Goal: Task Accomplishment & Management: Use online tool/utility

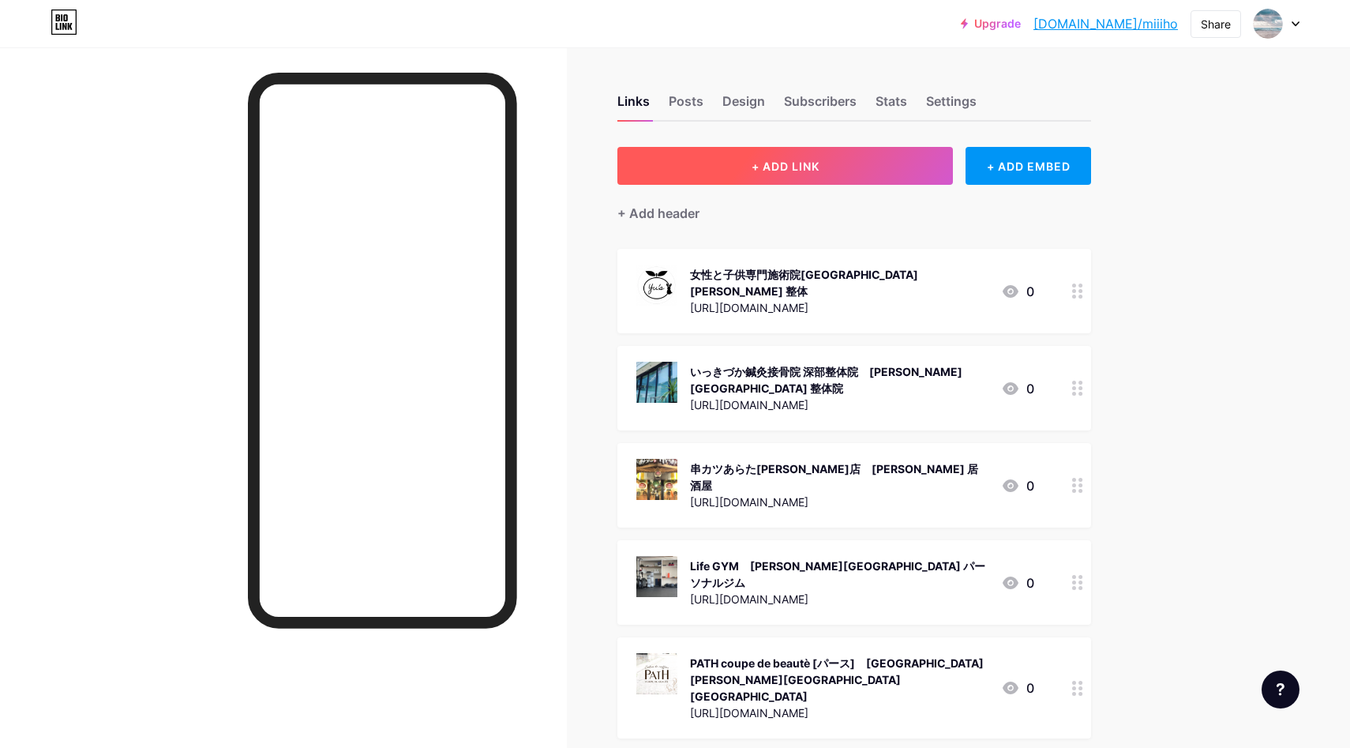
click at [844, 161] on button "+ ADD LINK" at bounding box center [785, 166] width 336 height 38
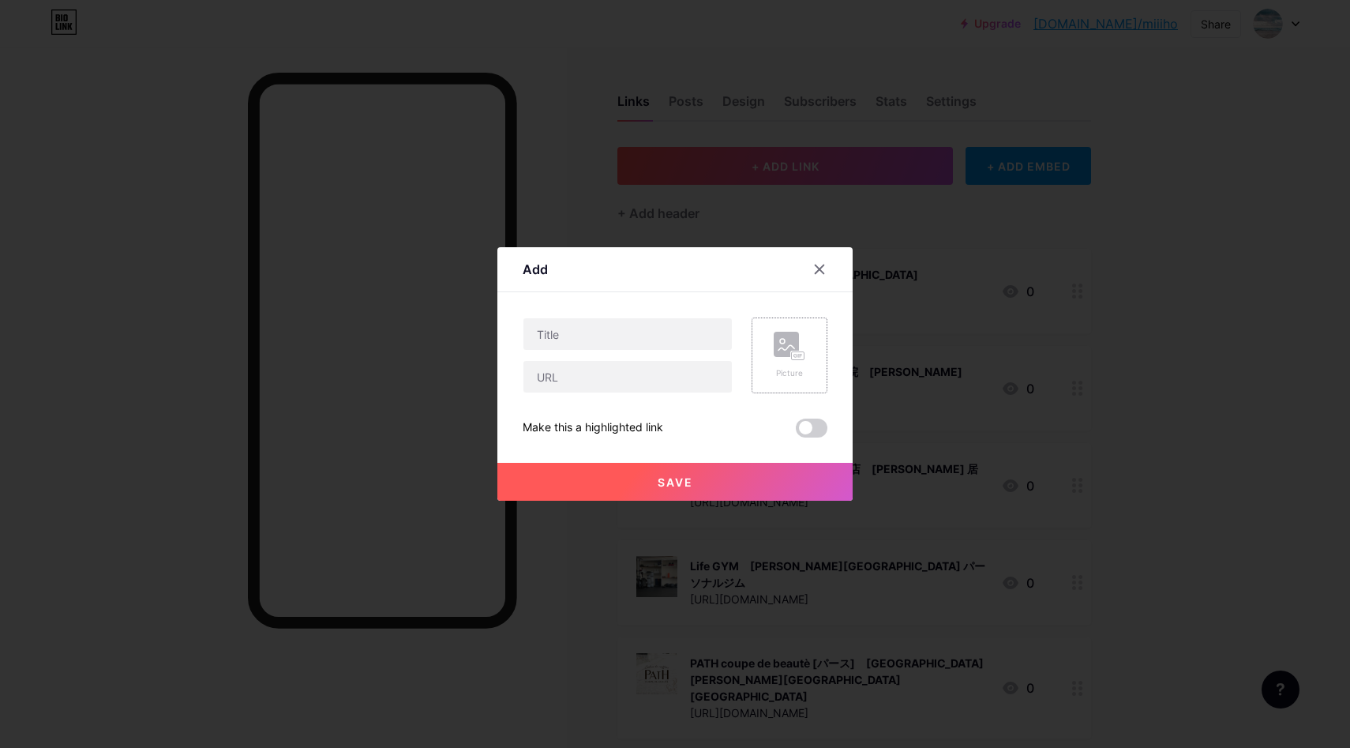
click at [784, 351] on rect at bounding box center [786, 344] width 25 height 25
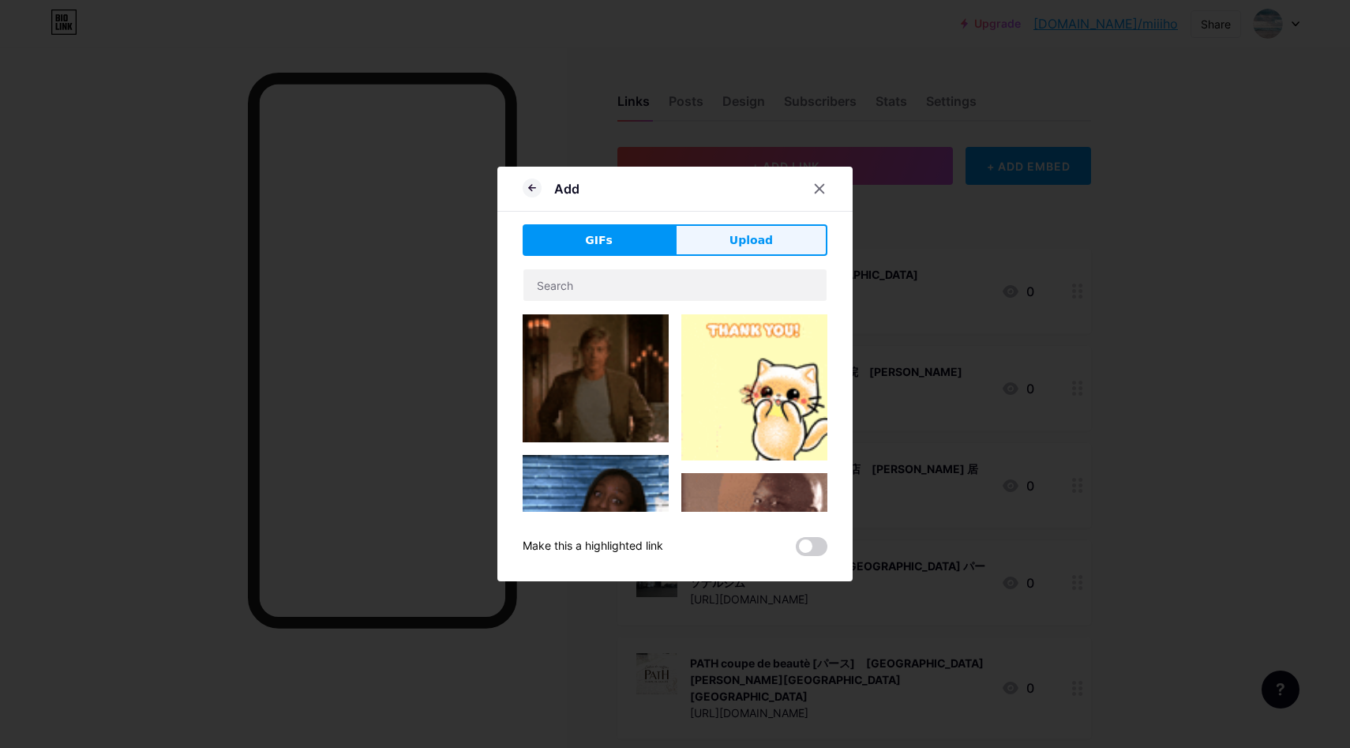
click at [741, 250] on button "Upload" at bounding box center [751, 240] width 152 height 32
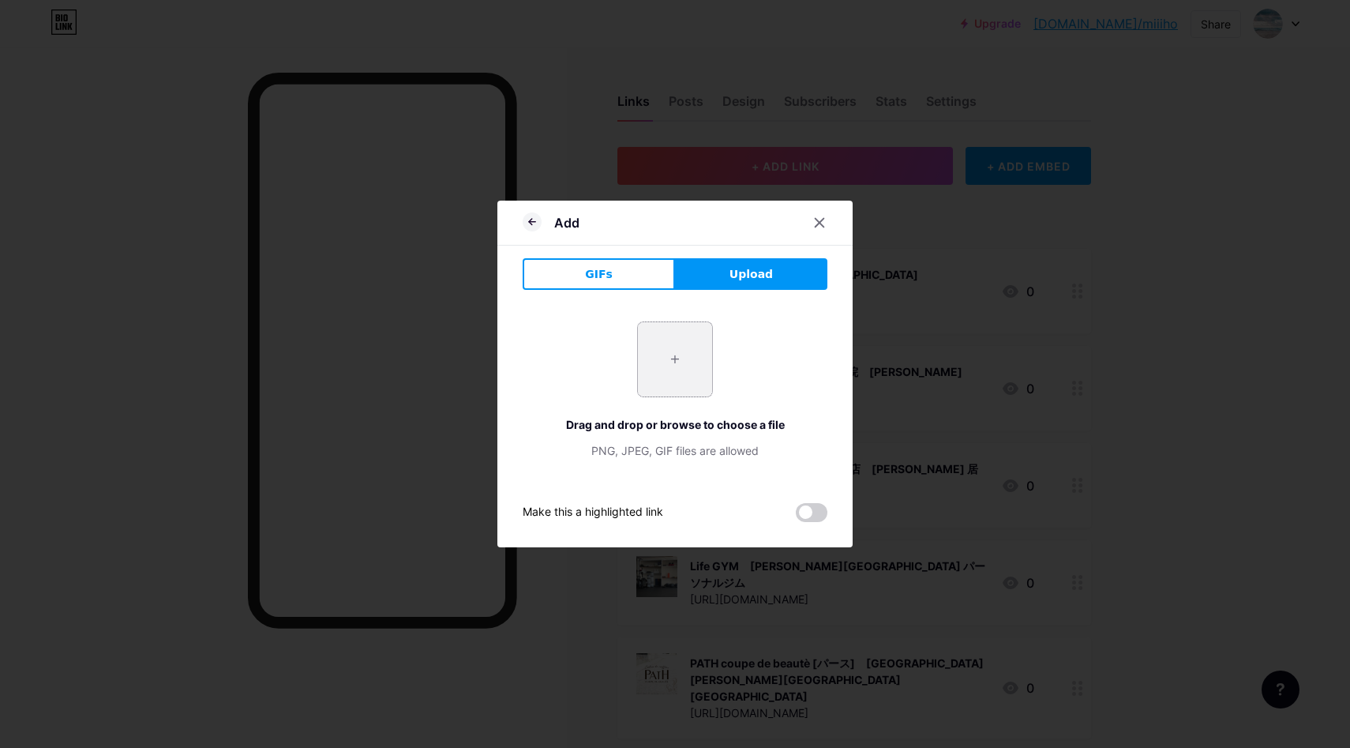
click at [653, 362] on input "file" at bounding box center [675, 359] width 74 height 74
type input "C:\fakepath\スクリーンショット 2025-09-17 9.36.26.jpg"
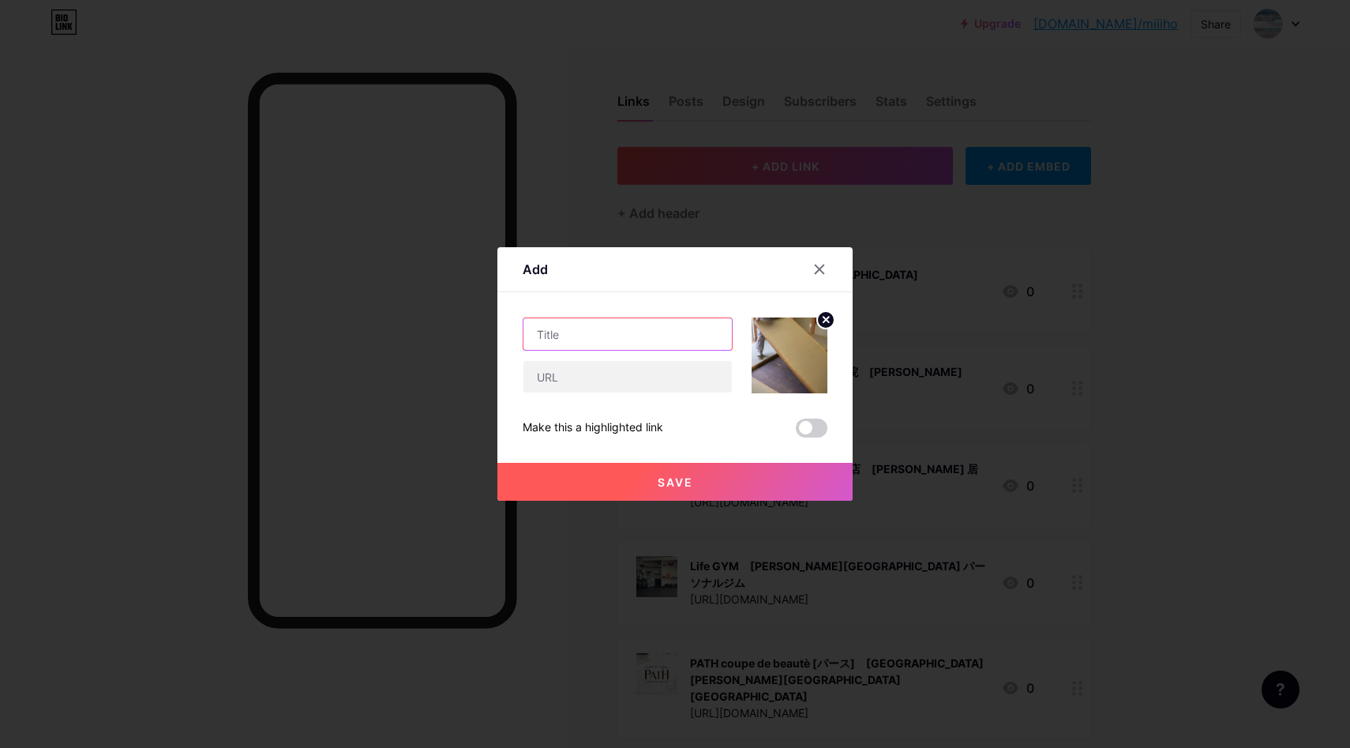
click at [652, 346] on input "text" at bounding box center [628, 334] width 208 height 32
paste input "島袋たたみ店 沖縄 那覇 畳｜那覇市 畳"
type input "島袋たたみ店 沖縄 那覇 畳｜那覇市 畳"
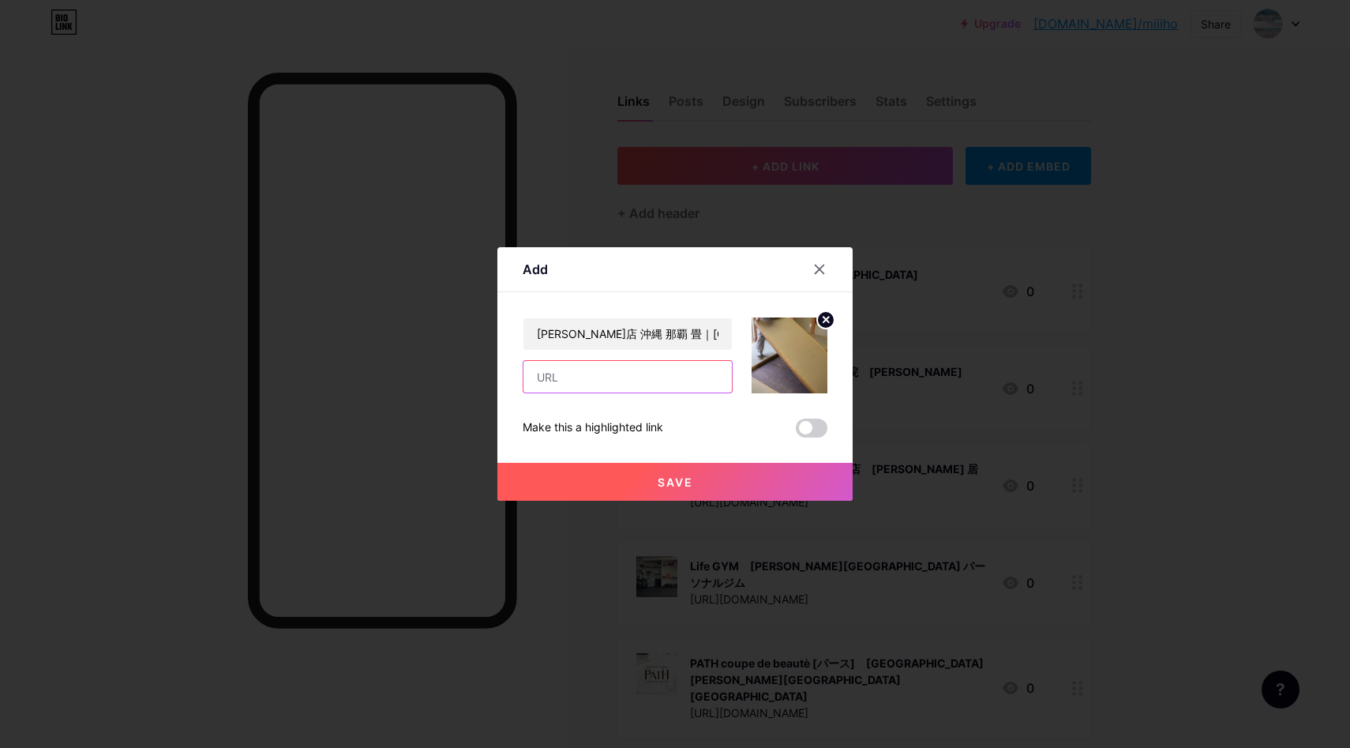
click at [639, 373] on input "text" at bounding box center [628, 377] width 208 height 32
paste input "https://maps.app.goo.gl/UYF6MCXeg1G9hp599"
type input "https://maps.app.goo.gl/UYF6MCXeg1G9hp599"
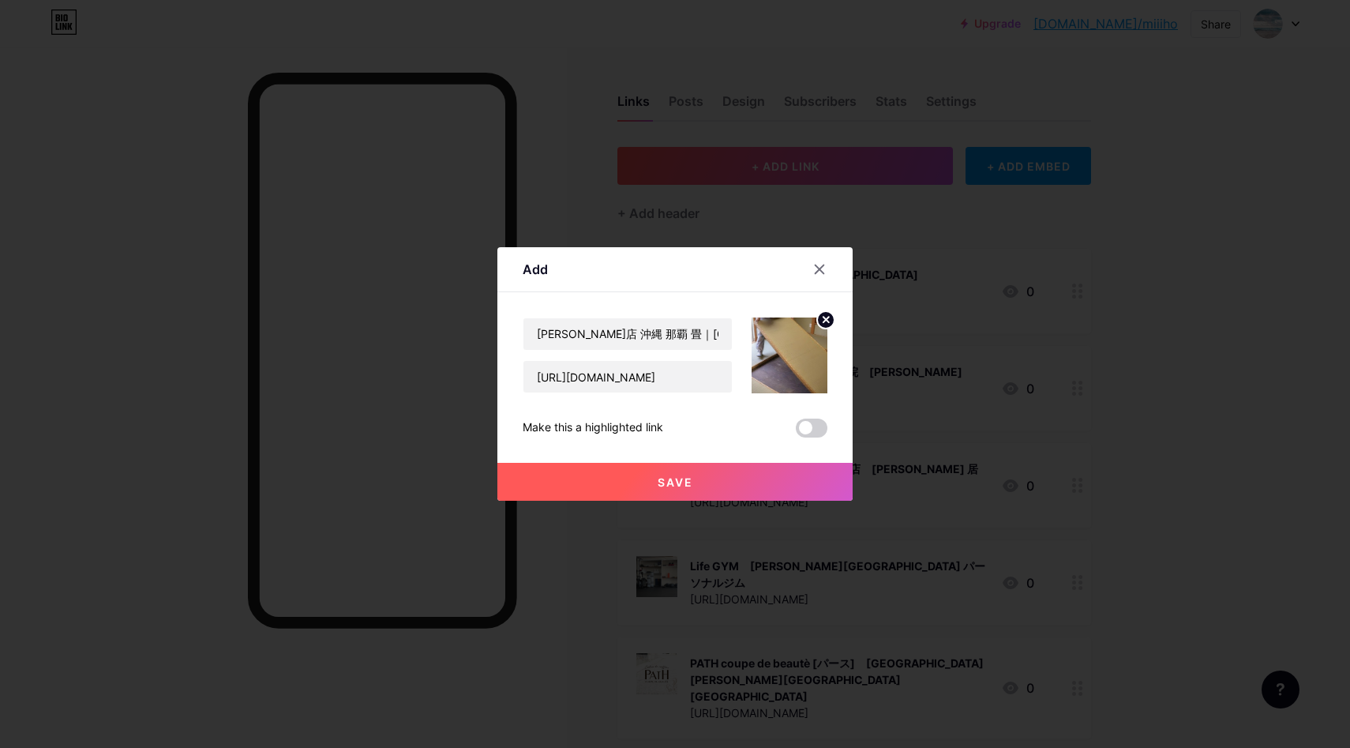
click at [629, 472] on button "Save" at bounding box center [674, 482] width 355 height 38
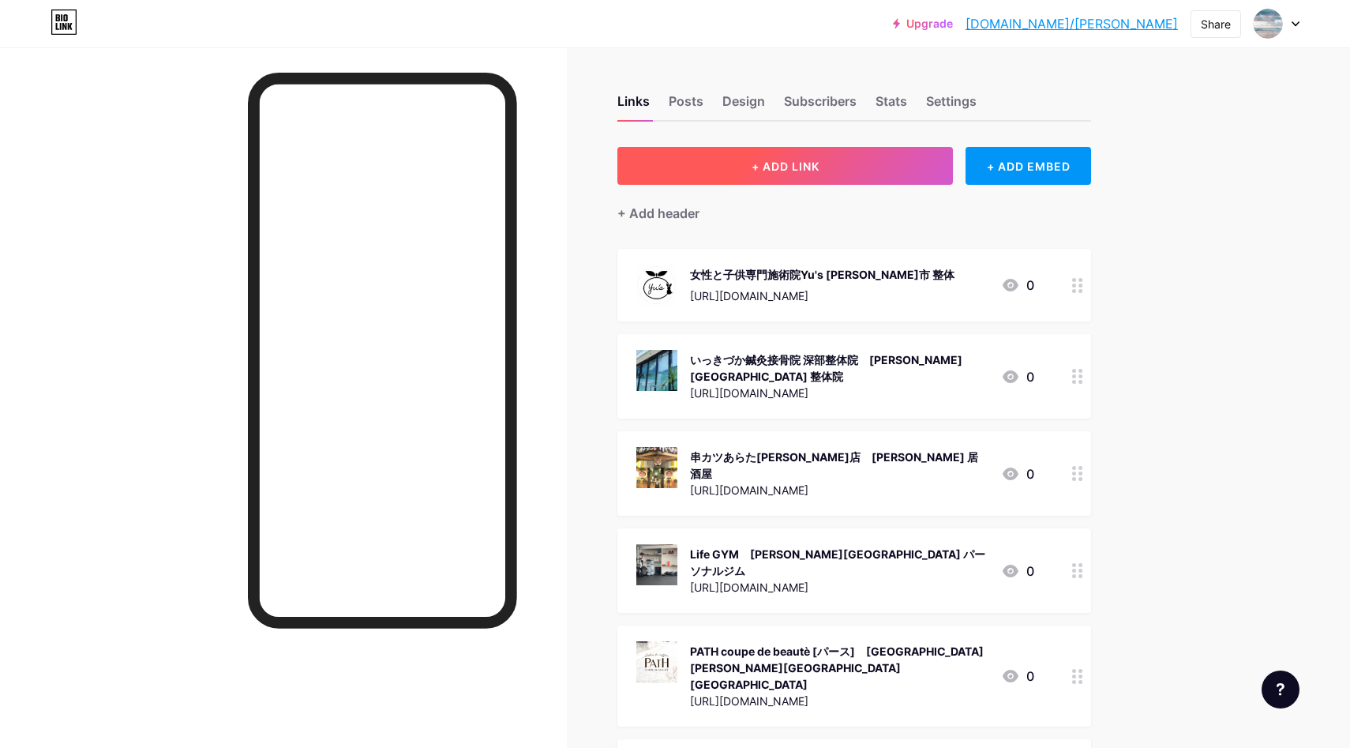
click at [804, 175] on button "+ ADD LINK" at bounding box center [785, 166] width 336 height 38
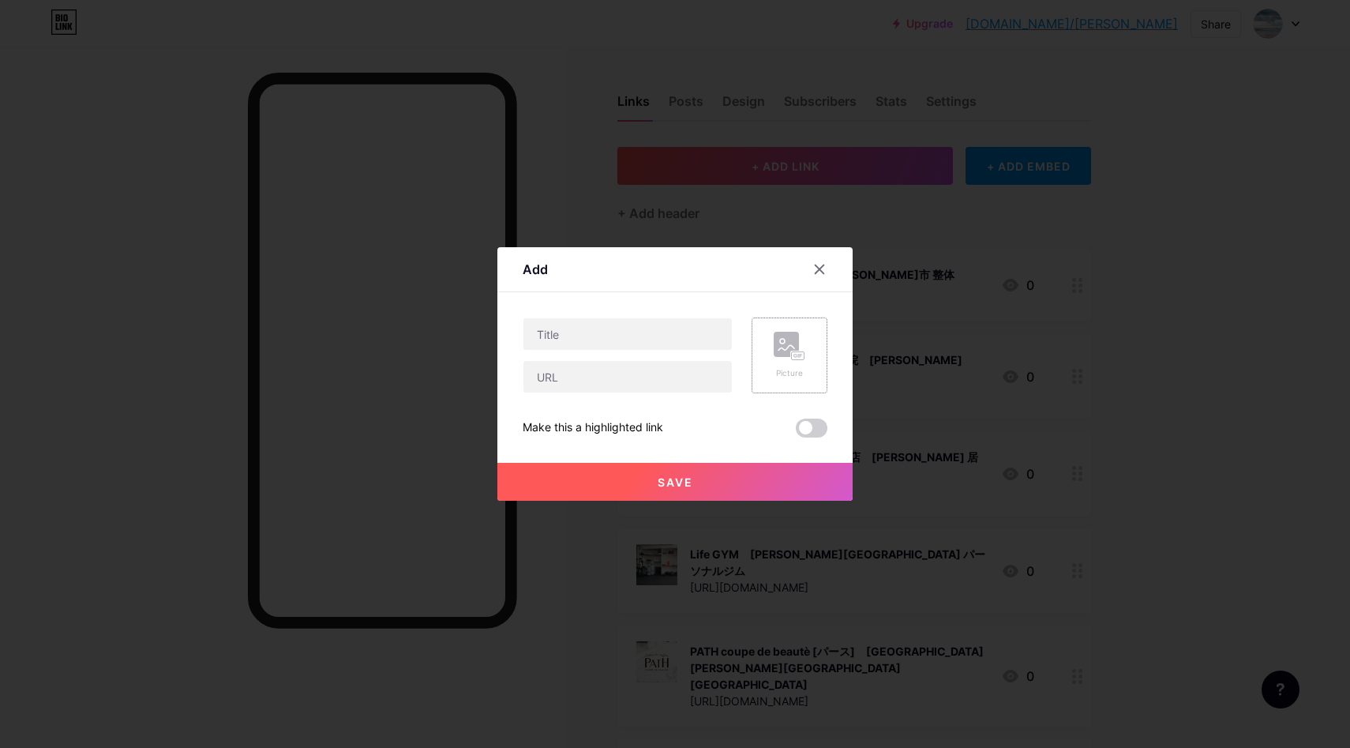
click at [801, 351] on icon at bounding box center [790, 346] width 32 height 29
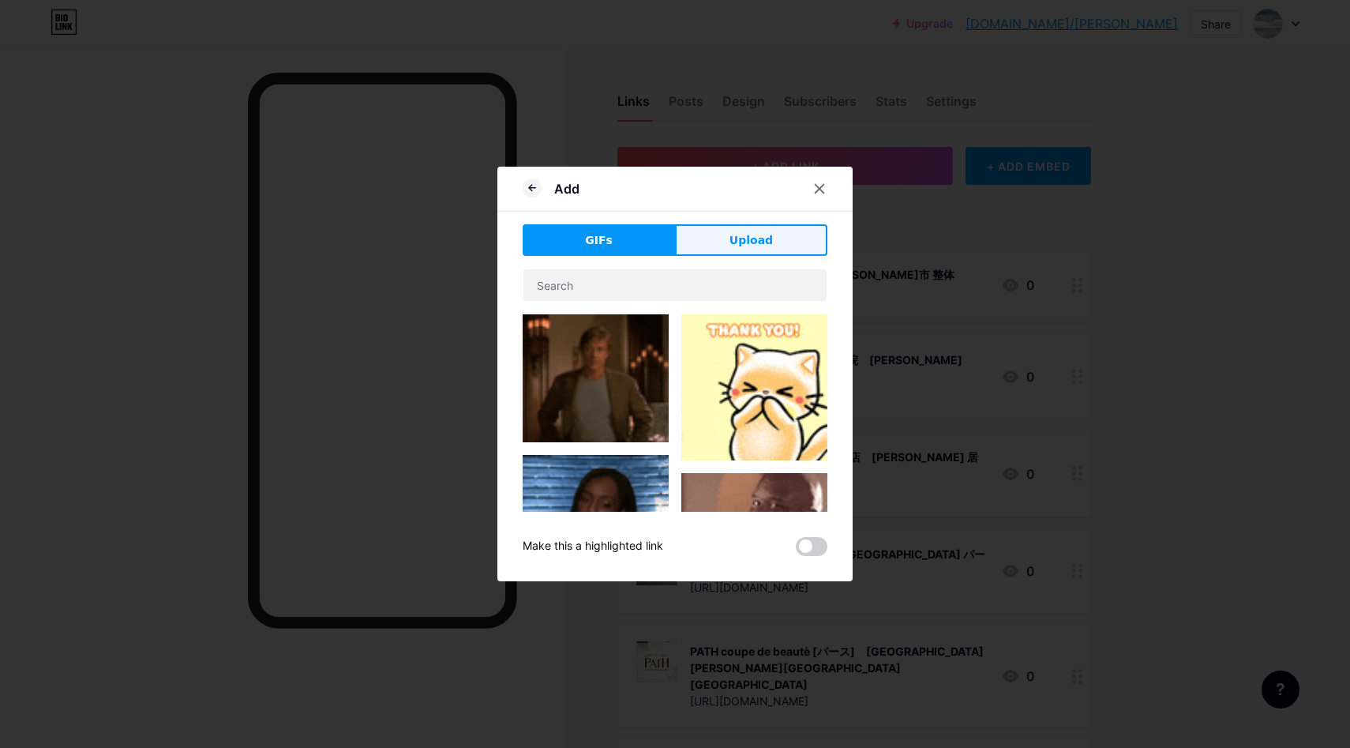
click at [773, 249] on button "Upload" at bounding box center [751, 240] width 152 height 32
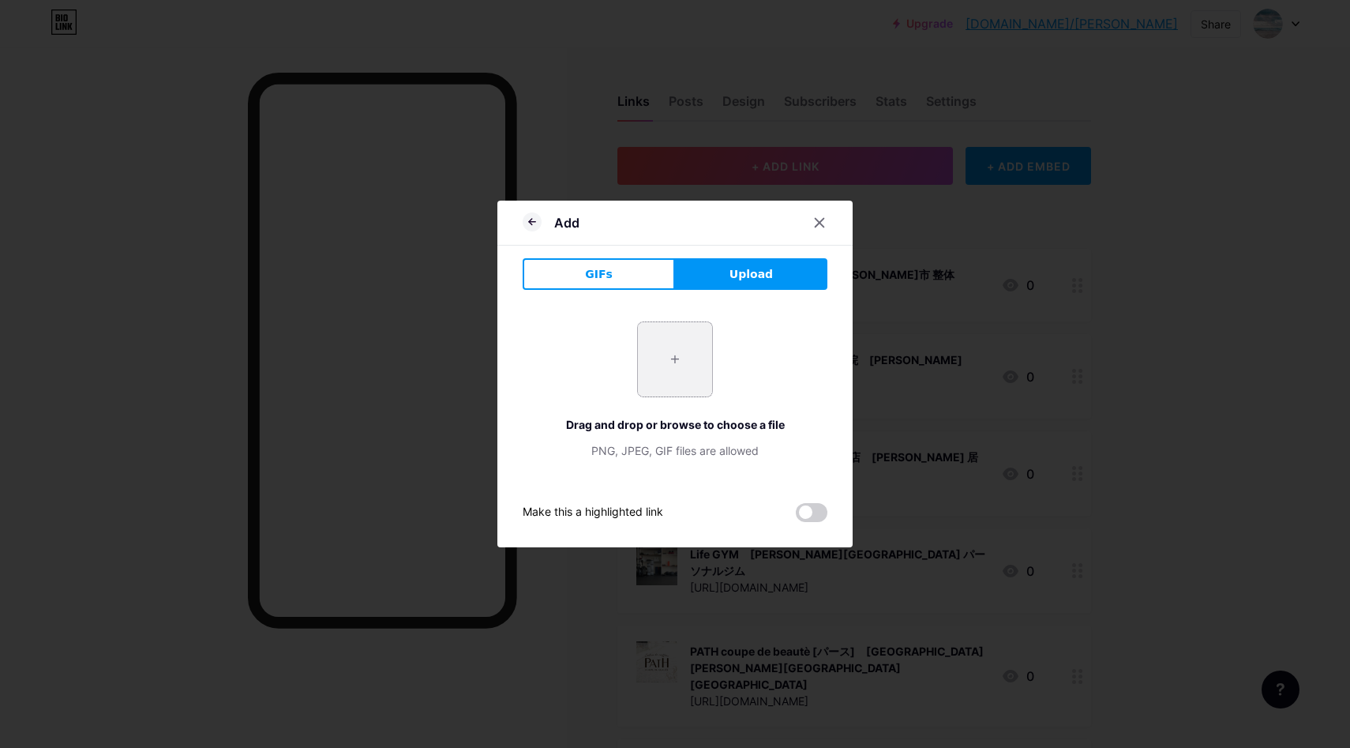
click at [668, 358] on input "file" at bounding box center [675, 359] width 74 height 74
type input "C:\fakepath\スクリーンショット 2025-09-17 9.39.51.jpg"
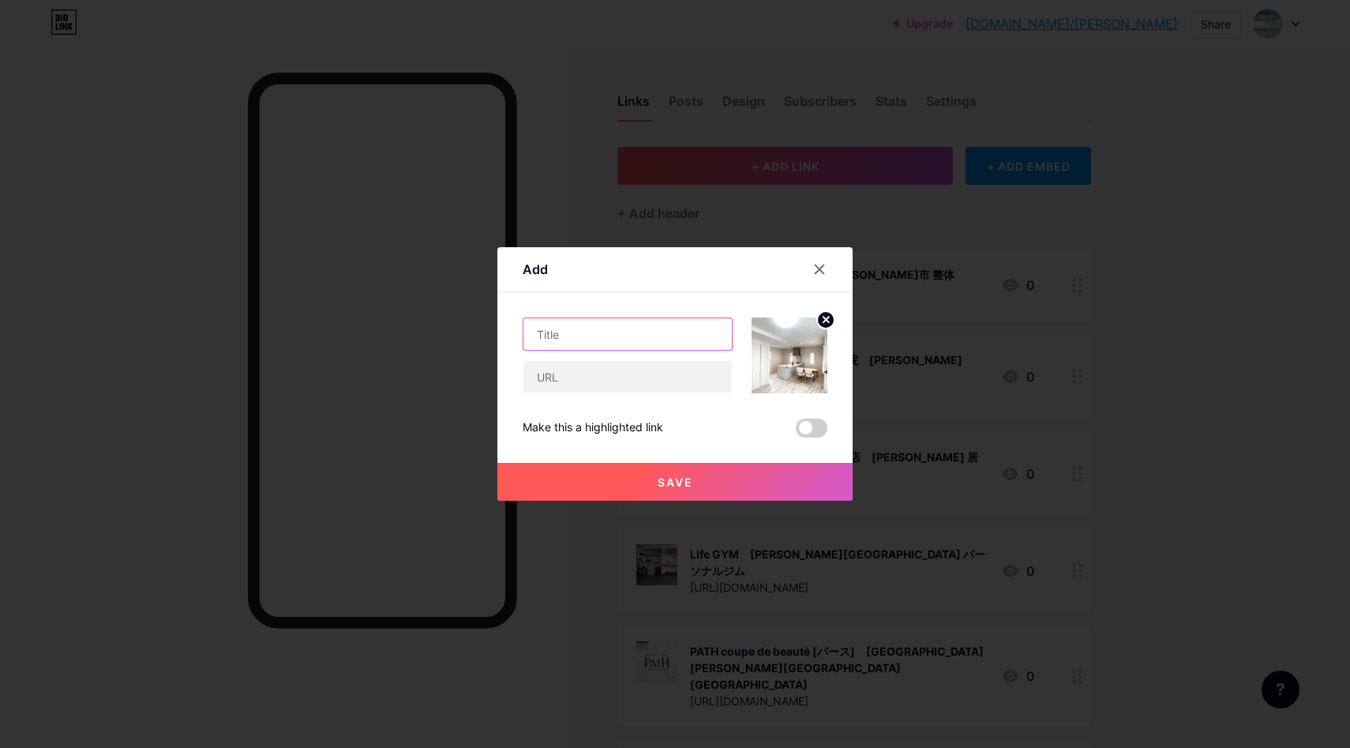
click at [659, 328] on input "text" at bounding box center [628, 334] width 208 height 32
paste input "株式会社エステートワン不動産｜[PERSON_NAME]市 不動産売買"
type input "株式会社エステートワン不動産｜[PERSON_NAME]市 不動産売買"
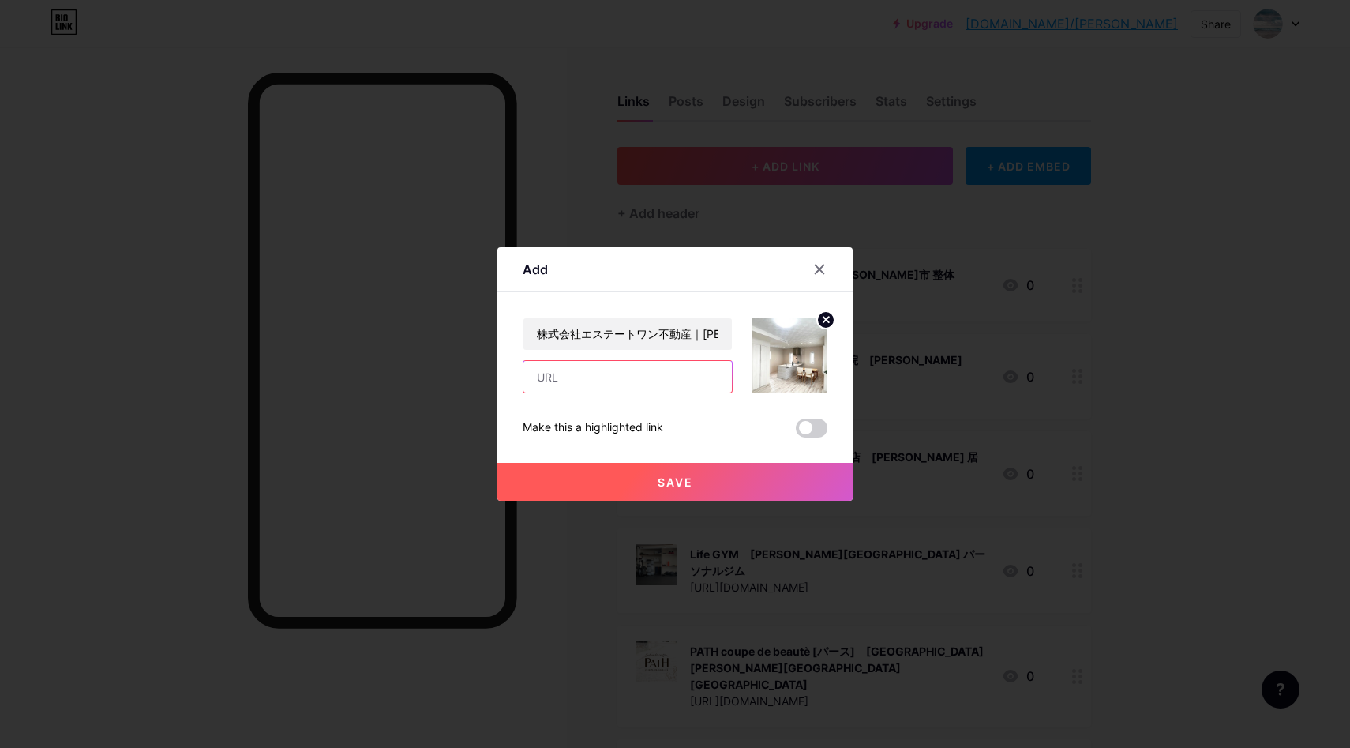
click at [600, 377] on input "text" at bounding box center [628, 377] width 208 height 32
paste input "[URL][DOMAIN_NAME]"
type input "[URL][DOMAIN_NAME]"
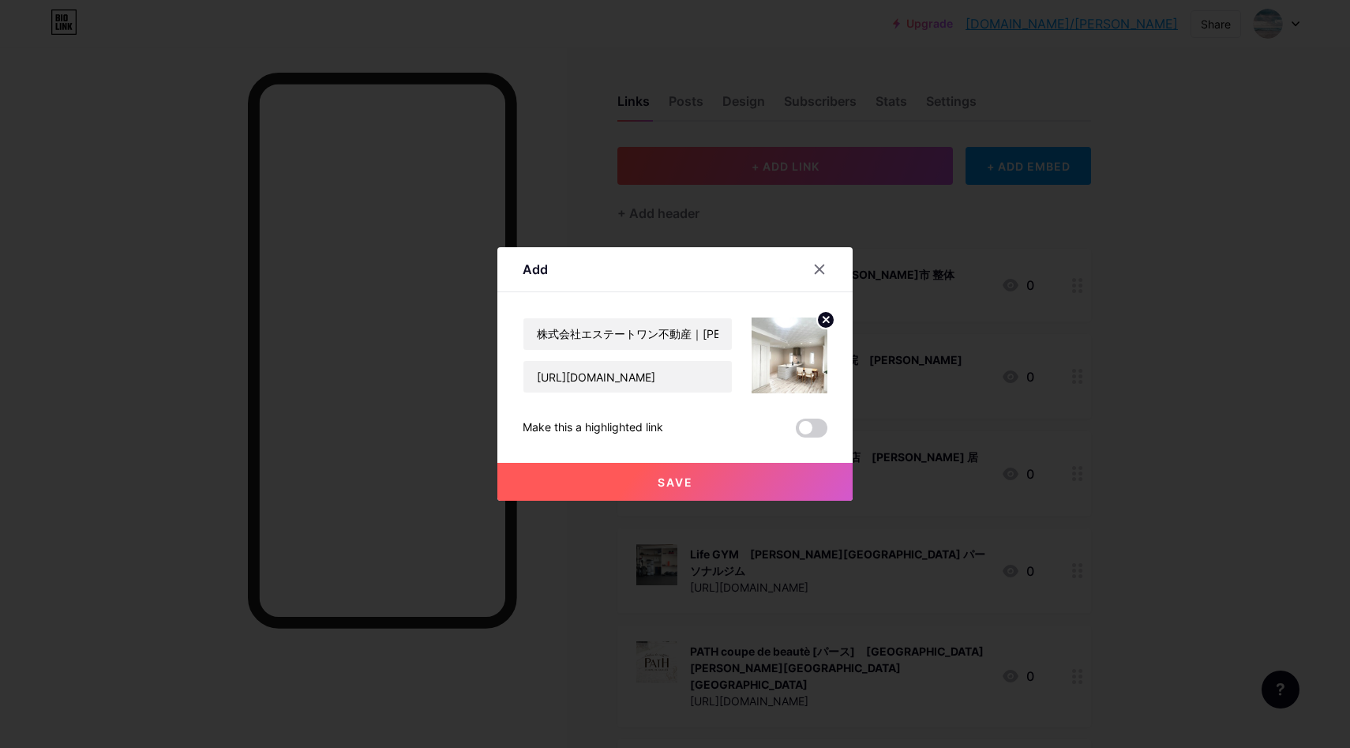
drag, startPoint x: 591, startPoint y: 482, endPoint x: 604, endPoint y: 461, distance: 24.8
click at [591, 481] on button "Save" at bounding box center [674, 482] width 355 height 38
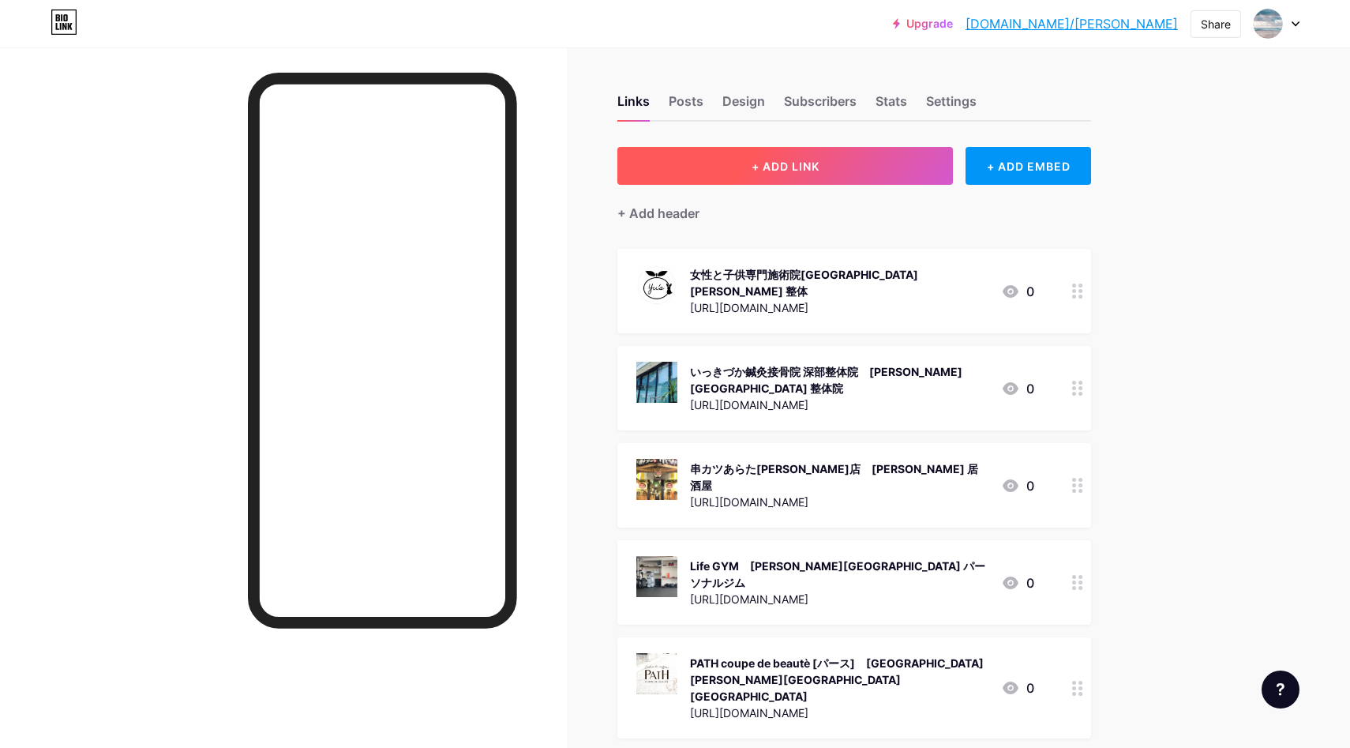
click at [833, 171] on button "+ ADD LINK" at bounding box center [785, 166] width 336 height 38
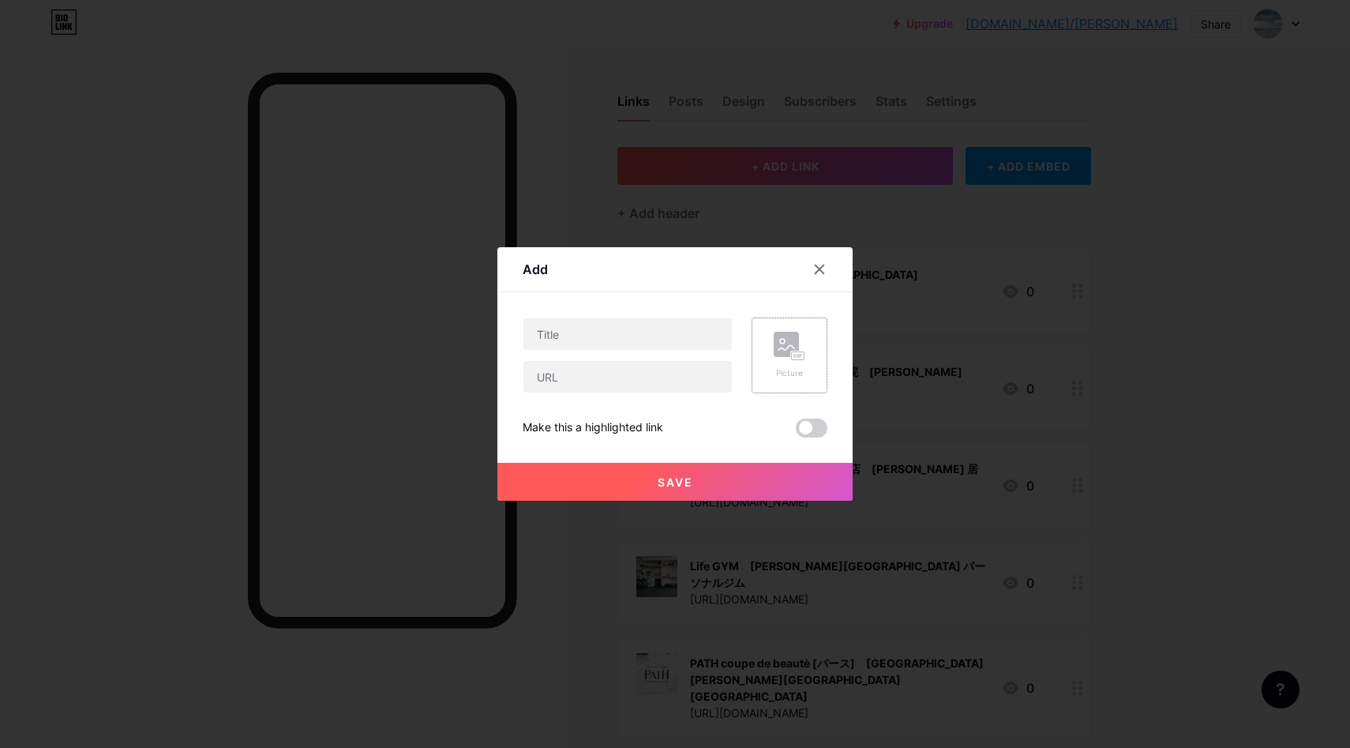
click at [783, 349] on icon at bounding box center [787, 347] width 16 height 5
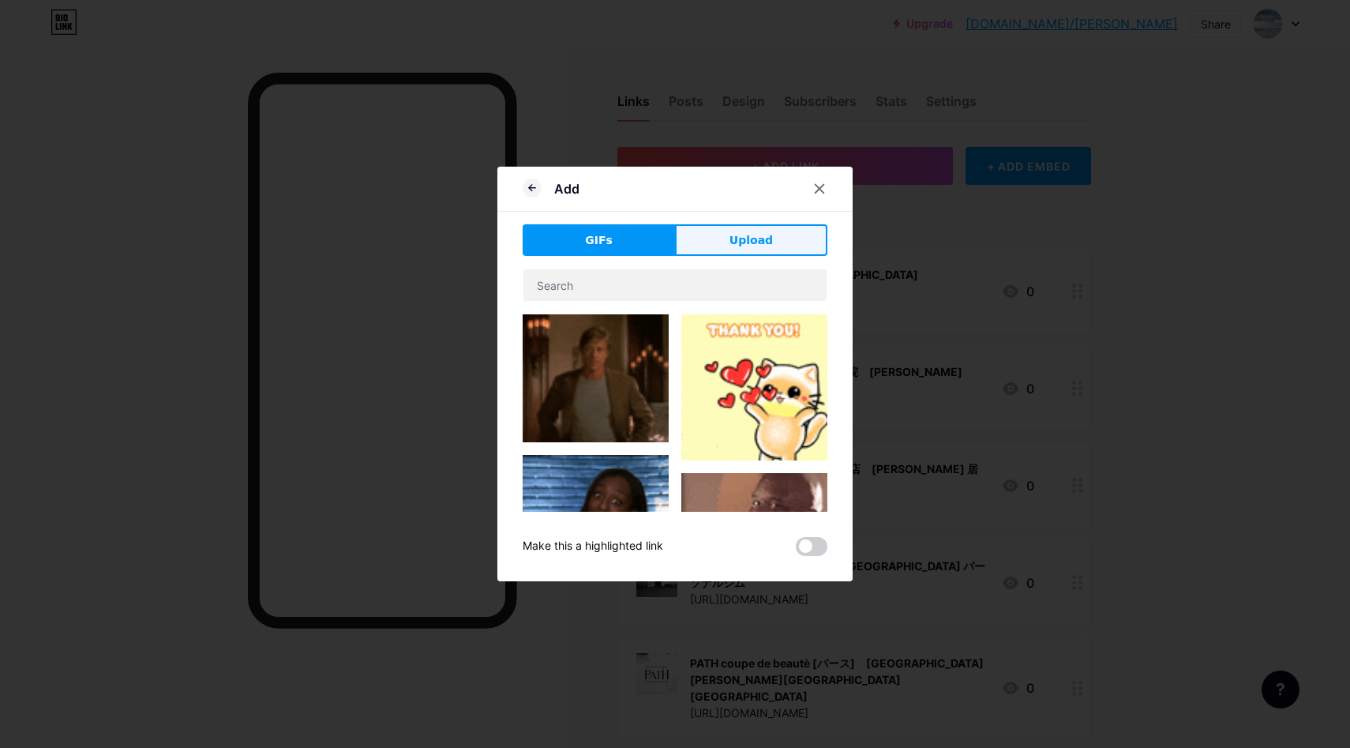
click at [771, 249] on button "Upload" at bounding box center [751, 240] width 152 height 32
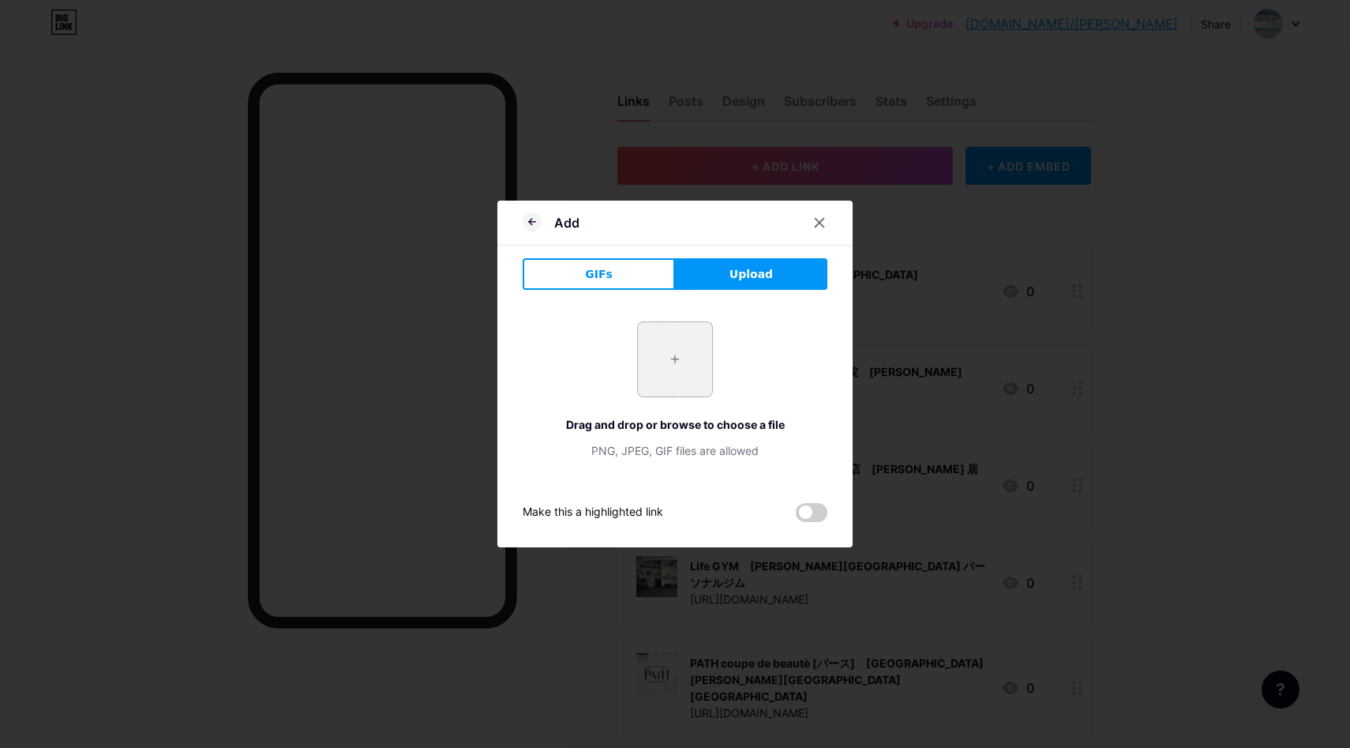
click at [670, 370] on input "file" at bounding box center [675, 359] width 74 height 74
type input "C:\fakepath\スクリーンショット 2025-09-17 9.43.16.jpg"
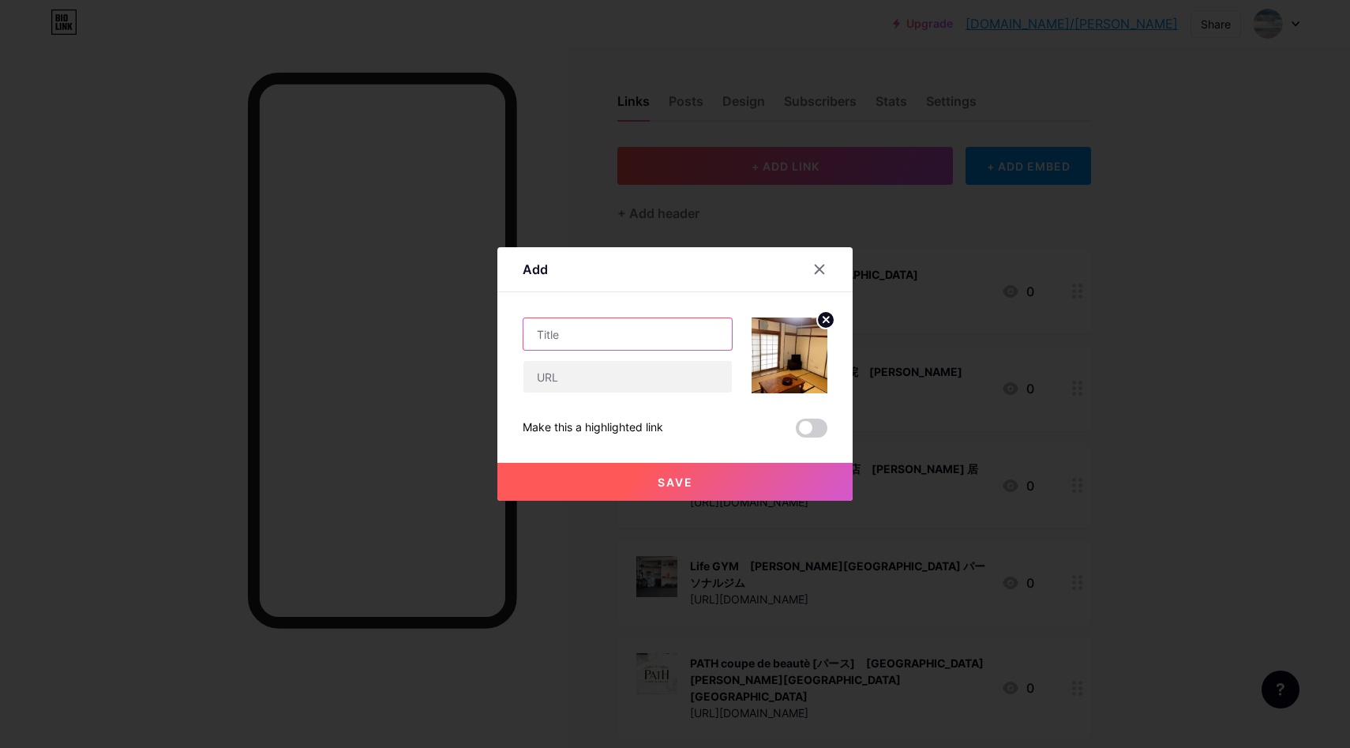
click at [666, 336] on input "text" at bounding box center [628, 334] width 208 height 32
paste input "明山荘｜徳島 民宿"
type input "明山荘｜徳島 民宿"
click at [597, 379] on input "text" at bounding box center [628, 377] width 208 height 32
paste input "https://maps.app.goo.gl/q6NjgLxwEqYzAzhg9"
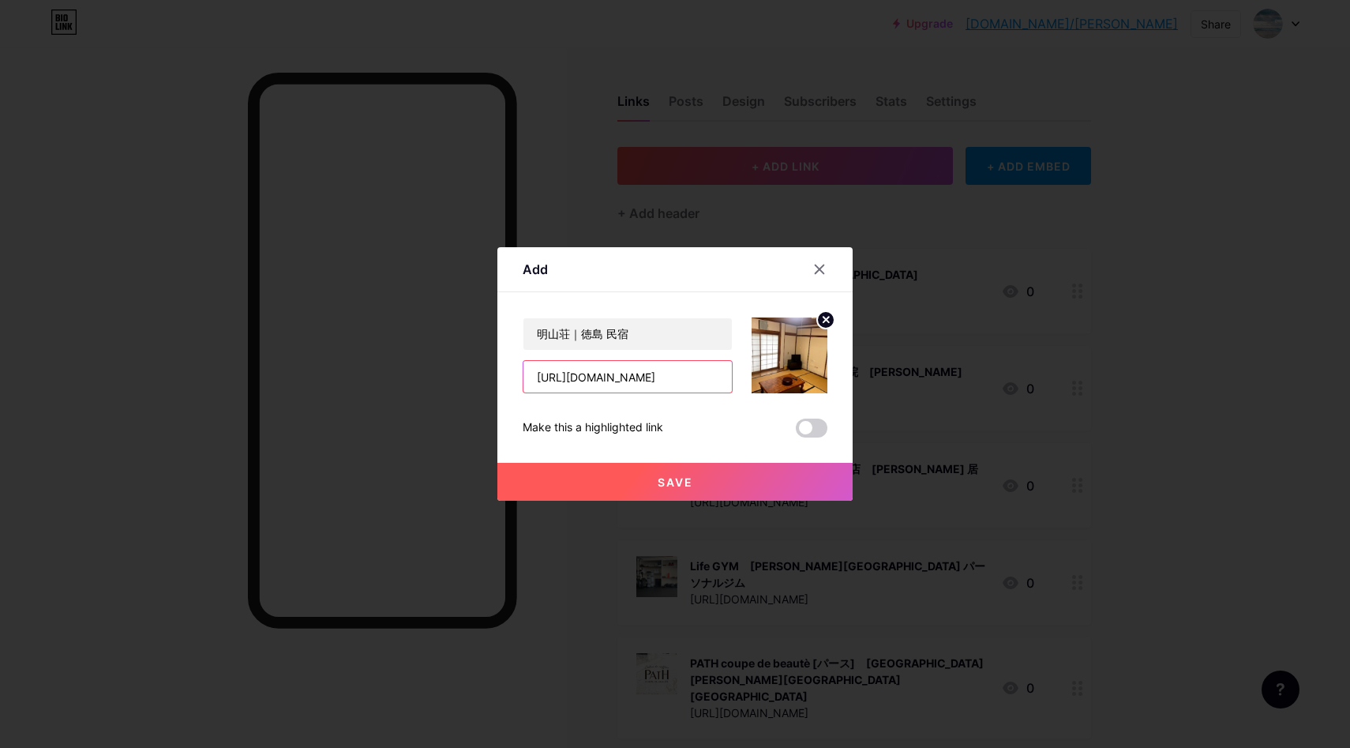
scroll to position [0, 58]
type input "https://maps.app.goo.gl/q6NjgLxwEqYzAzhg9"
drag, startPoint x: 574, startPoint y: 481, endPoint x: 759, endPoint y: 342, distance: 231.2
click at [574, 481] on button "Save" at bounding box center [674, 482] width 355 height 38
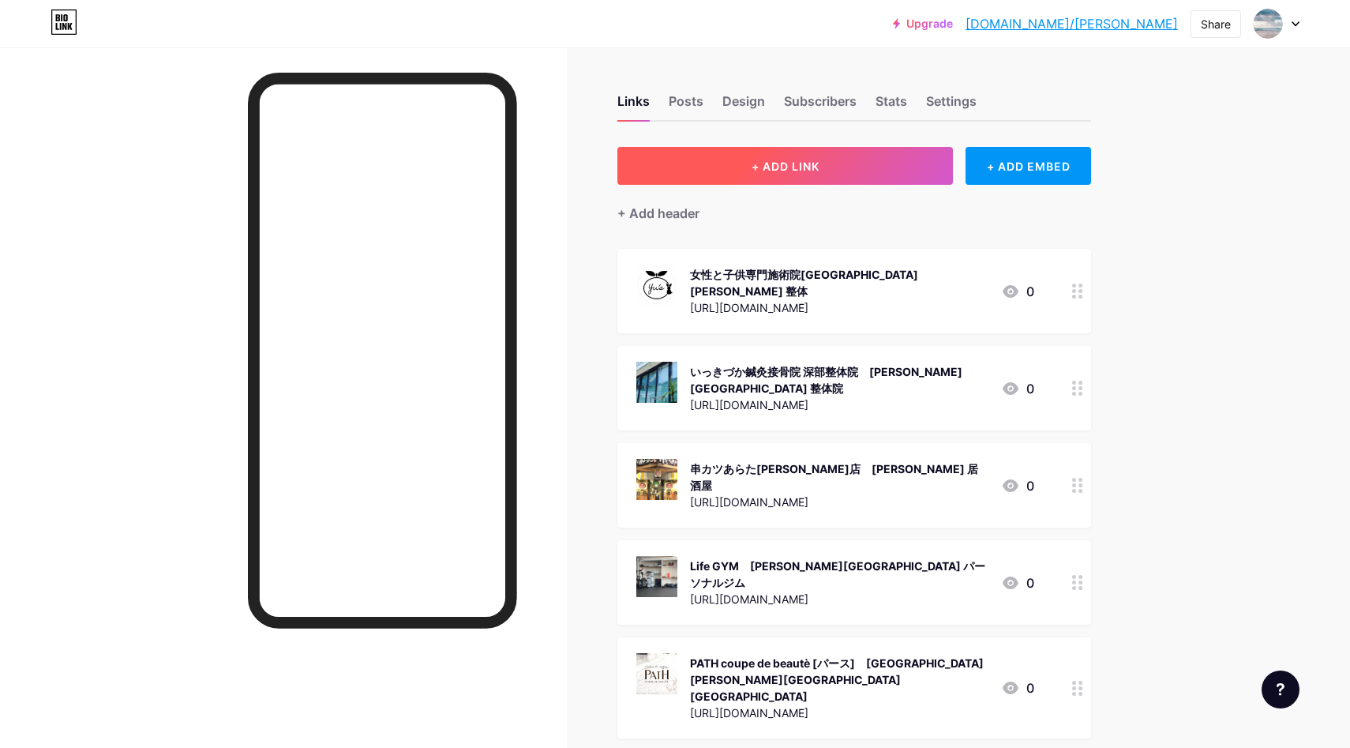
click at [803, 170] on span "+ ADD LINK" at bounding box center [786, 166] width 68 height 13
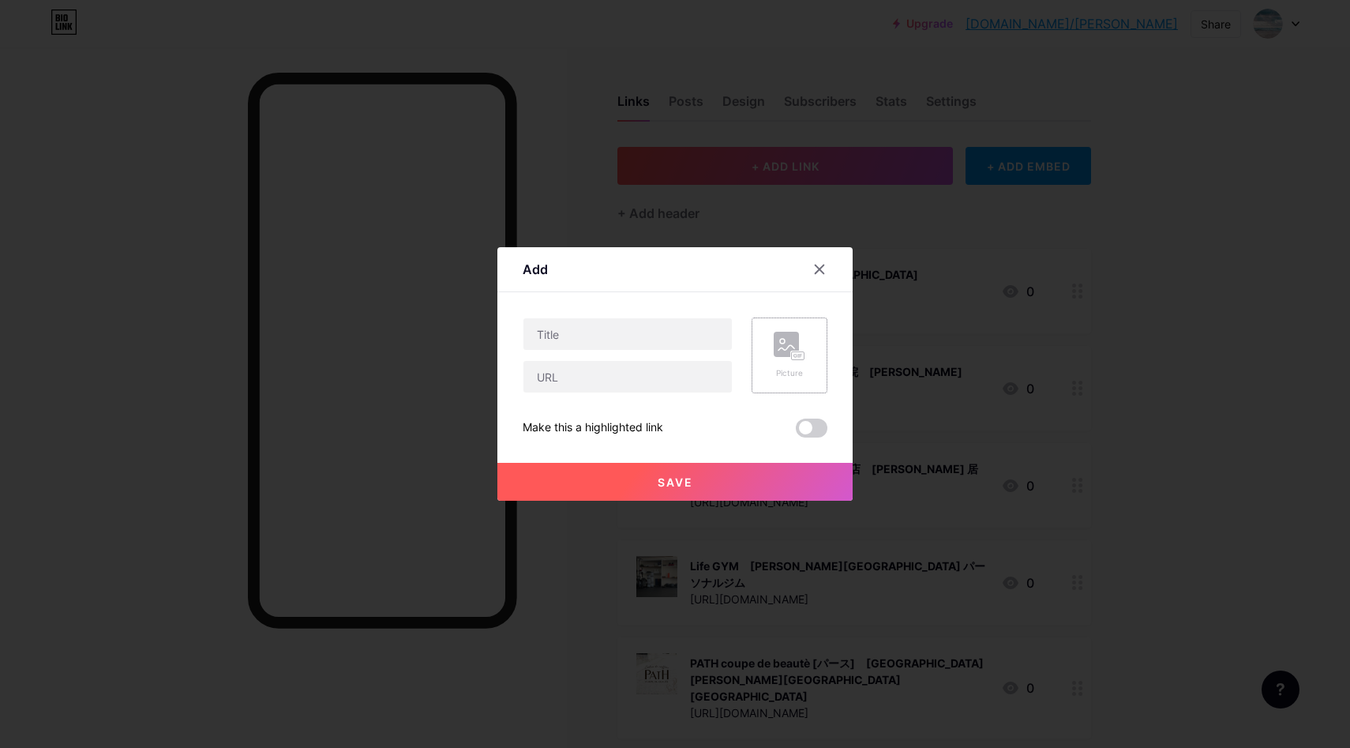
click at [788, 351] on rect at bounding box center [786, 344] width 25 height 25
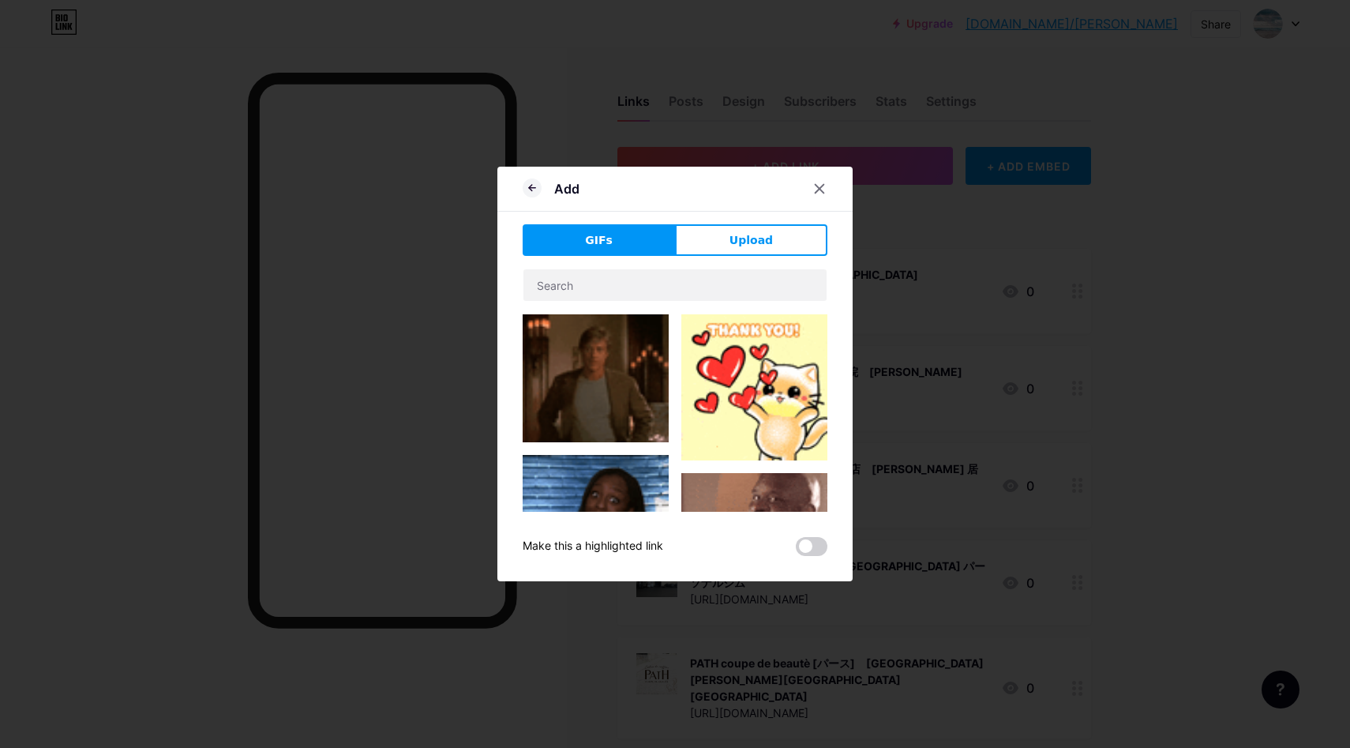
click at [775, 246] on button "Upload" at bounding box center [751, 240] width 152 height 32
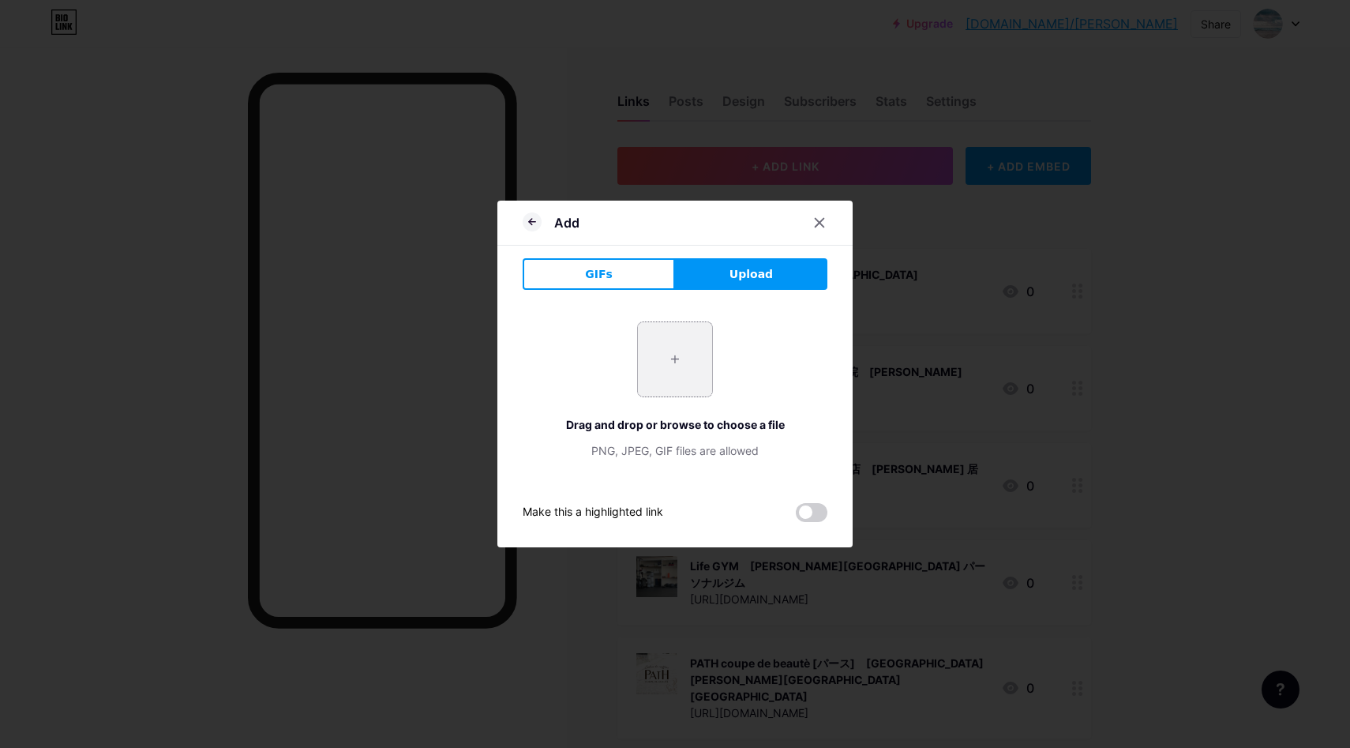
click at [659, 346] on input "file" at bounding box center [675, 359] width 74 height 74
type input "C:\fakepath\スクリーンショット 2025-09-17 9.49.33.jpg"
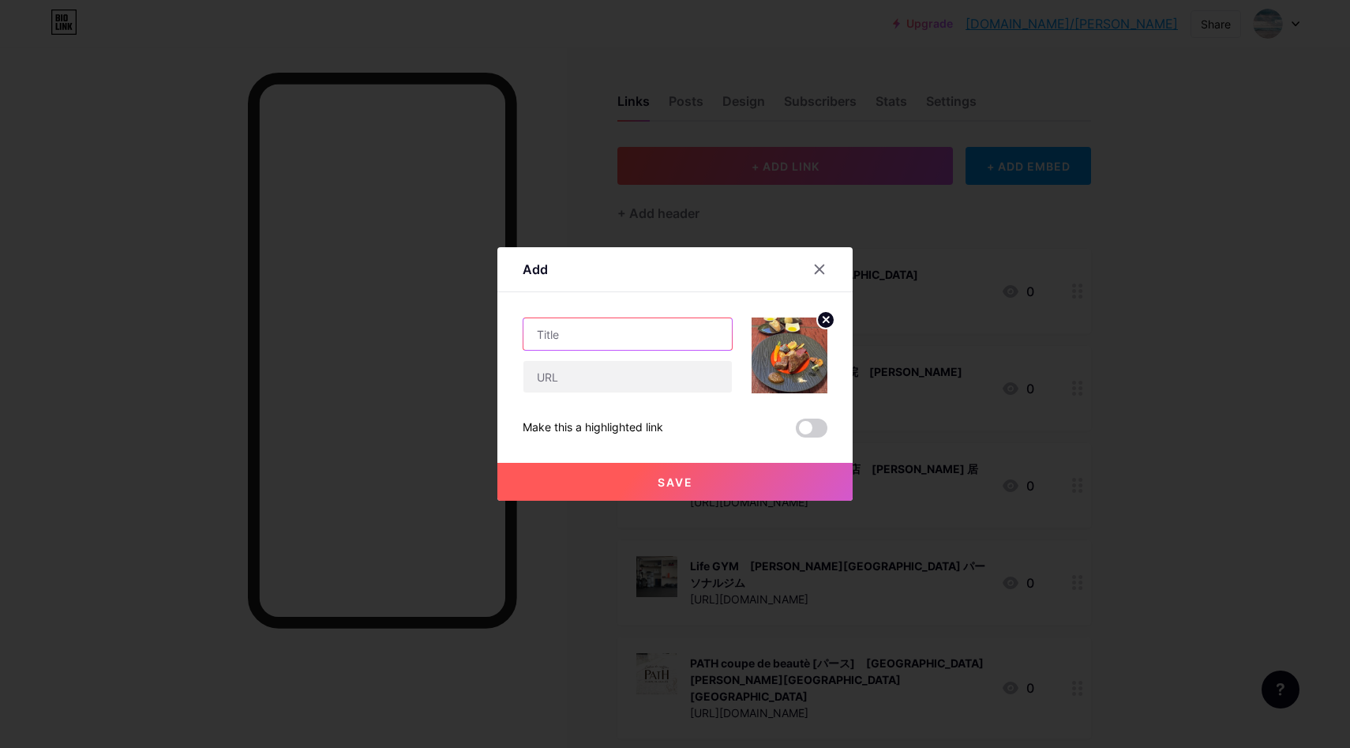
click at [659, 338] on input "text" at bounding box center [628, 334] width 208 height 32
paste input "鉄板ビストロ キャトル｜[PERSON_NAME]区 ビストロ"
type input "鉄板ビストロ キャトル｜[PERSON_NAME]区 ビストロ"
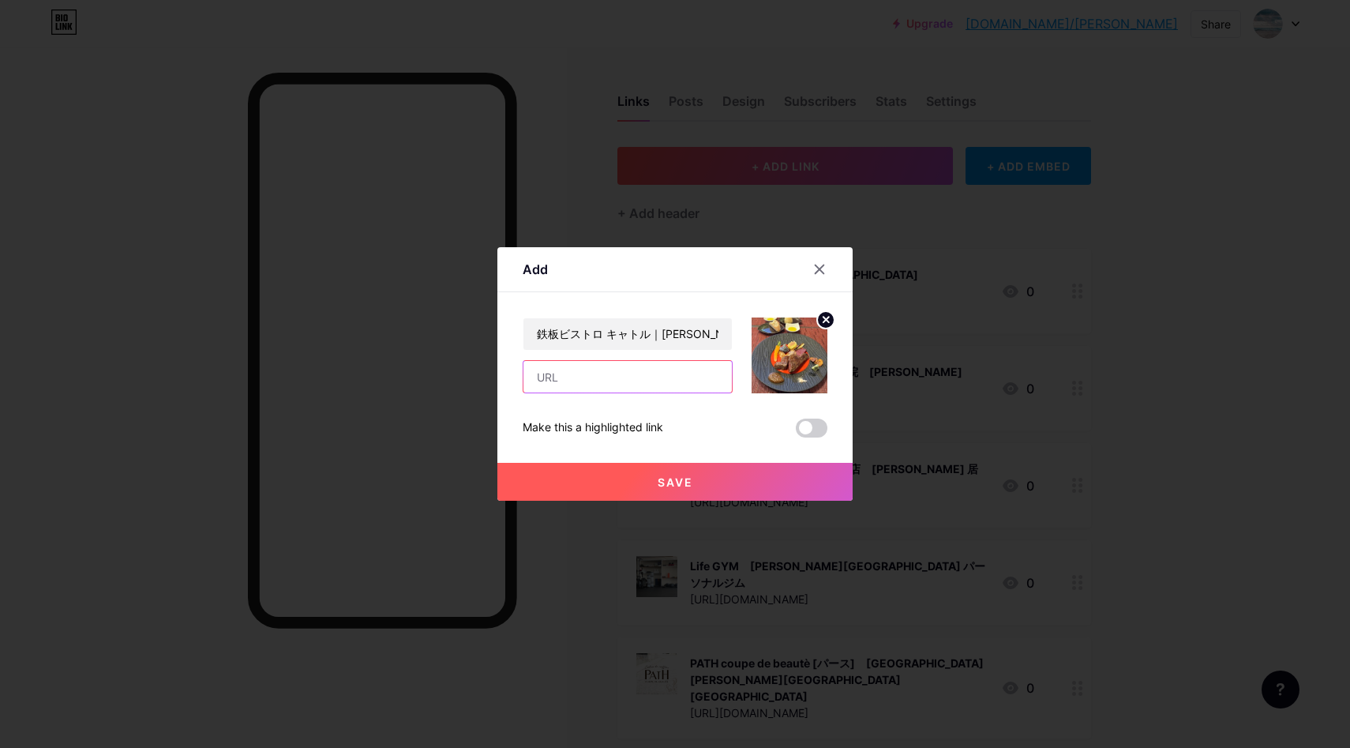
click at [601, 387] on input "text" at bounding box center [628, 377] width 208 height 32
paste input "[URL][DOMAIN_NAME]"
type input "[URL][DOMAIN_NAME]"
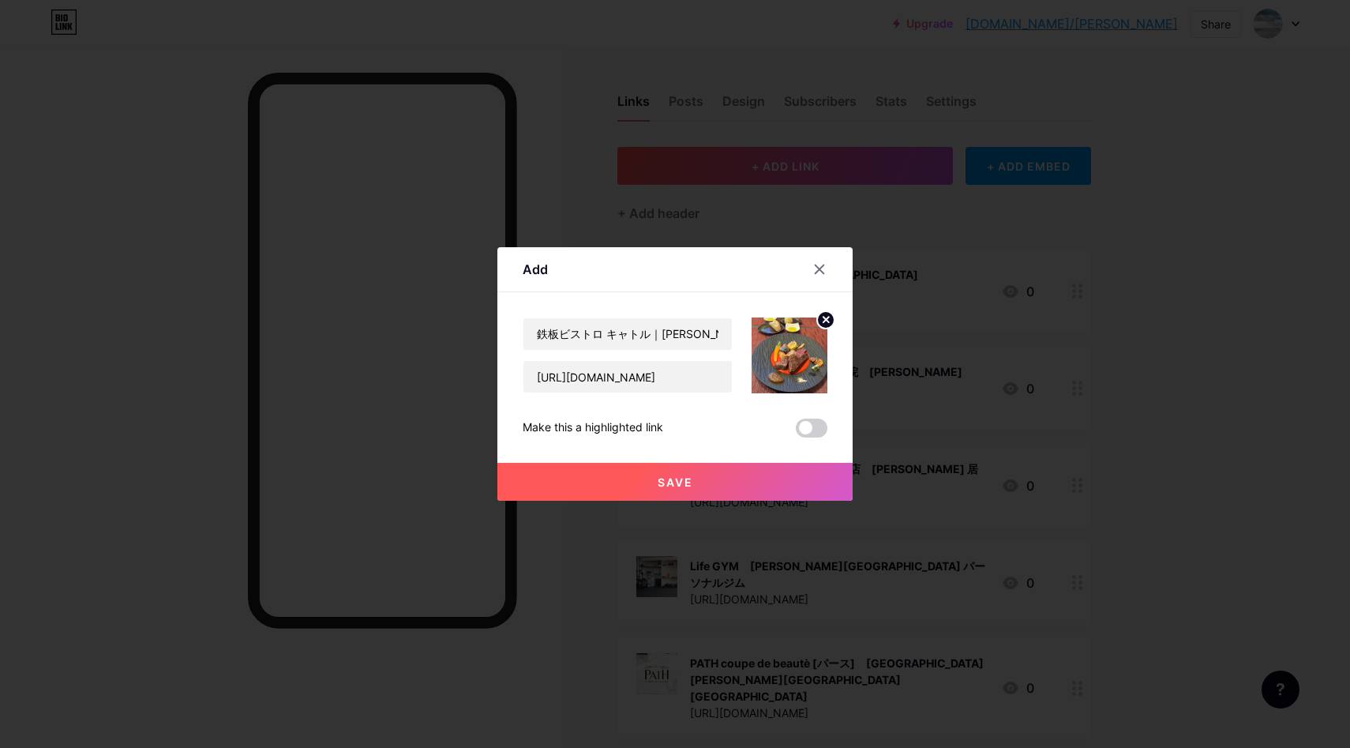
drag, startPoint x: 626, startPoint y: 482, endPoint x: 649, endPoint y: 456, distance: 34.7
click at [626, 481] on button "Save" at bounding box center [674, 482] width 355 height 38
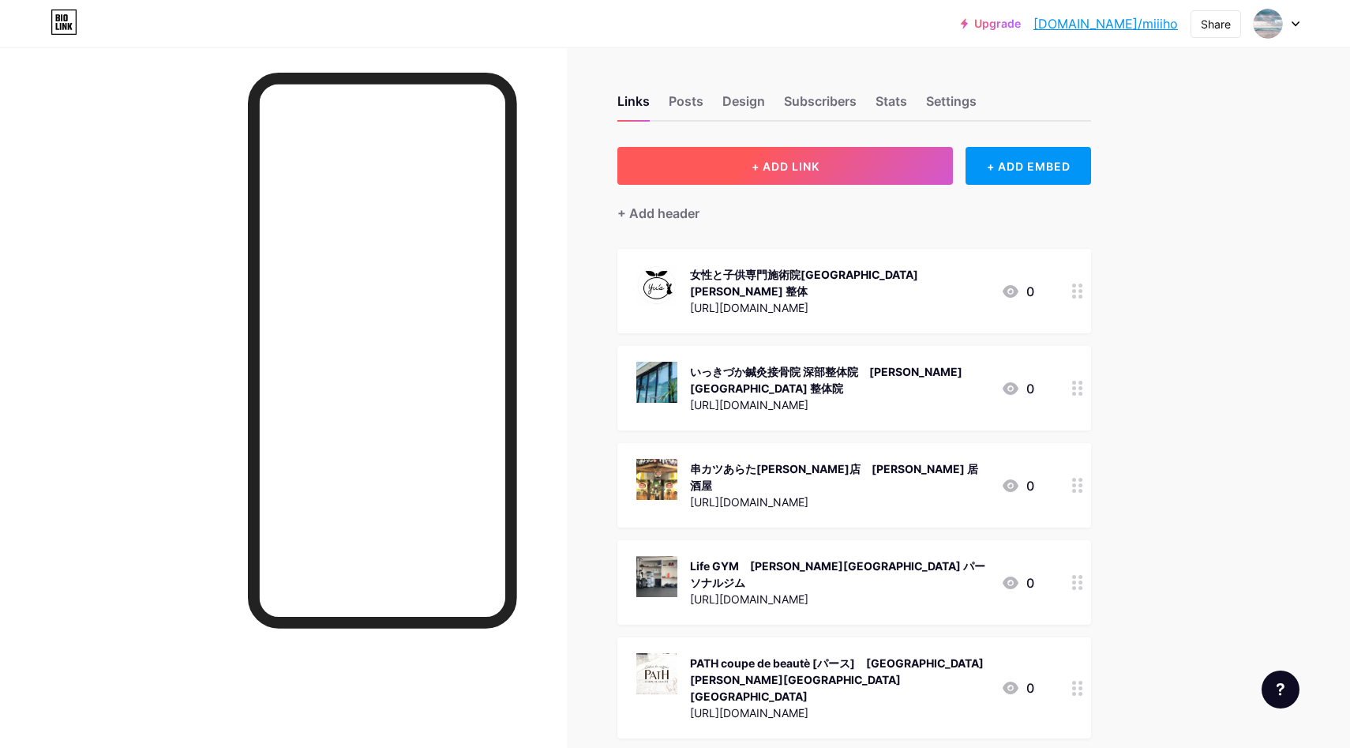
click at [886, 162] on button "+ ADD LINK" at bounding box center [785, 166] width 336 height 38
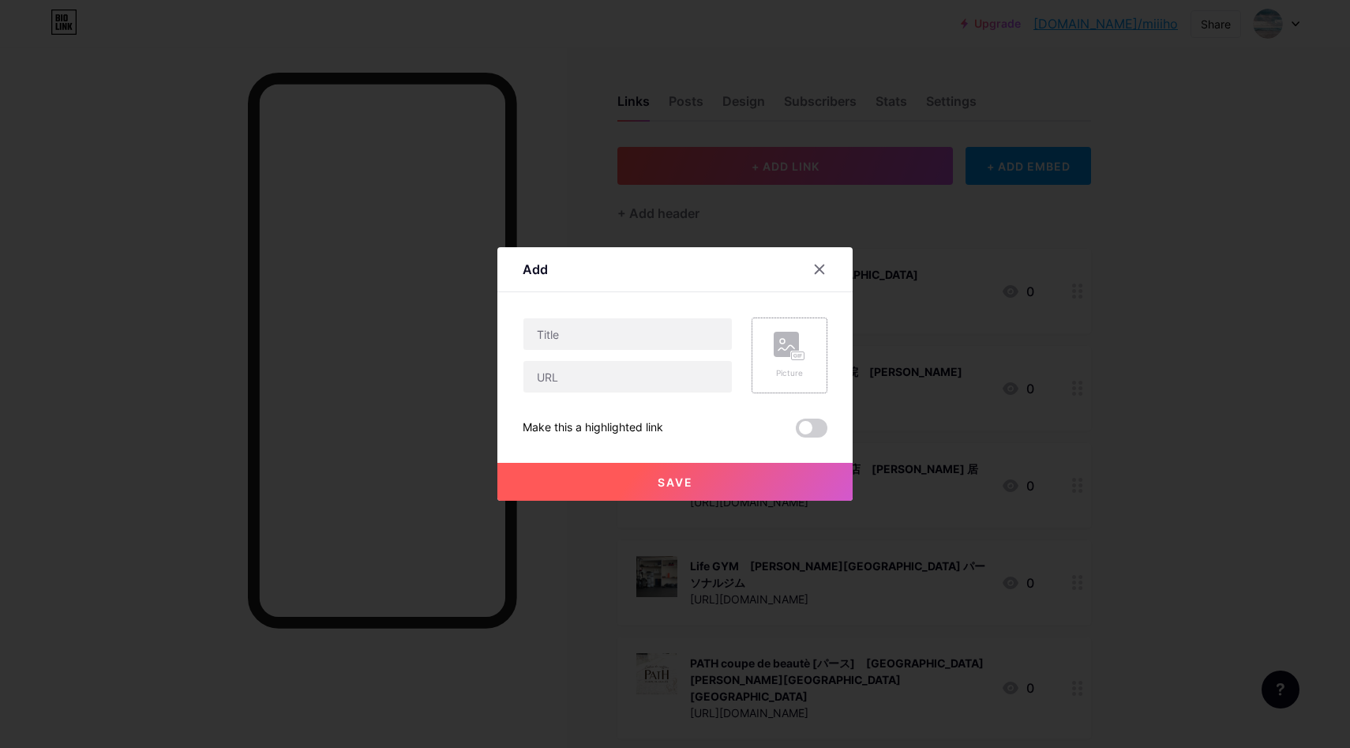
click at [792, 348] on rect at bounding box center [786, 344] width 25 height 25
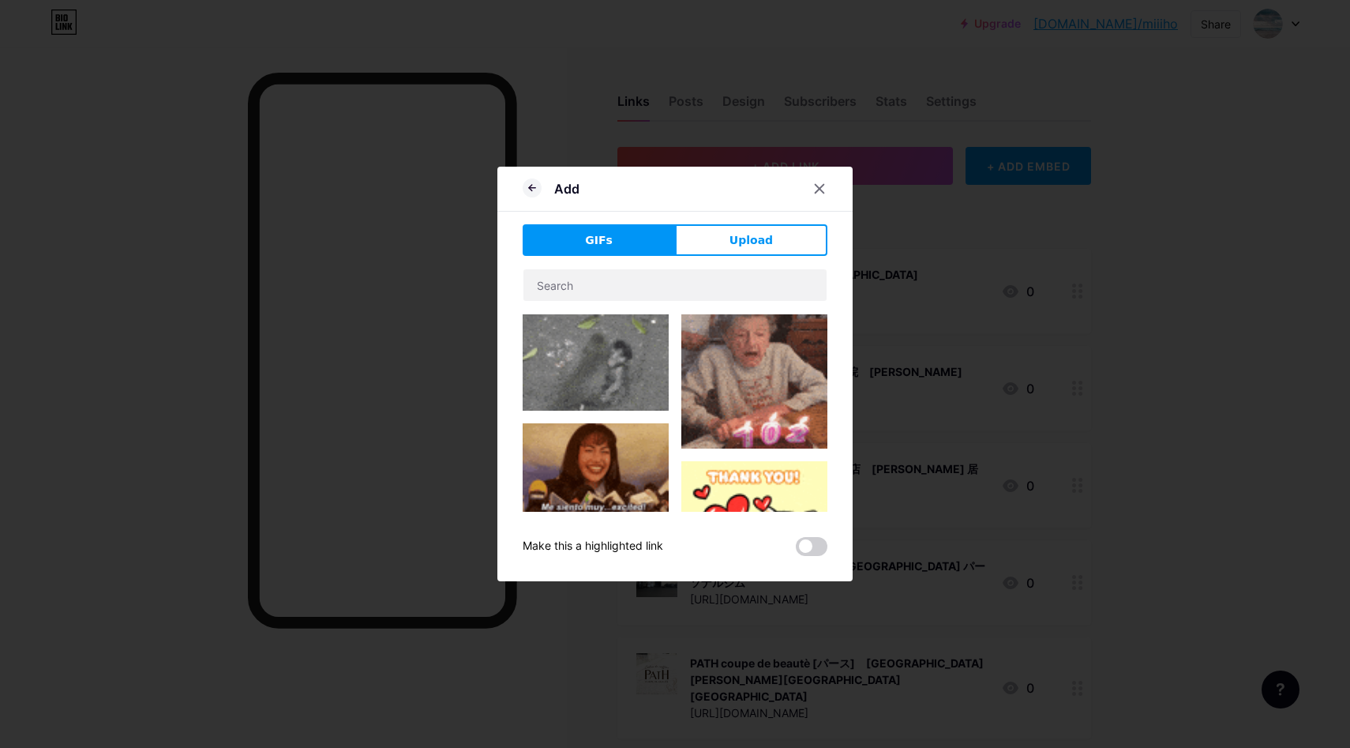
drag, startPoint x: 771, startPoint y: 245, endPoint x: 764, endPoint y: 257, distance: 13.8
click at [771, 245] on button "Upload" at bounding box center [751, 240] width 152 height 32
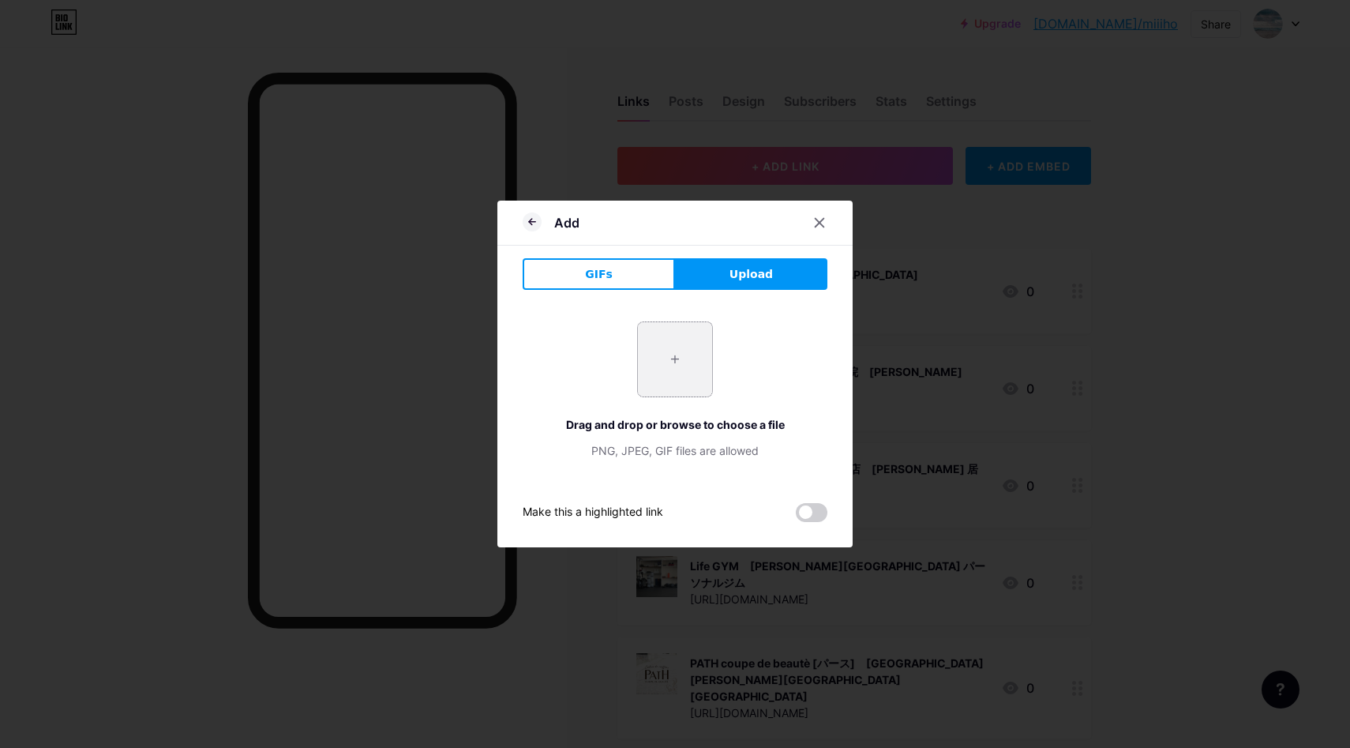
click at [677, 352] on input "file" at bounding box center [675, 359] width 74 height 74
type input "C:\fakepath\スクリーンショット 2025-09-17 9.53.17.jpg"
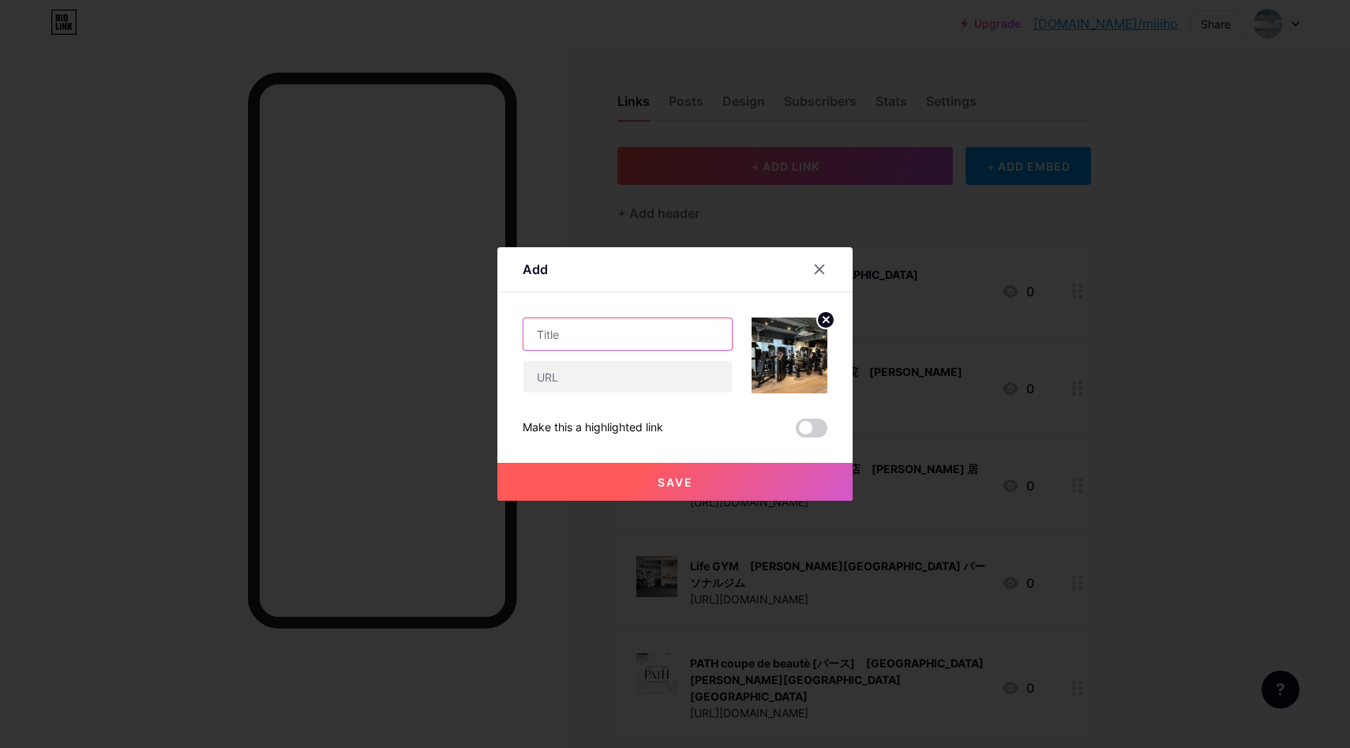
click at [655, 330] on input "text" at bounding box center [628, 334] width 208 height 32
paste input "エニタイムフィットネス[GEOGRAPHIC_DATA]店｜金町 ジム"
type input "エニタイムフィットネス[GEOGRAPHIC_DATA]店｜金町 ジム"
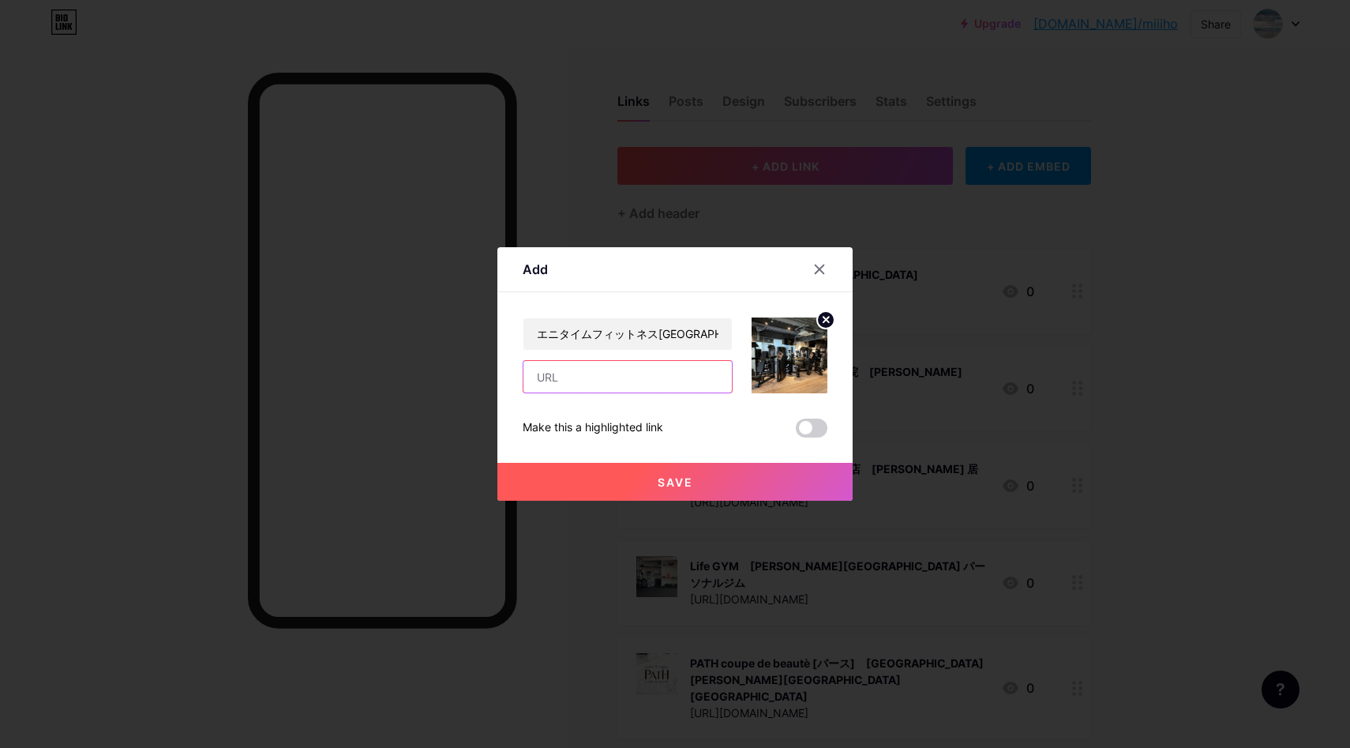
click at [591, 377] on input "text" at bounding box center [628, 377] width 208 height 32
paste input "[URL][DOMAIN_NAME]"
drag, startPoint x: 589, startPoint y: 476, endPoint x: 665, endPoint y: 413, distance: 98.7
click at [589, 476] on button "Save" at bounding box center [674, 482] width 355 height 38
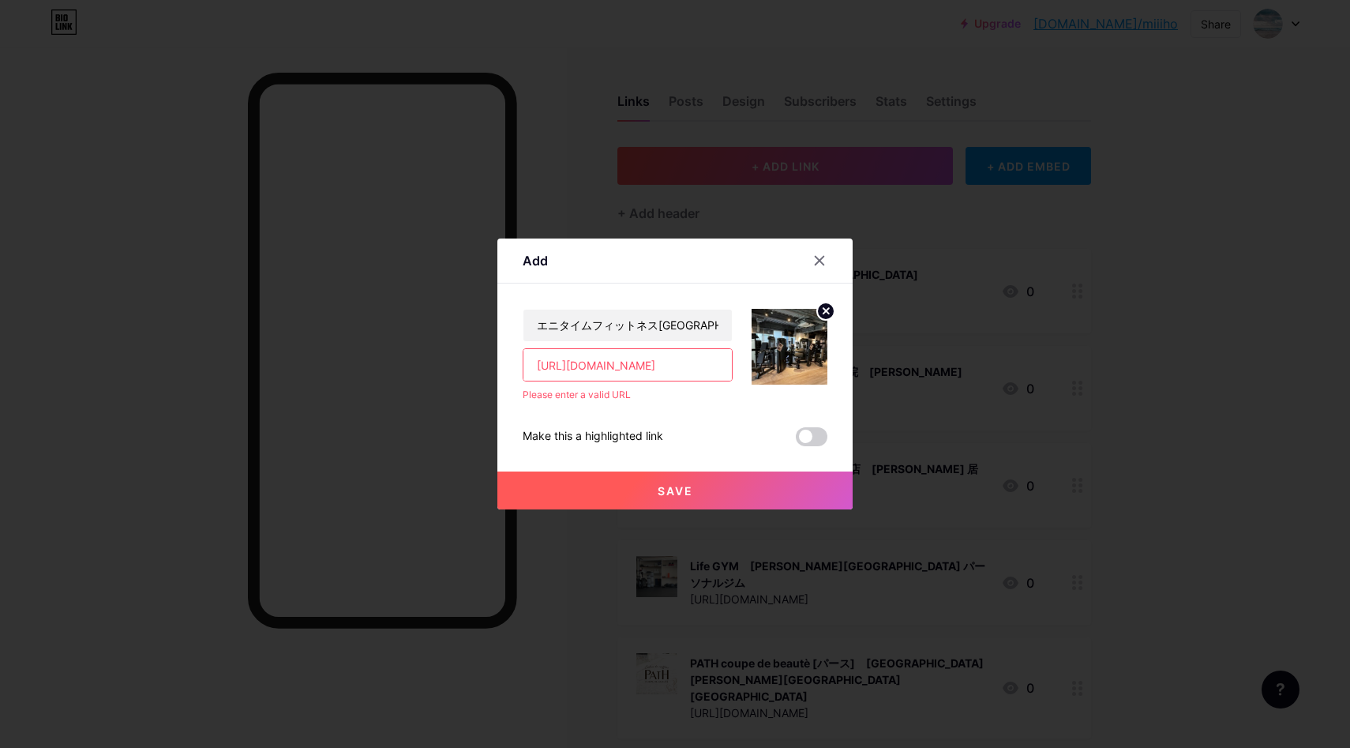
click at [565, 366] on input "[URL][DOMAIN_NAME]" at bounding box center [628, 365] width 208 height 32
click at [542, 367] on input "[URL][DOMAIN_NAME]" at bounding box center [628, 365] width 208 height 32
drag, startPoint x: 542, startPoint y: 367, endPoint x: 500, endPoint y: 363, distance: 42.0
click at [500, 363] on div "Add Content YouTube Play YouTube video without leaving your page. ADD Vimeo Pla…" at bounding box center [674, 373] width 355 height 271
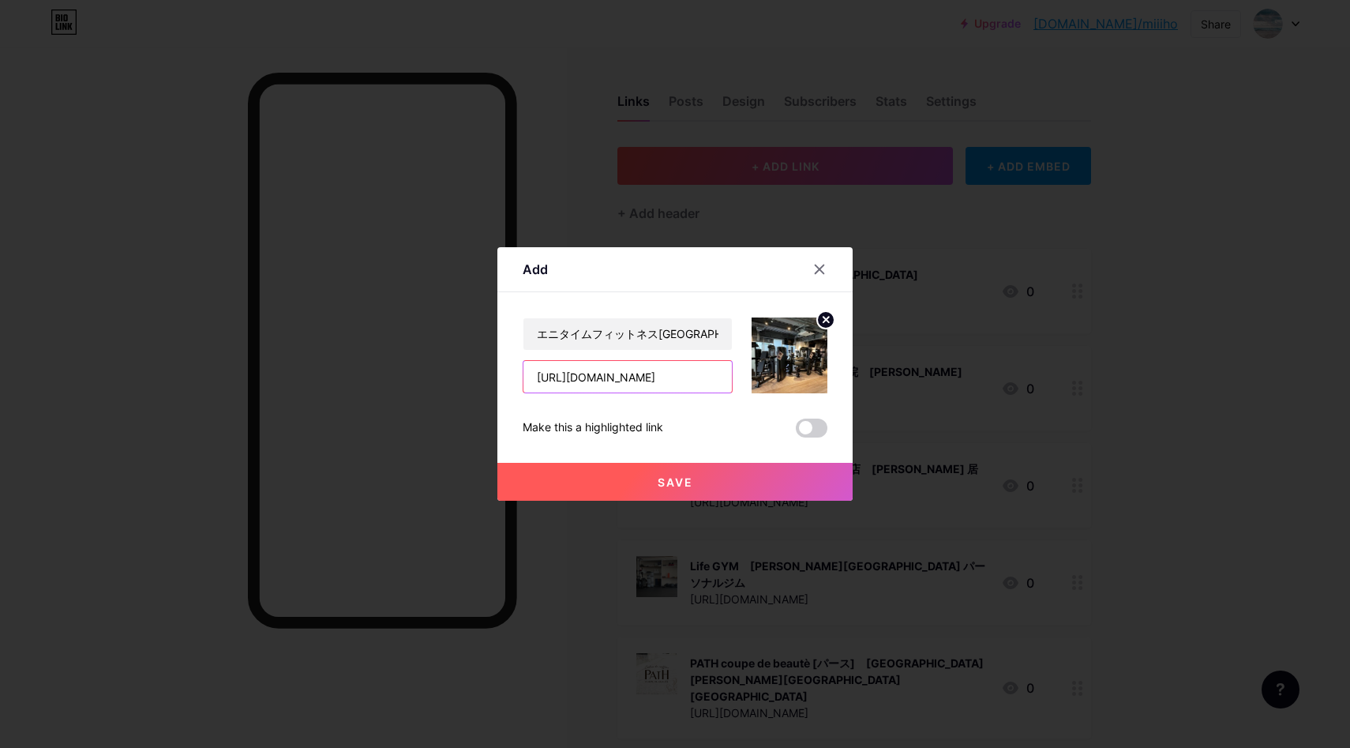
type input "[URL][DOMAIN_NAME]"
click at [624, 484] on button "Save" at bounding box center [674, 482] width 355 height 38
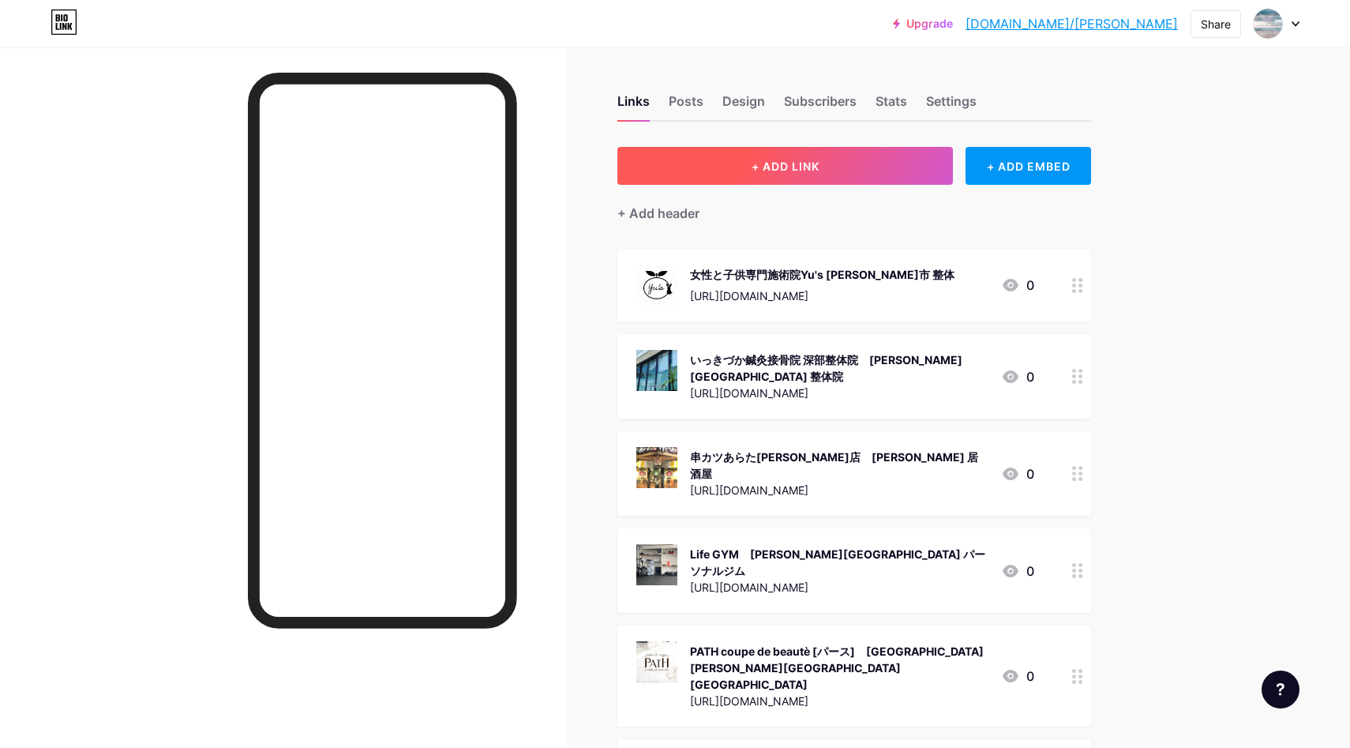
click at [792, 167] on span "+ ADD LINK" at bounding box center [786, 166] width 68 height 13
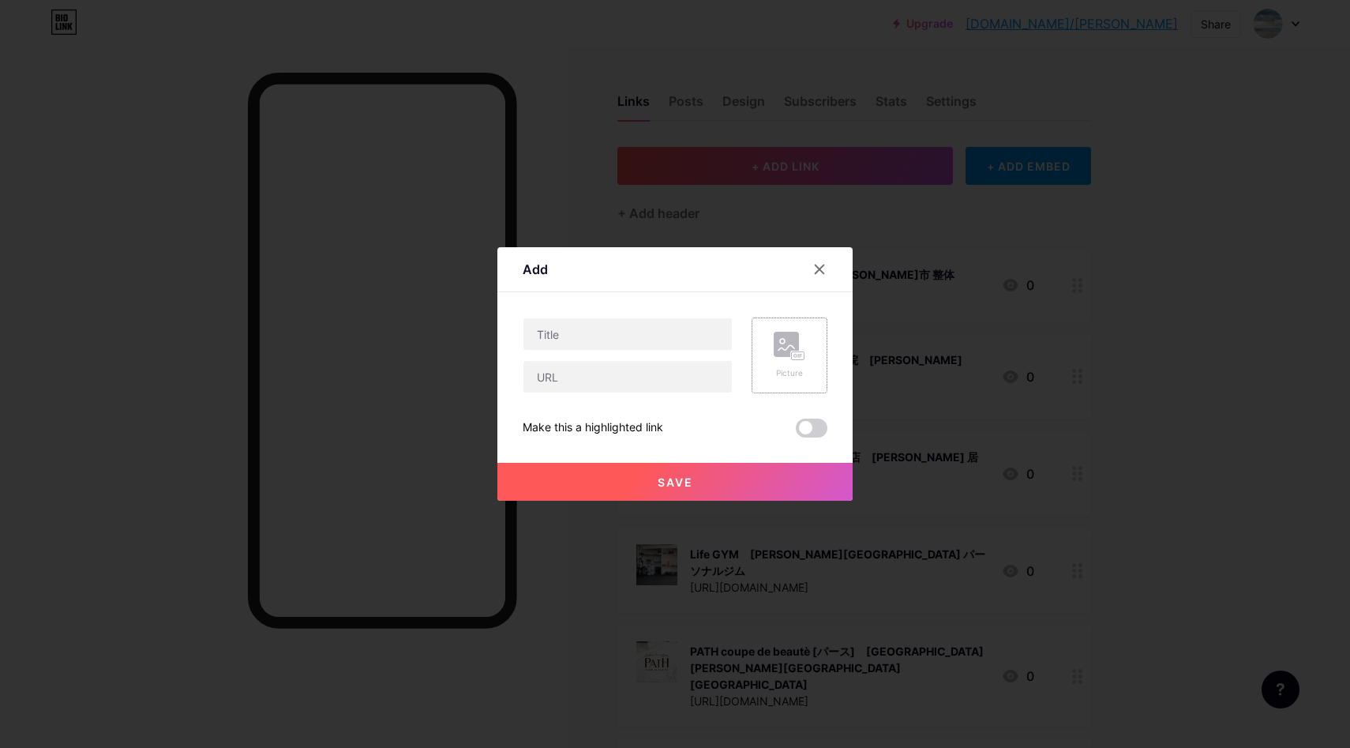
click at [794, 328] on div "Picture" at bounding box center [790, 355] width 76 height 76
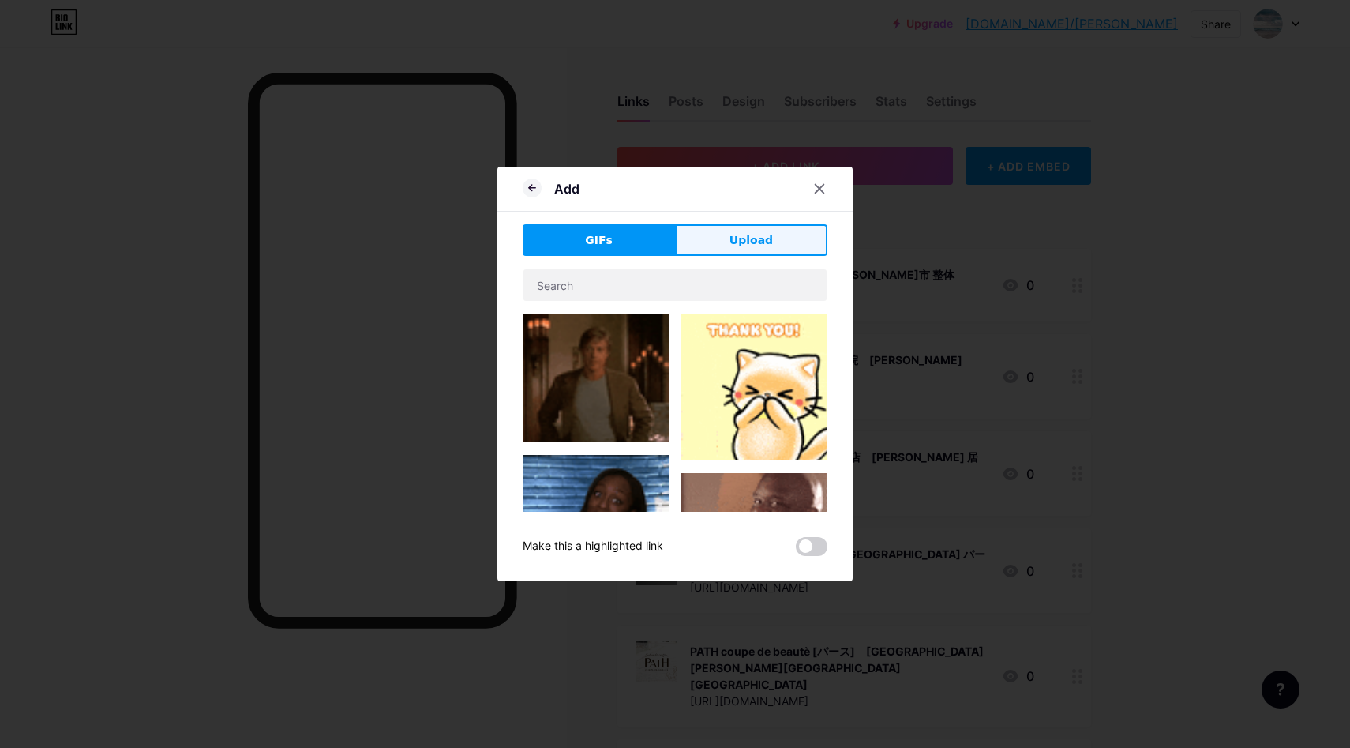
click at [783, 235] on button "Upload" at bounding box center [751, 240] width 152 height 32
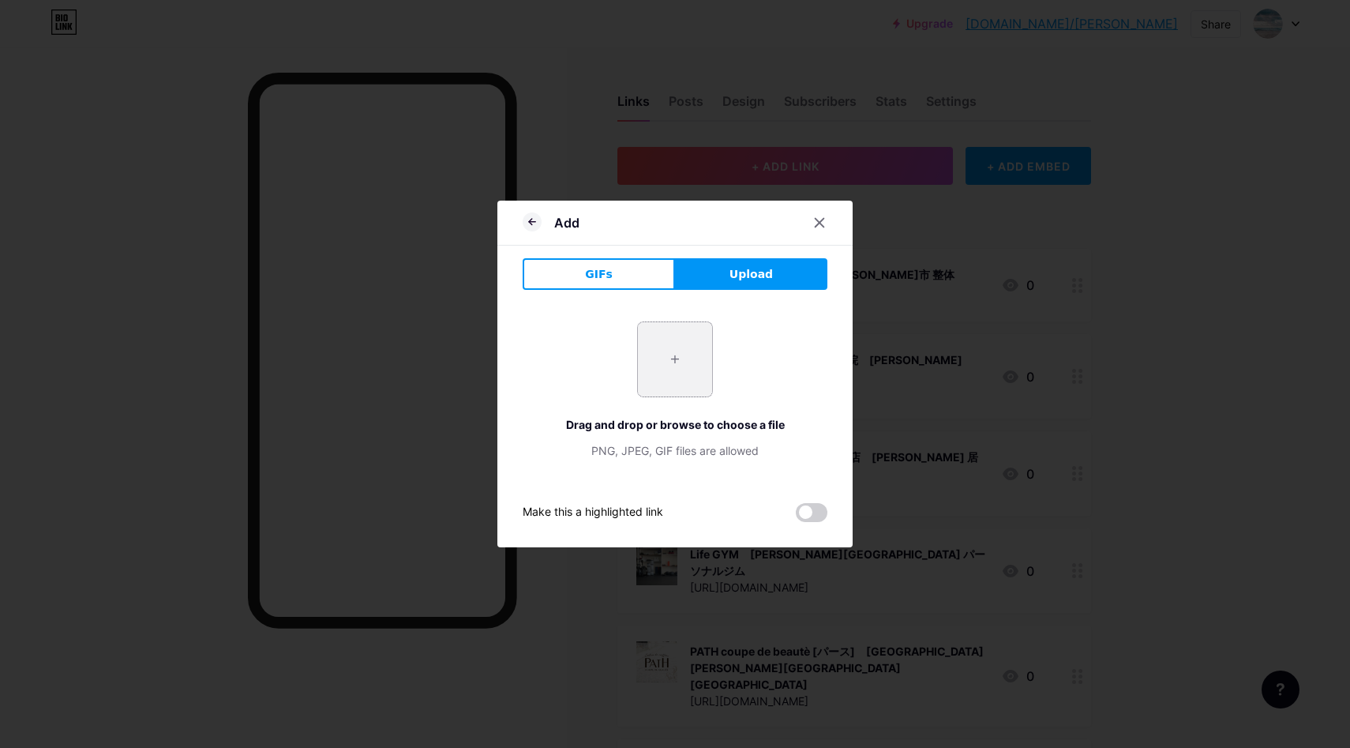
click at [642, 365] on input "file" at bounding box center [675, 359] width 74 height 74
type input "C:\fakepath\スクリーンショット [DATE] 9.57.03.jpg"
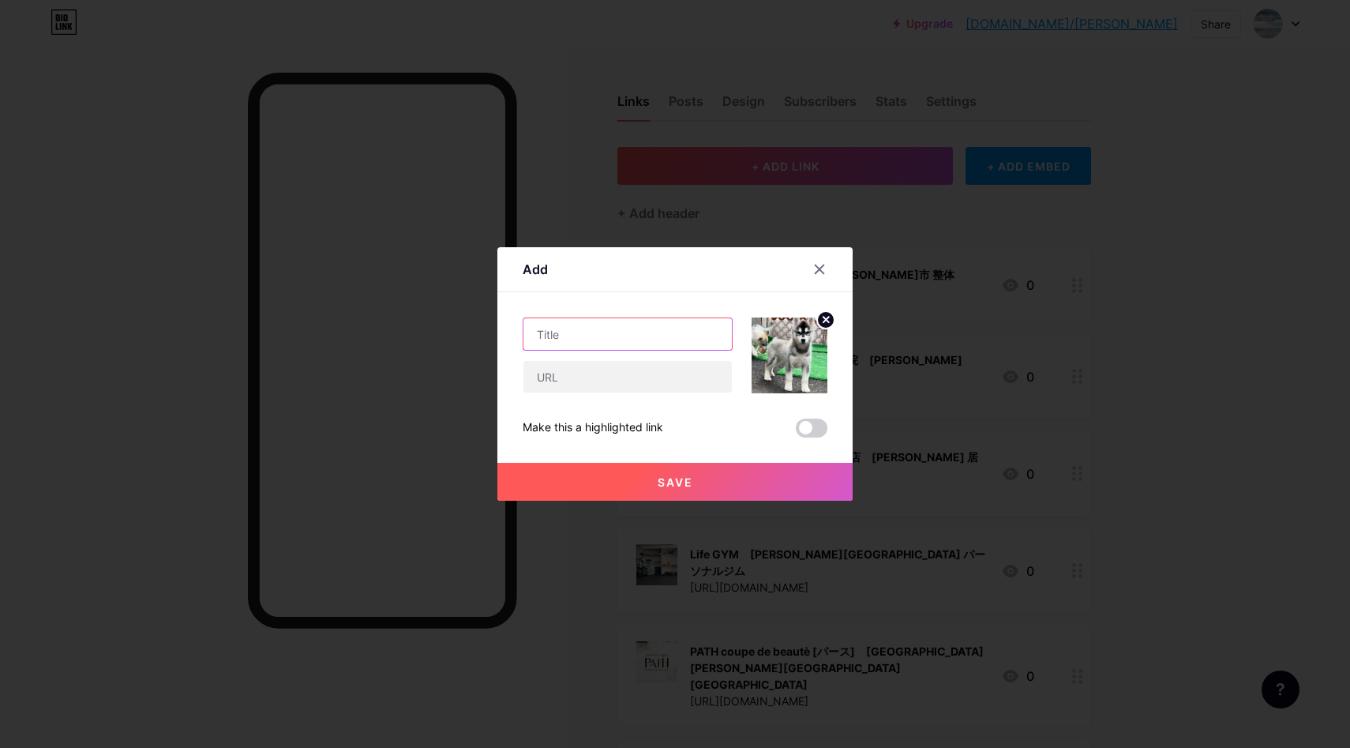
click at [674, 336] on input "text" at bounding box center [628, 334] width 208 height 32
paste input "SNOW AMBER｜[PERSON_NAME] 犬のブリーダー"
type input "SNOW AMBER｜[PERSON_NAME] 犬のブリーダー"
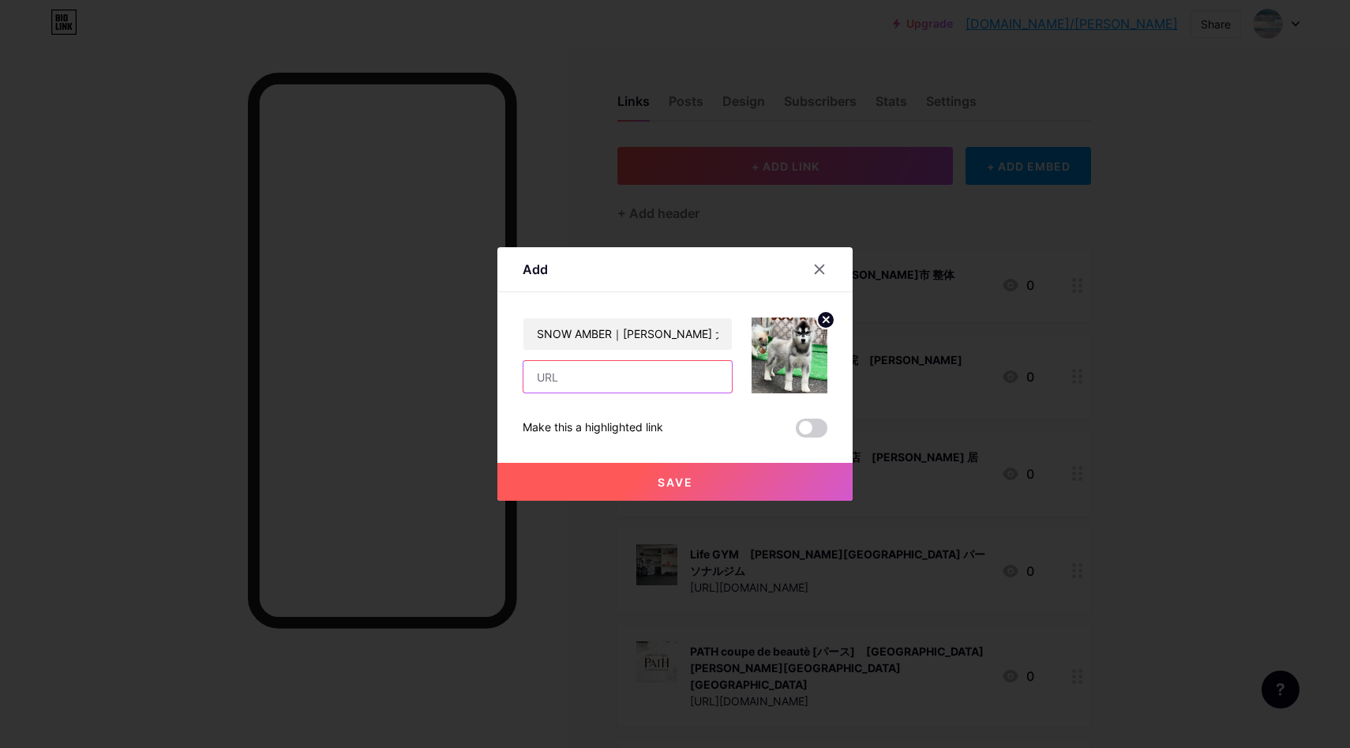
click at [621, 380] on input "text" at bounding box center [628, 377] width 208 height 32
paste input "[URL][DOMAIN_NAME]"
type input "[URL][DOMAIN_NAME]"
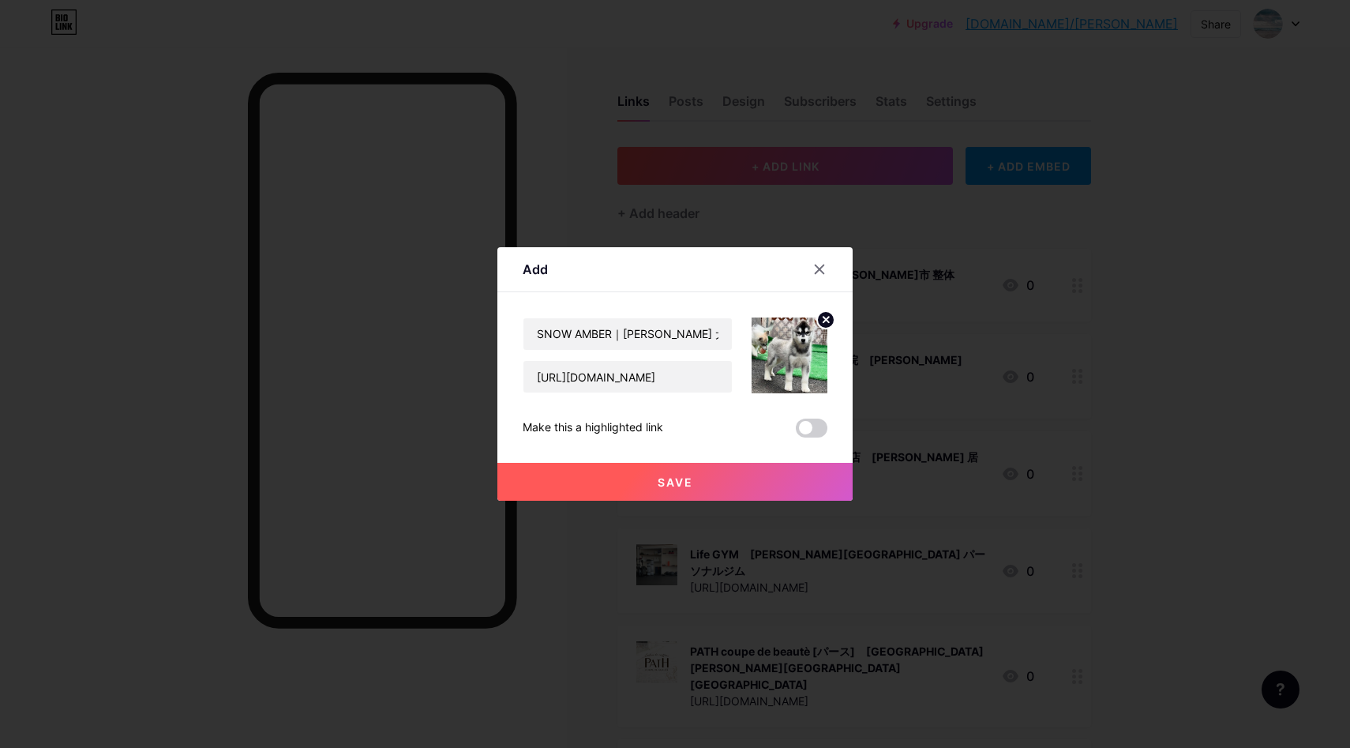
drag, startPoint x: 632, startPoint y: 479, endPoint x: 749, endPoint y: 390, distance: 147.2
click at [632, 479] on button "Save" at bounding box center [674, 482] width 355 height 38
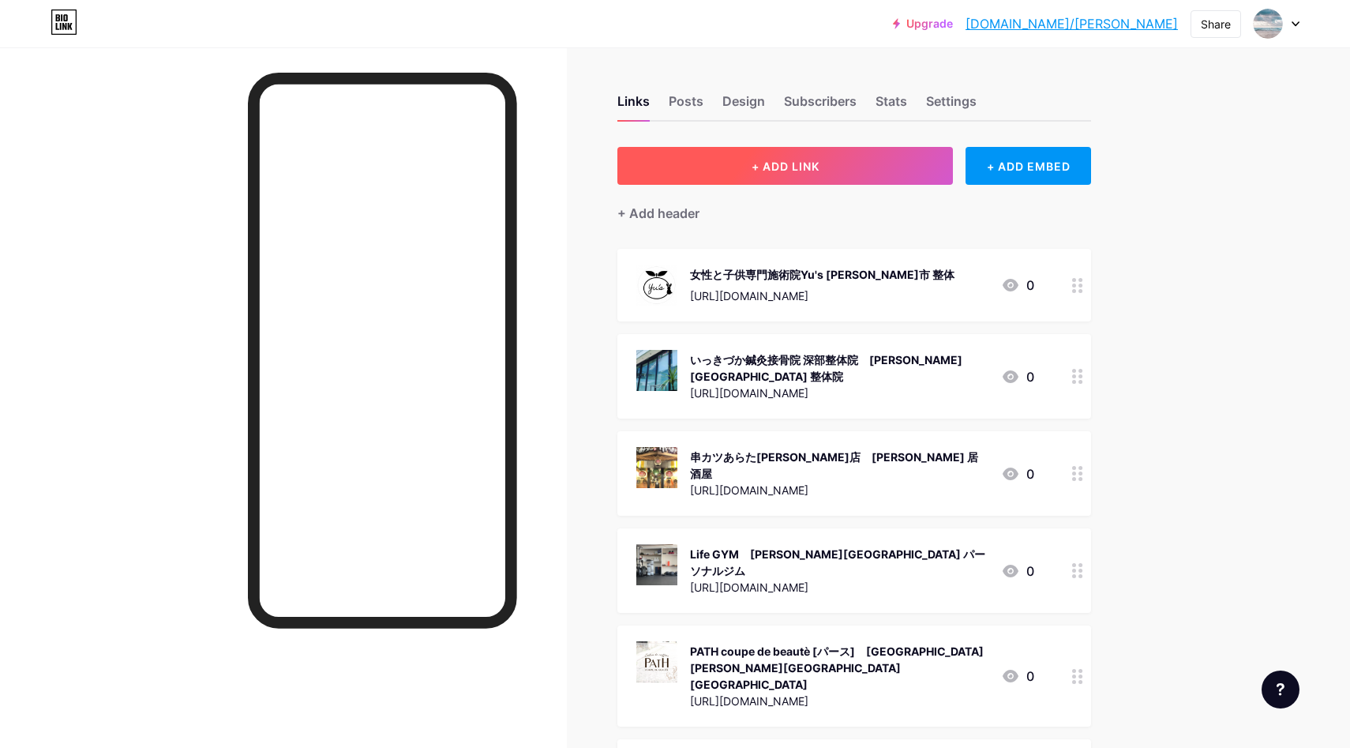
click at [874, 174] on button "+ ADD LINK" at bounding box center [785, 166] width 336 height 38
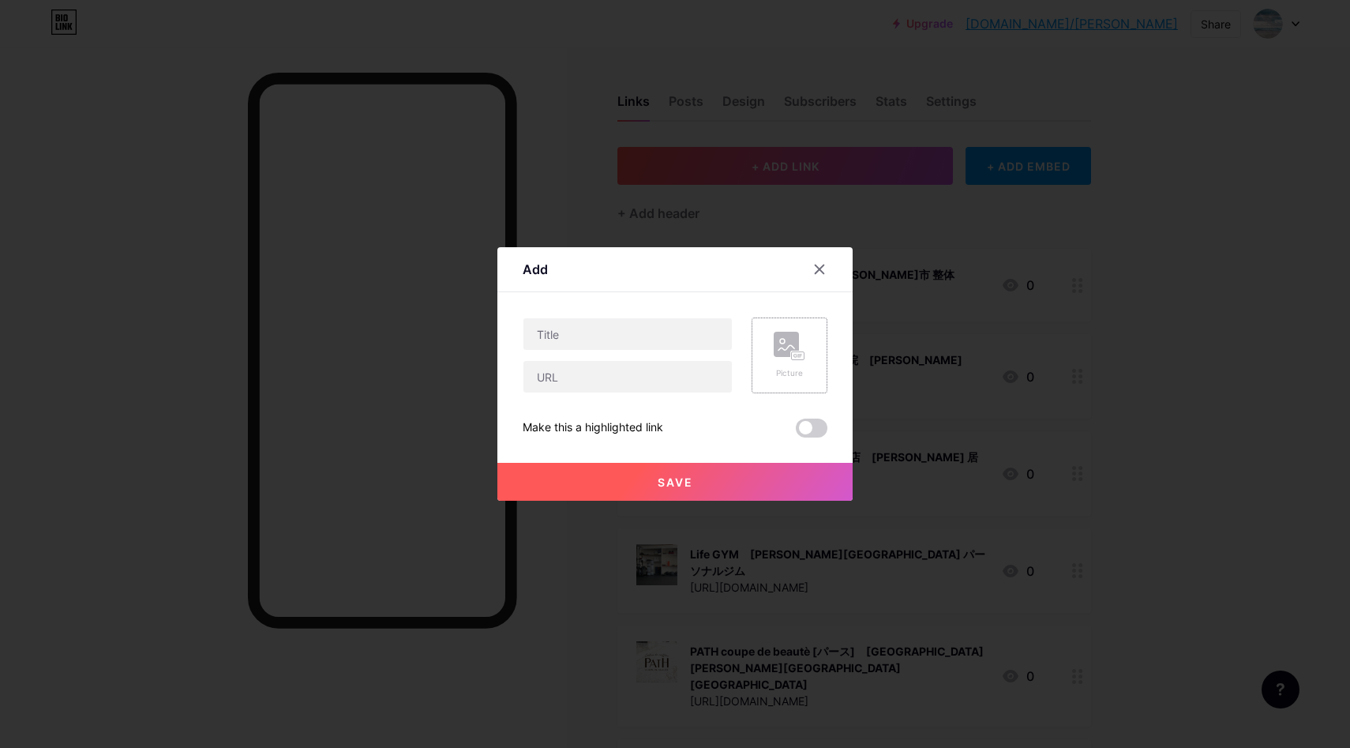
click at [790, 341] on rect at bounding box center [786, 344] width 25 height 25
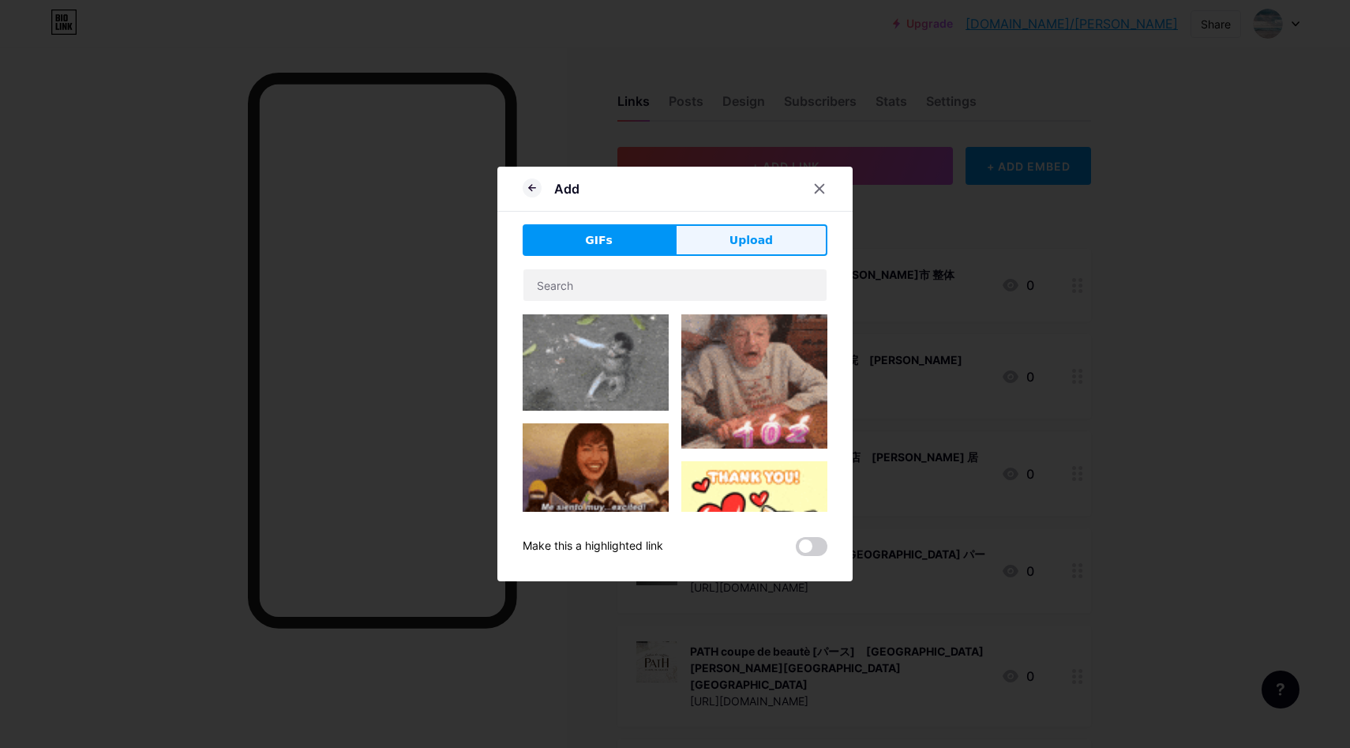
click at [760, 245] on span "Upload" at bounding box center [751, 240] width 43 height 17
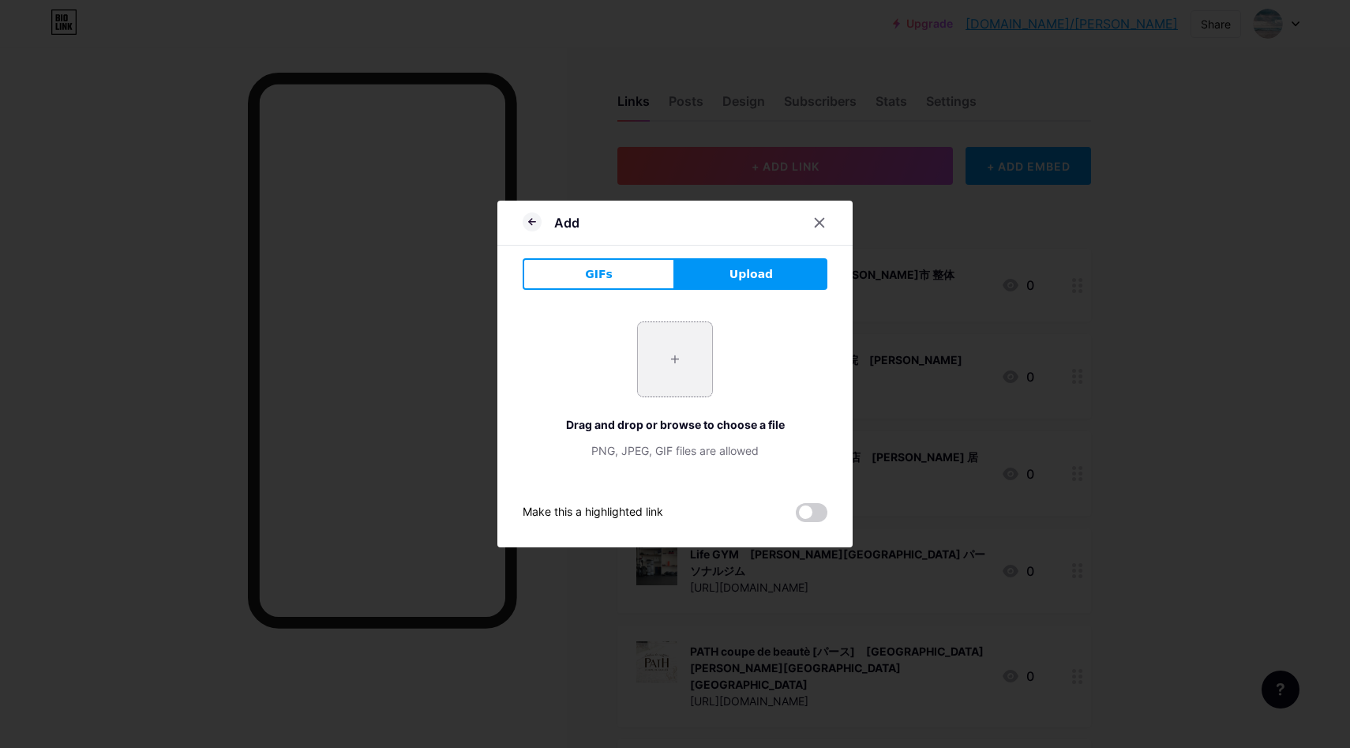
click at [673, 344] on input "file" at bounding box center [675, 359] width 74 height 74
type input "C:\fakepath\スクリーンショット 2025-09-17 10.00.28.jpg"
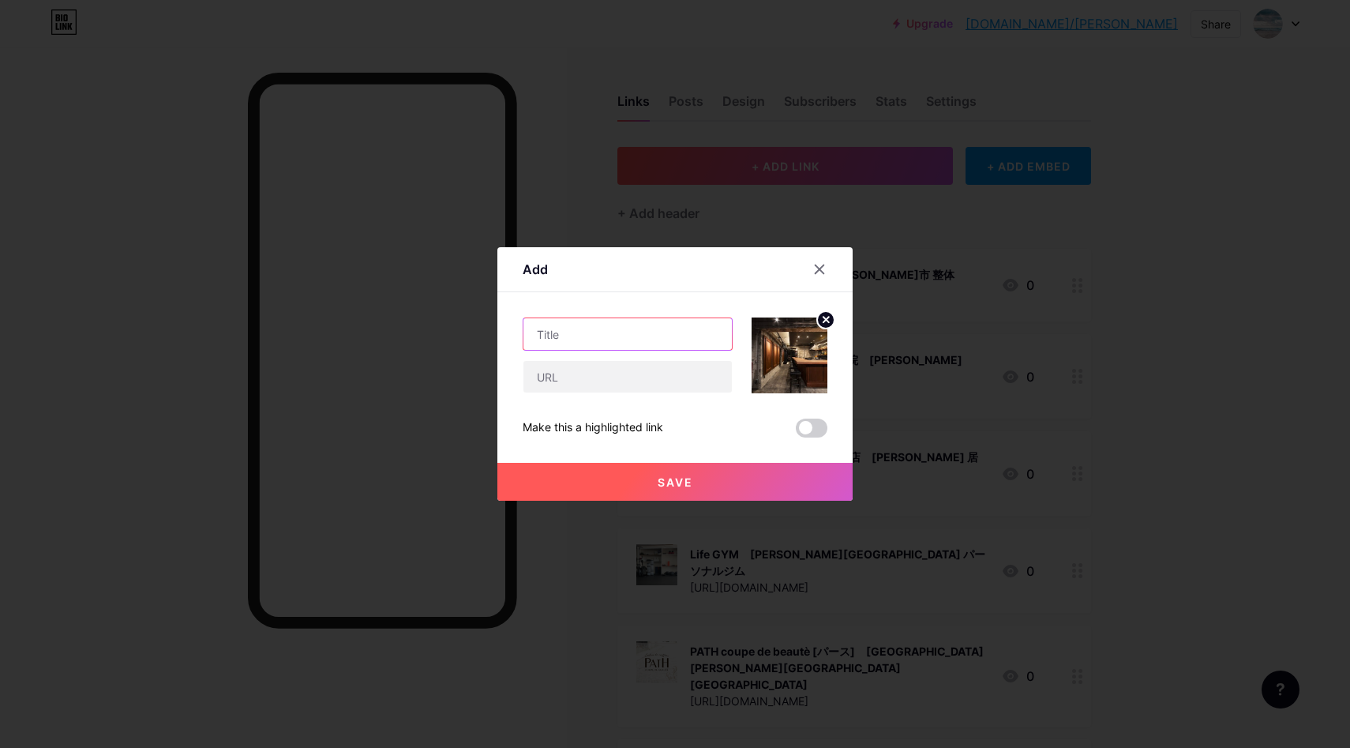
click at [625, 332] on input "text" at bounding box center [628, 334] width 208 height 32
paste input "占いBAR Luna Magic｜港区 占いバー"
type input "占いBAR Luna Magic｜港区 占いバー"
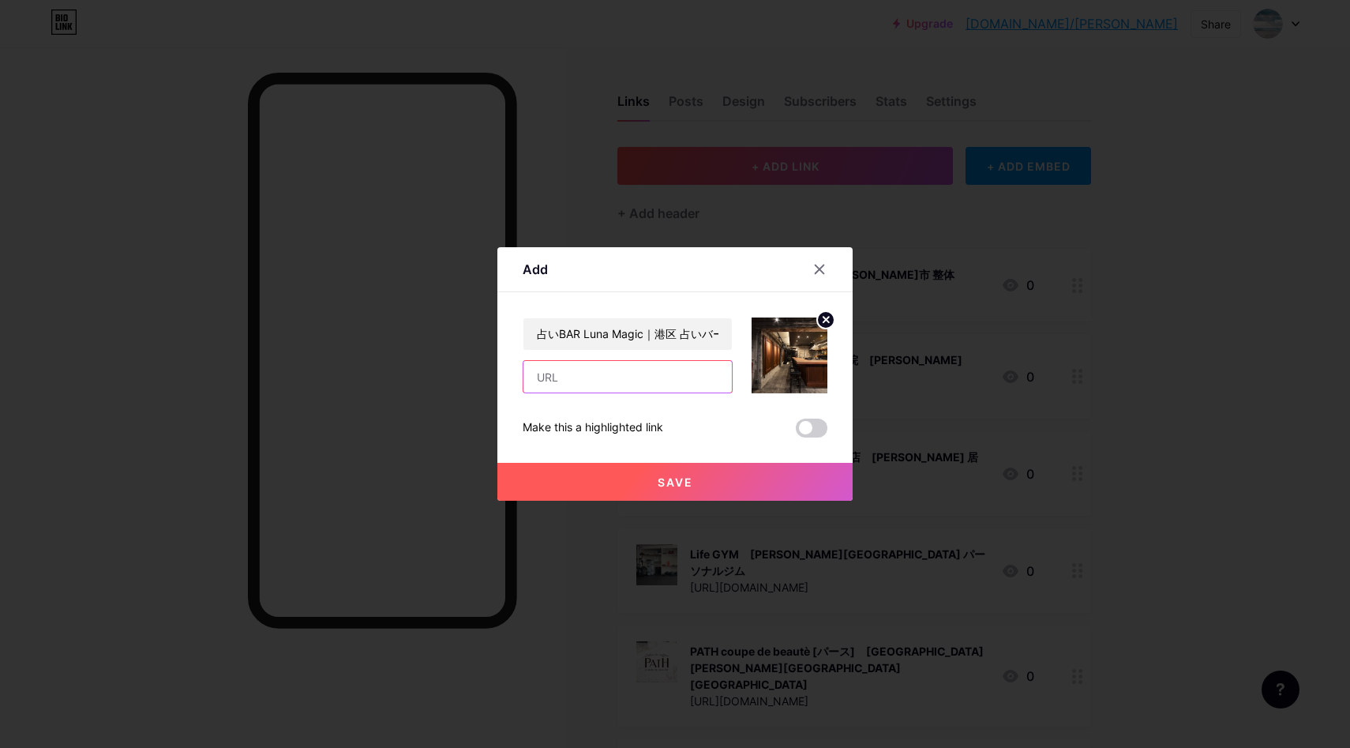
click at [623, 363] on input "text" at bounding box center [628, 377] width 208 height 32
paste input "[URL][DOMAIN_NAME]"
type input "[URL][DOMAIN_NAME]"
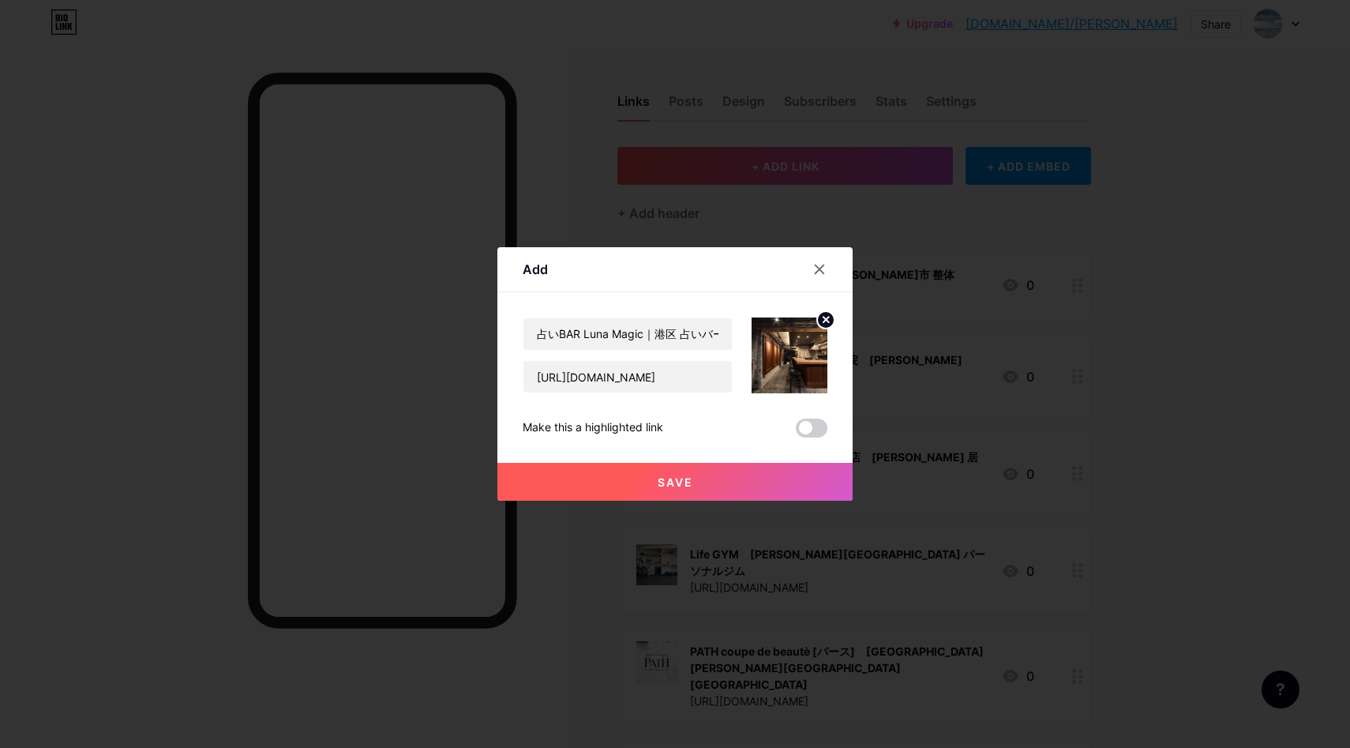
click at [626, 477] on button "Save" at bounding box center [674, 482] width 355 height 38
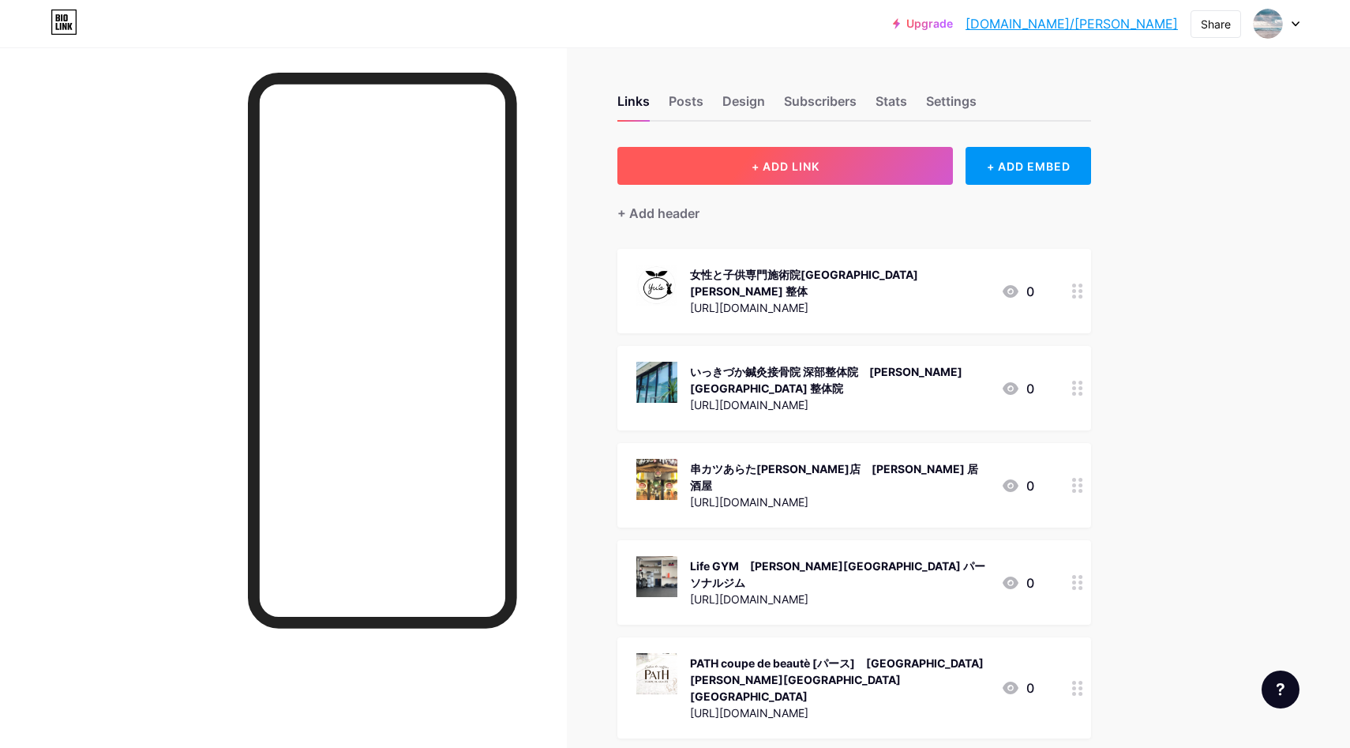
click at [881, 175] on button "+ ADD LINK" at bounding box center [785, 166] width 336 height 38
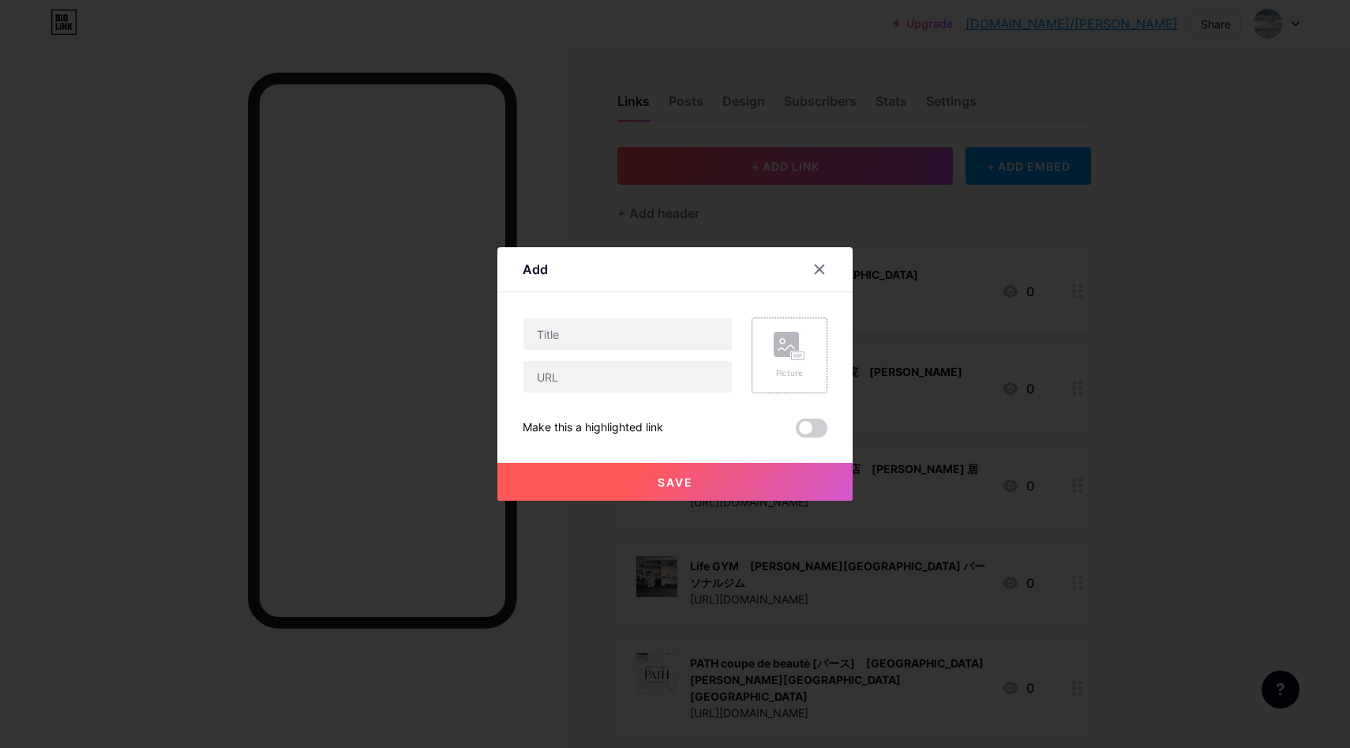
click at [783, 347] on rect at bounding box center [786, 344] width 25 height 25
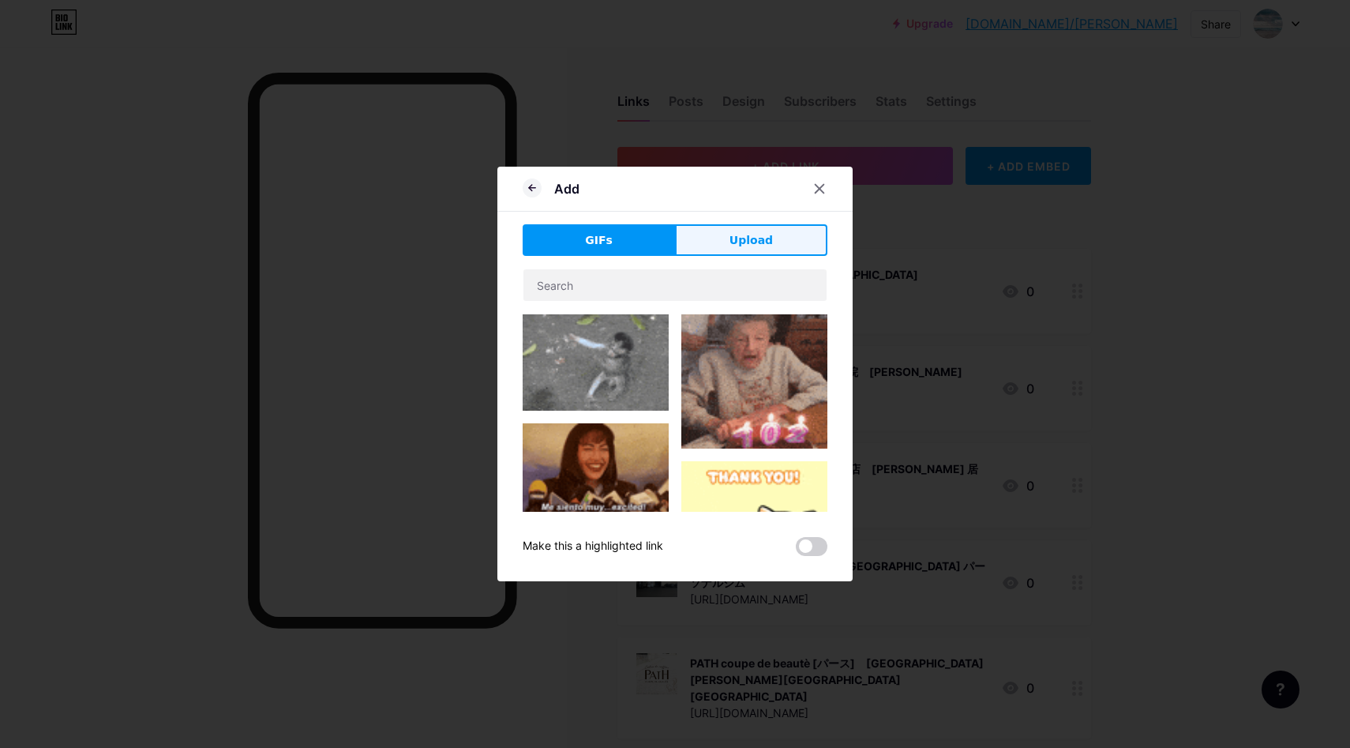
click at [760, 248] on span "Upload" at bounding box center [751, 240] width 43 height 17
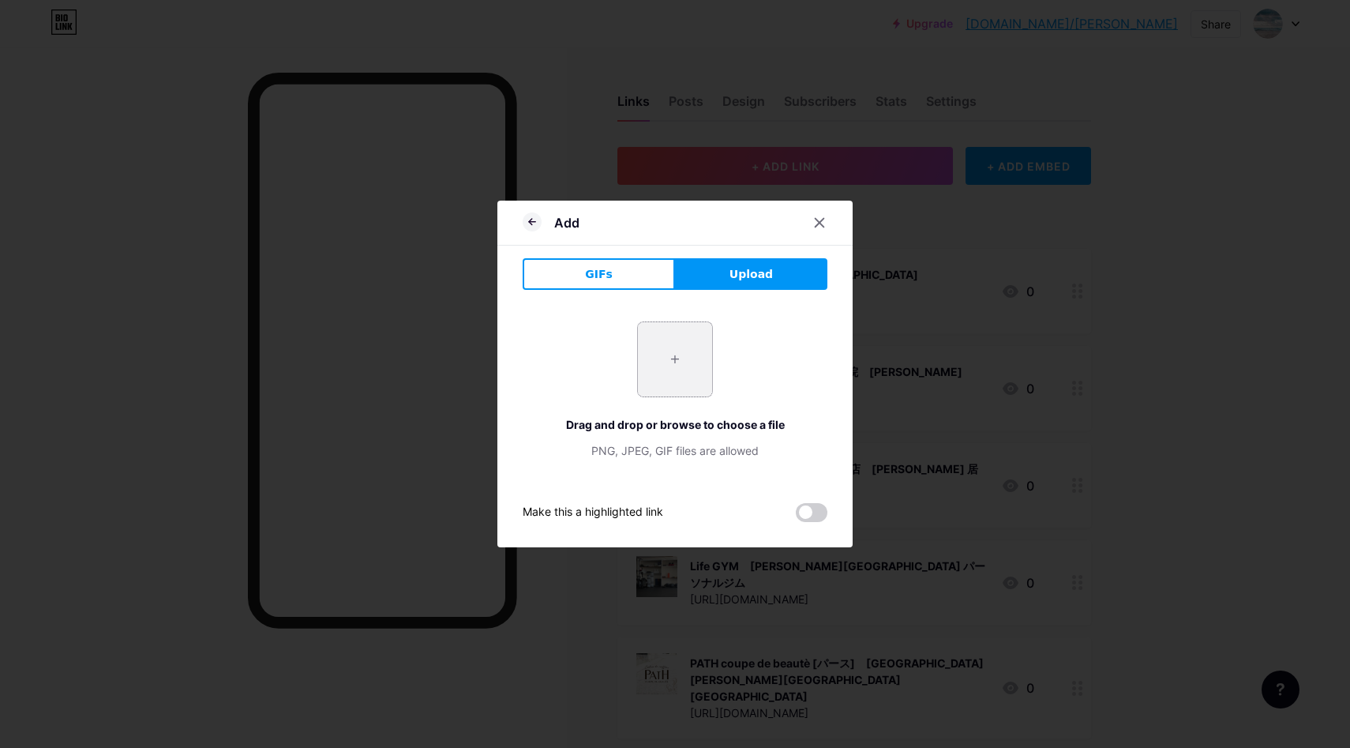
click at [673, 365] on input "file" at bounding box center [675, 359] width 74 height 74
type input "C:\fakepath\スクリーンショット 2025-09-17 10.03.08.jpg"
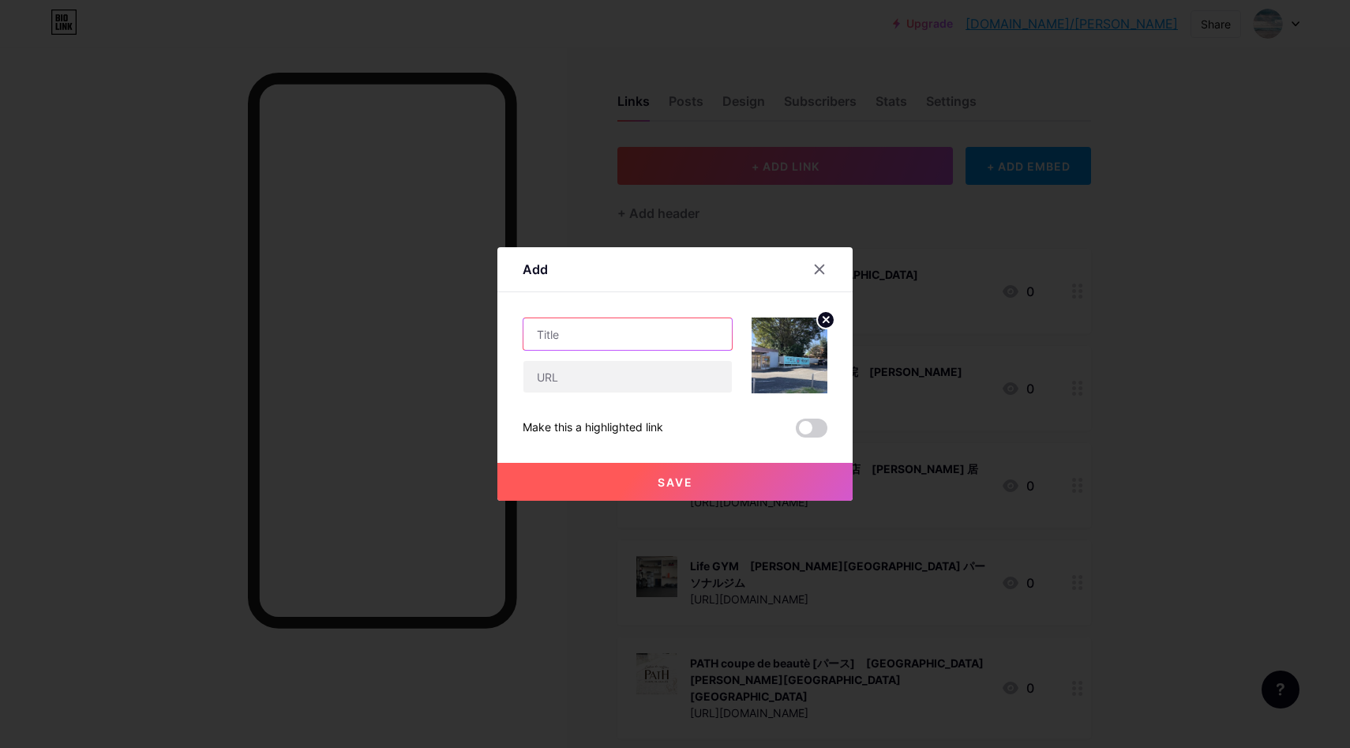
drag, startPoint x: 620, startPoint y: 330, endPoint x: 640, endPoint y: 313, distance: 26.4
click at [620, 330] on input "text" at bounding box center [628, 334] width 208 height 32
paste input "株式会社Heartコーポレーション｜[PERSON_NAME][GEOGRAPHIC_DATA] 不動産"
type input "株式会社Heartコーポレーション｜[PERSON_NAME][GEOGRAPHIC_DATA] 不動産"
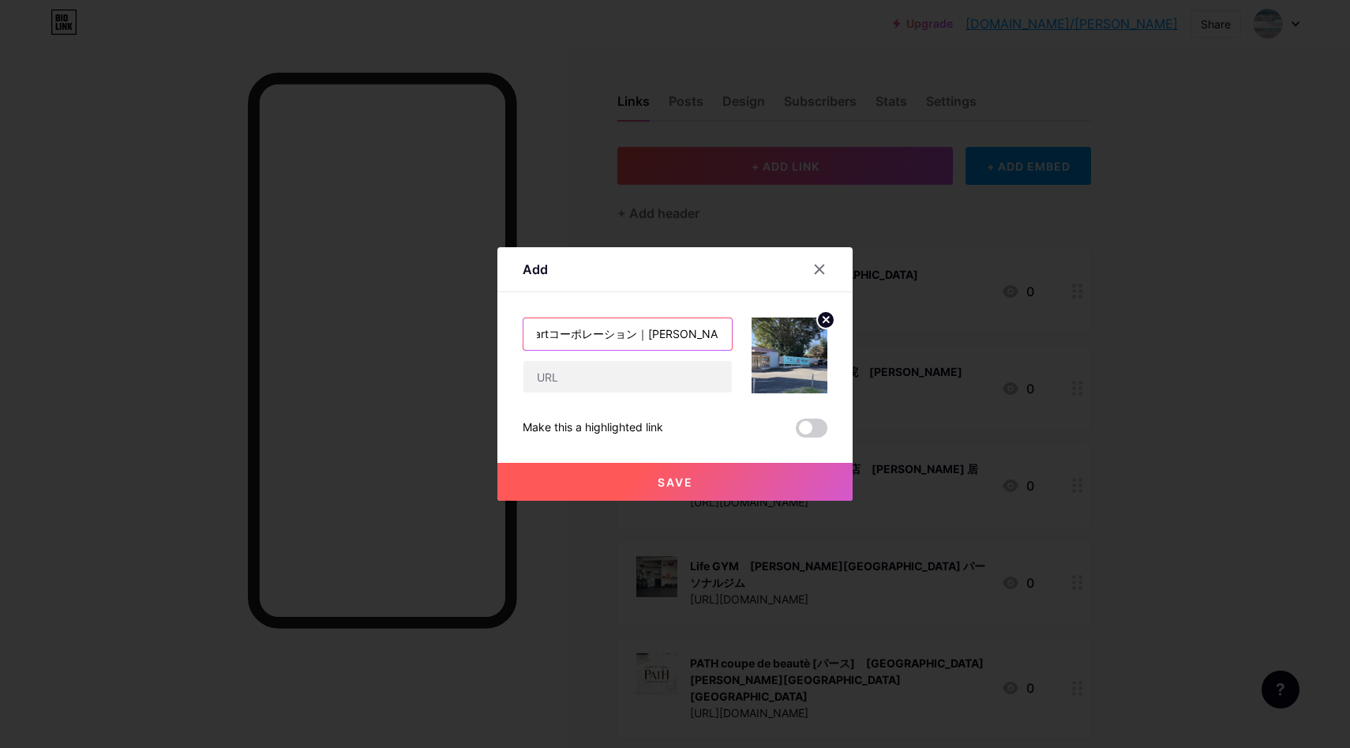
scroll to position [0, 0]
click at [621, 385] on input "text" at bounding box center [628, 377] width 208 height 32
paste input "[URL][DOMAIN_NAME]"
type input "[URL][DOMAIN_NAME]"
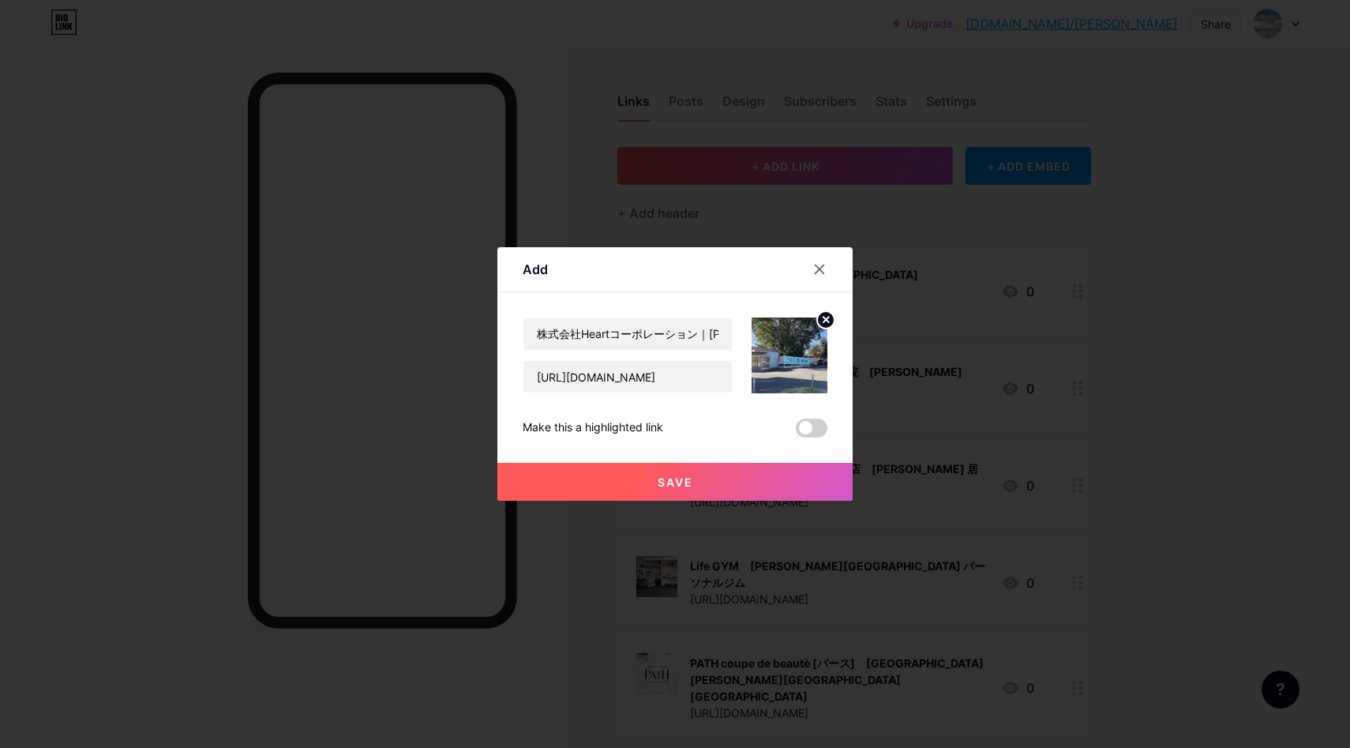
scroll to position [0, 0]
drag, startPoint x: 613, startPoint y: 477, endPoint x: 622, endPoint y: 467, distance: 14.0
click at [613, 476] on button "Save" at bounding box center [674, 482] width 355 height 38
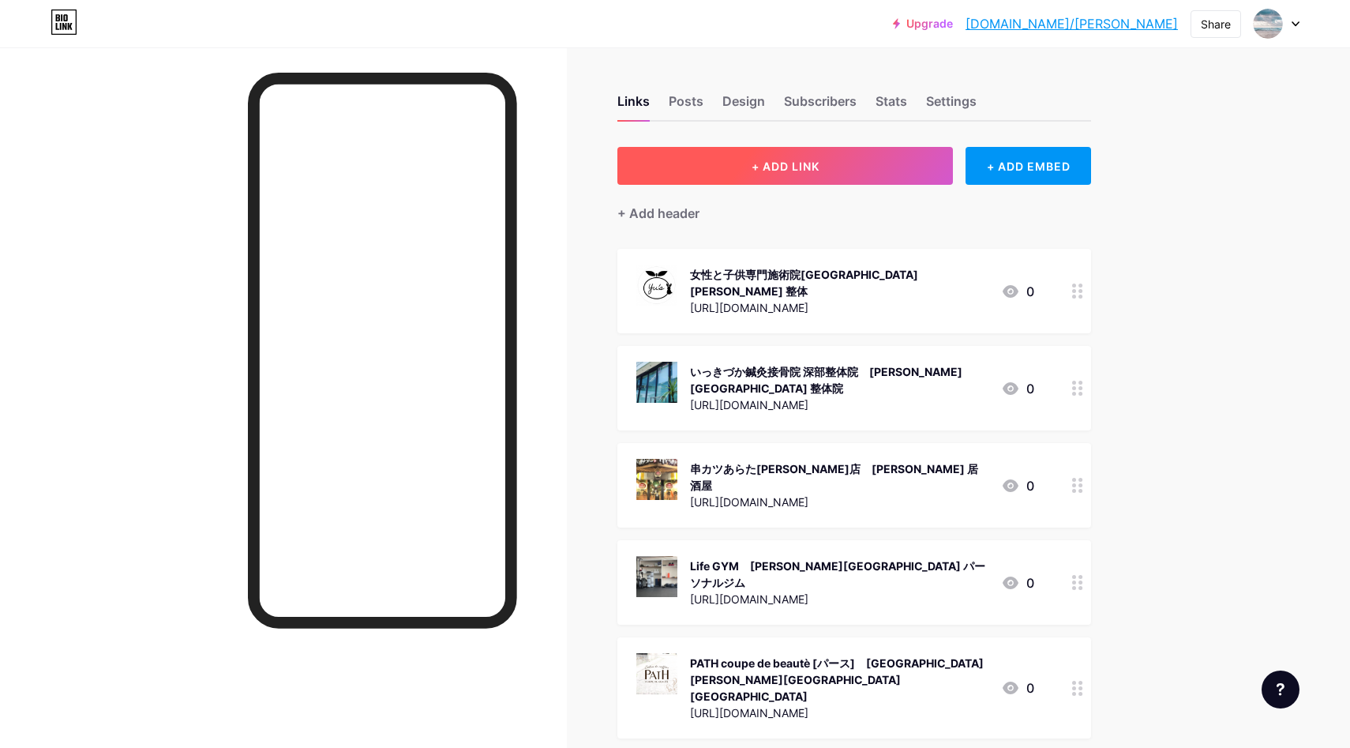
click at [883, 172] on button "+ ADD LINK" at bounding box center [785, 166] width 336 height 38
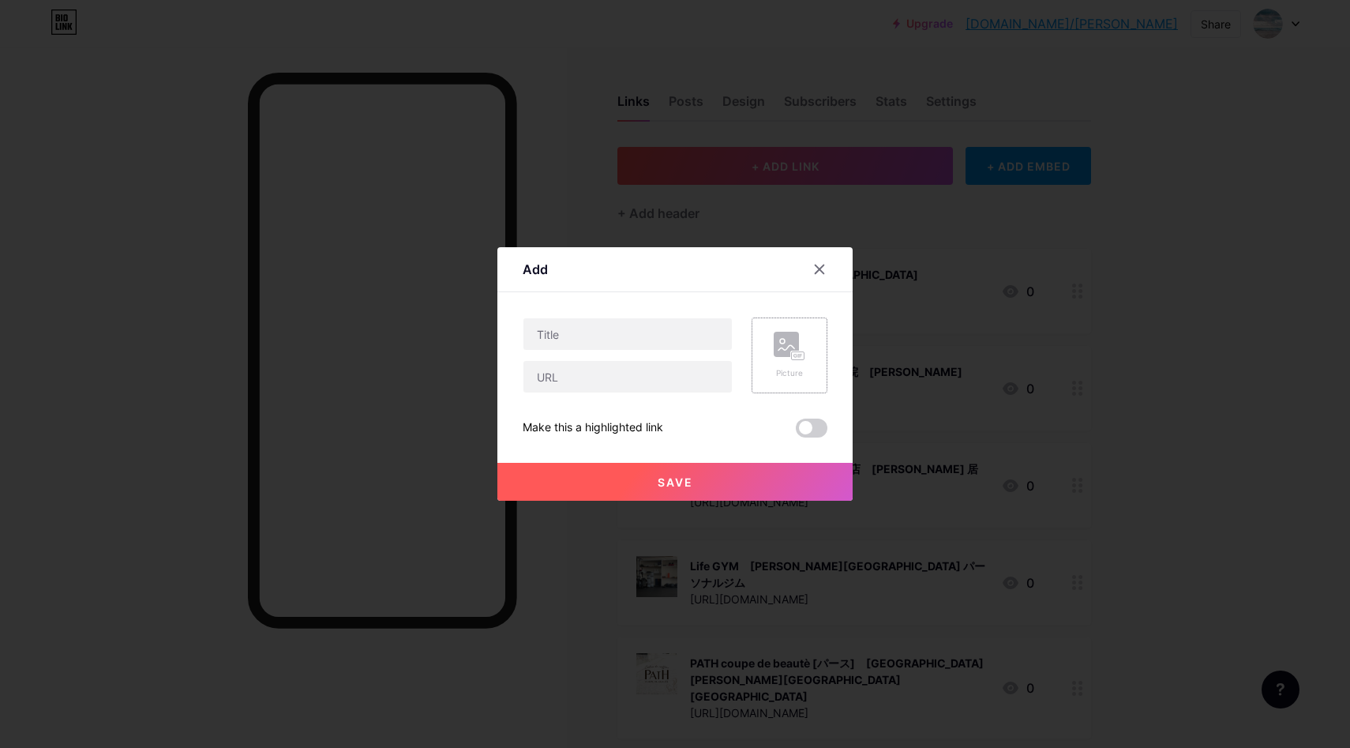
click at [787, 338] on rect at bounding box center [786, 344] width 25 height 25
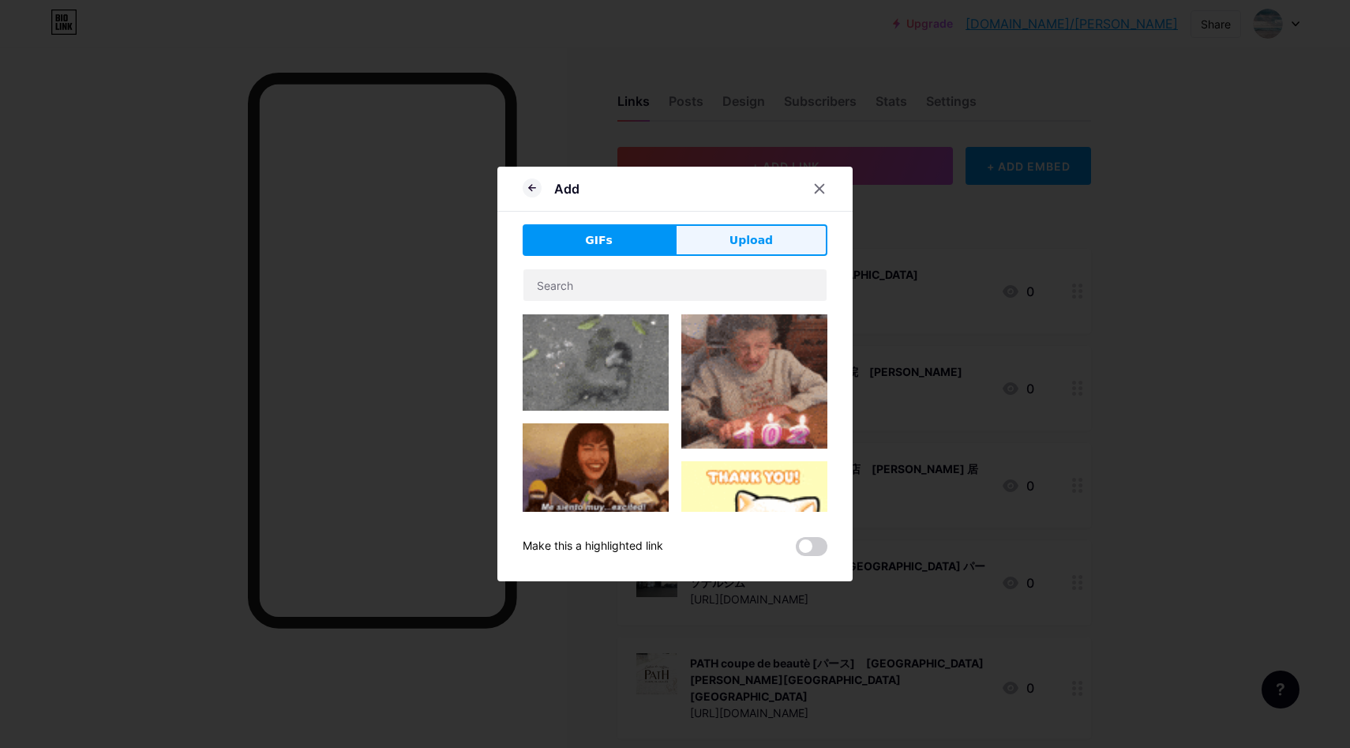
click at [773, 239] on button "Upload" at bounding box center [751, 240] width 152 height 32
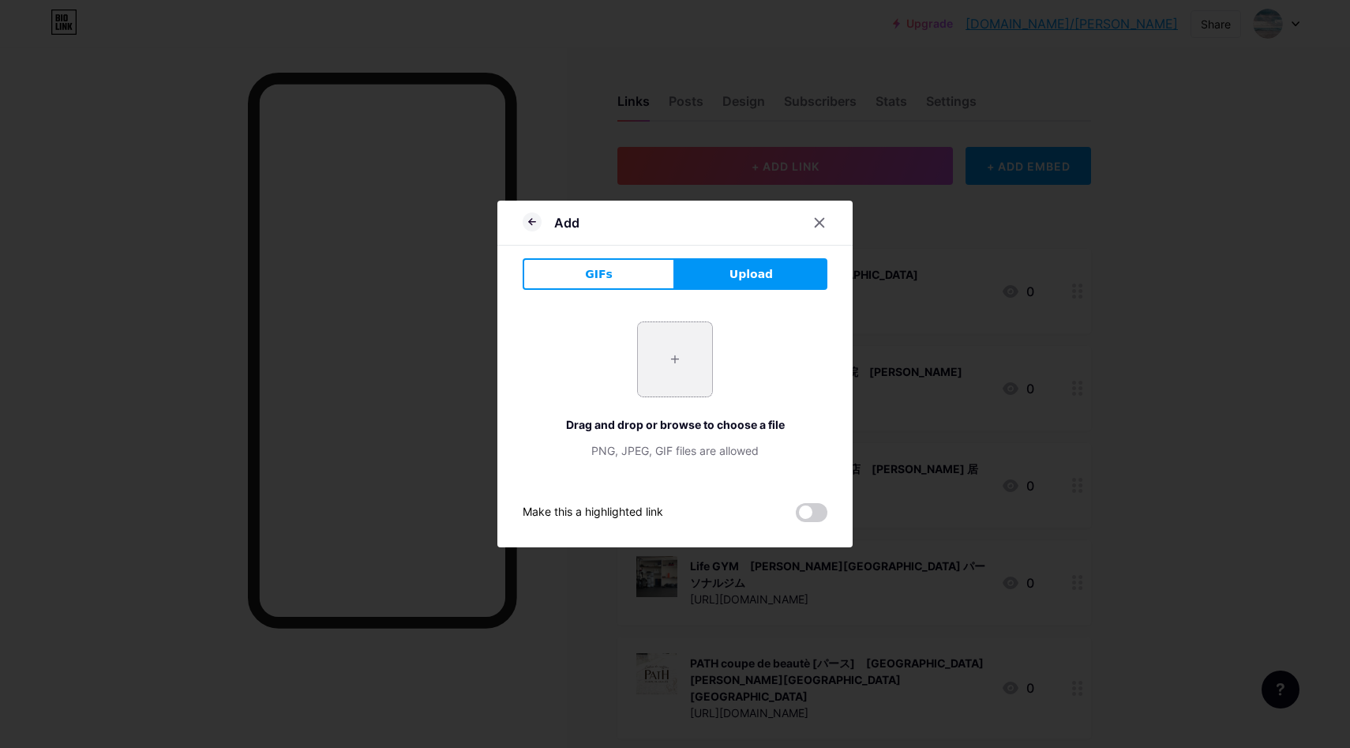
click at [687, 358] on input "file" at bounding box center [675, 359] width 74 height 74
type input "C:\fakepath\スクリーンショット 2025-09-17 10.06.17.jpg"
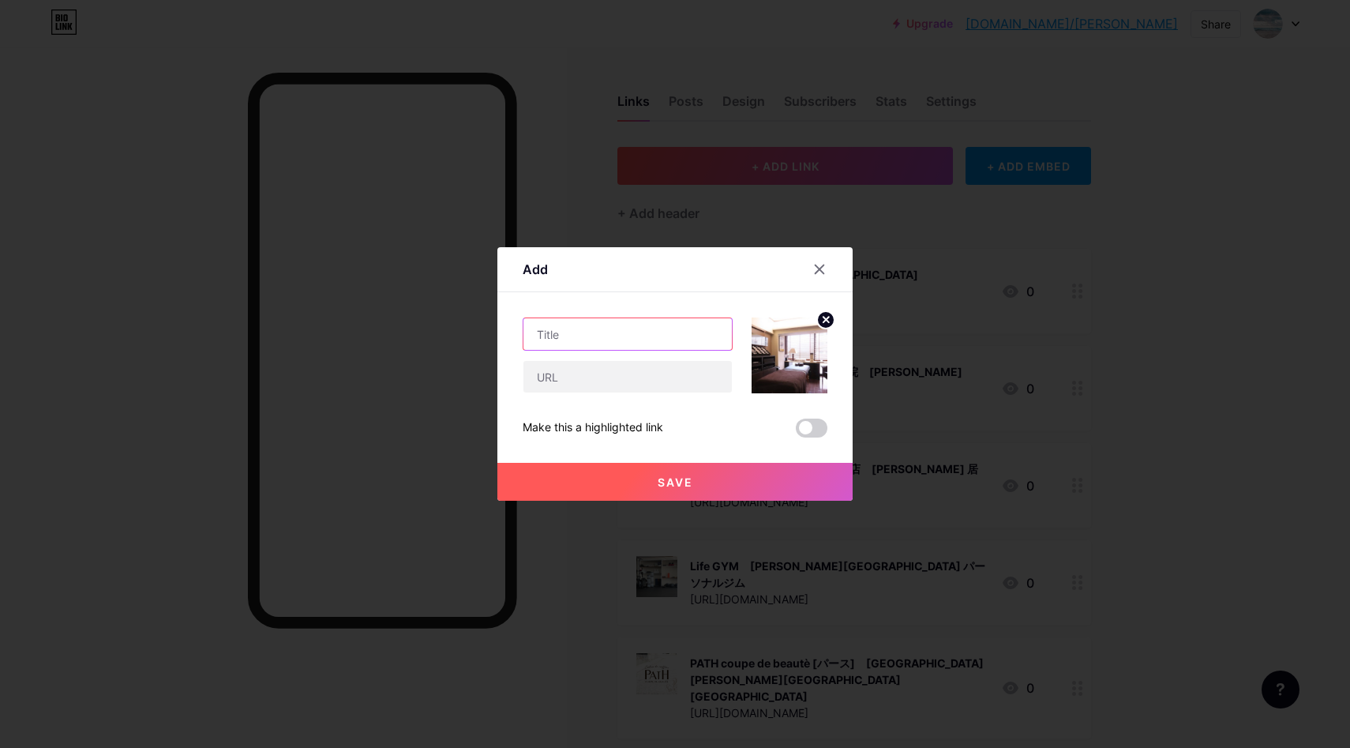
click at [630, 339] on input "text" at bounding box center [628, 334] width 208 height 32
paste input "眼の整体院 [GEOGRAPHIC_DATA]店｜[GEOGRAPHIC_DATA] 眼精疲労"
type input "眼の整体院 [GEOGRAPHIC_DATA]店｜[GEOGRAPHIC_DATA] 眼精疲労"
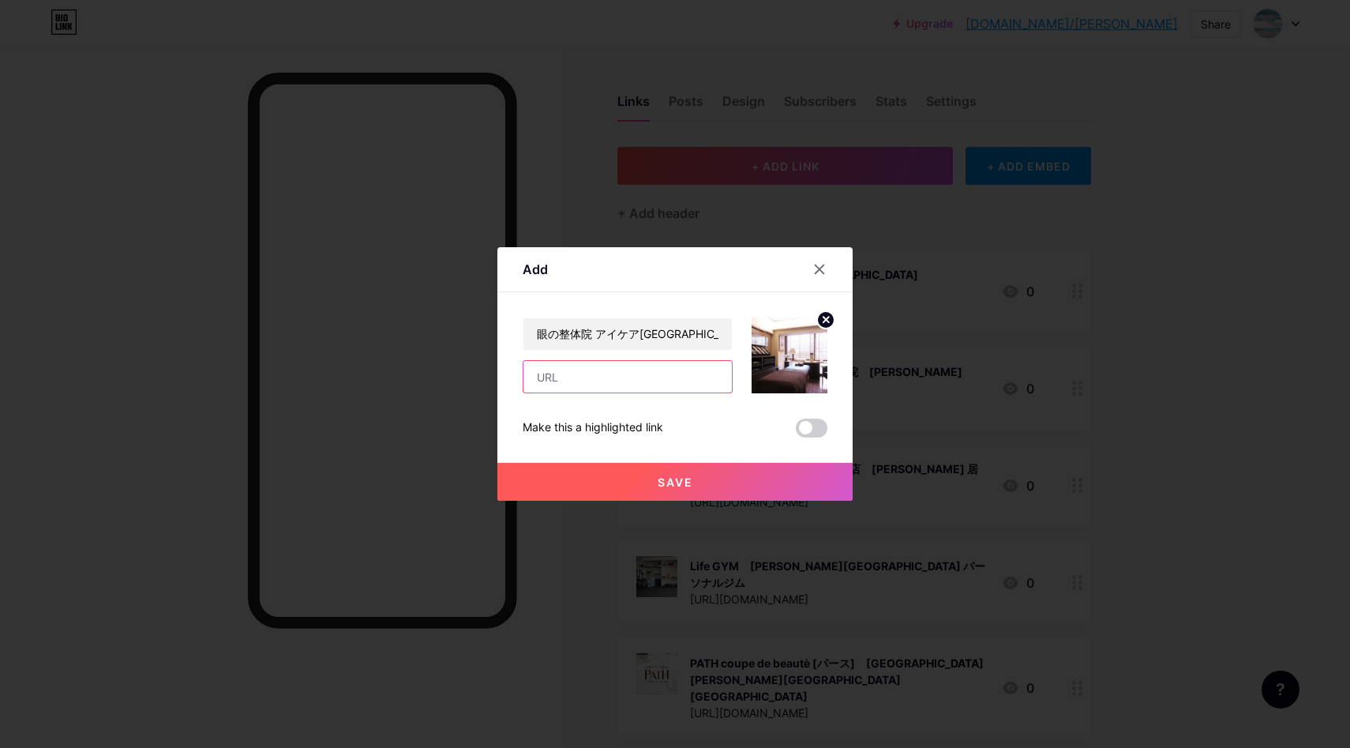
click at [641, 370] on input "text" at bounding box center [628, 377] width 208 height 32
paste input "[URL][DOMAIN_NAME]"
type input "[URL][DOMAIN_NAME]"
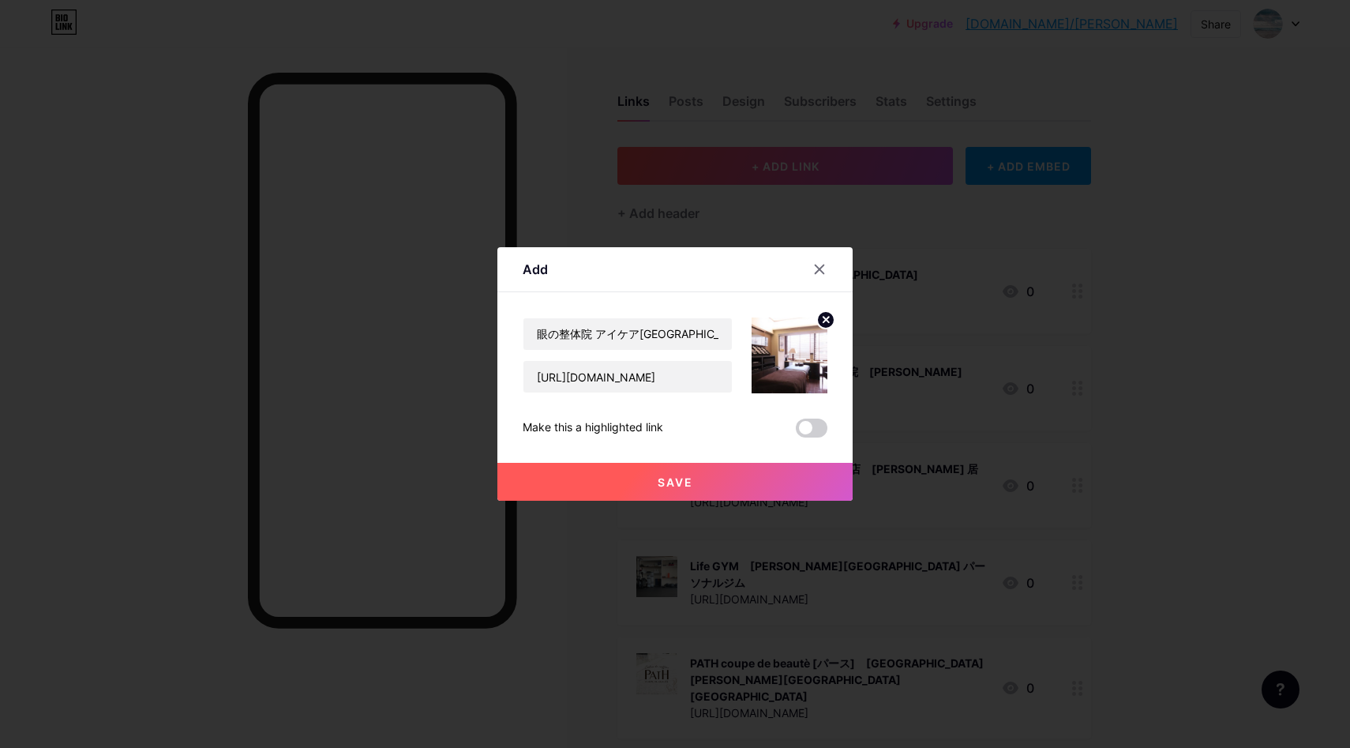
click at [635, 473] on button "Save" at bounding box center [674, 482] width 355 height 38
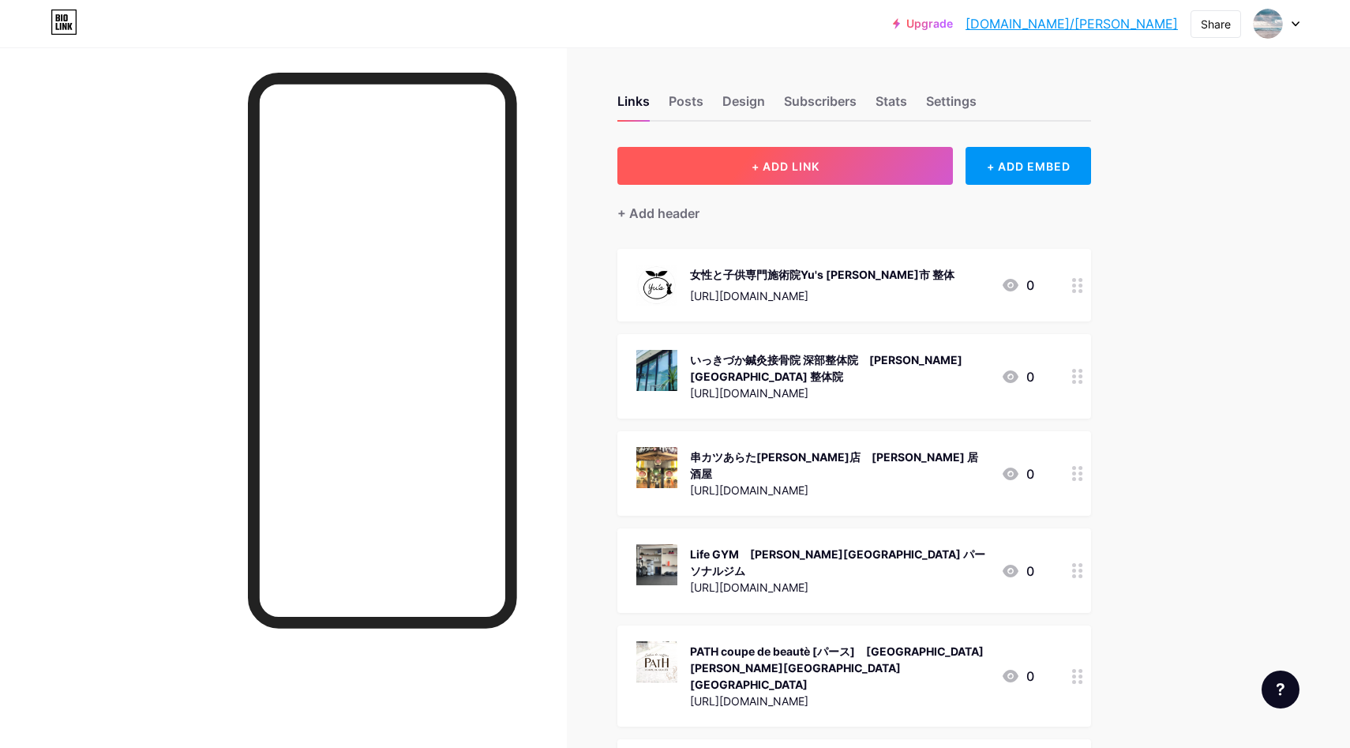
click at [850, 158] on button "+ ADD LINK" at bounding box center [785, 166] width 336 height 38
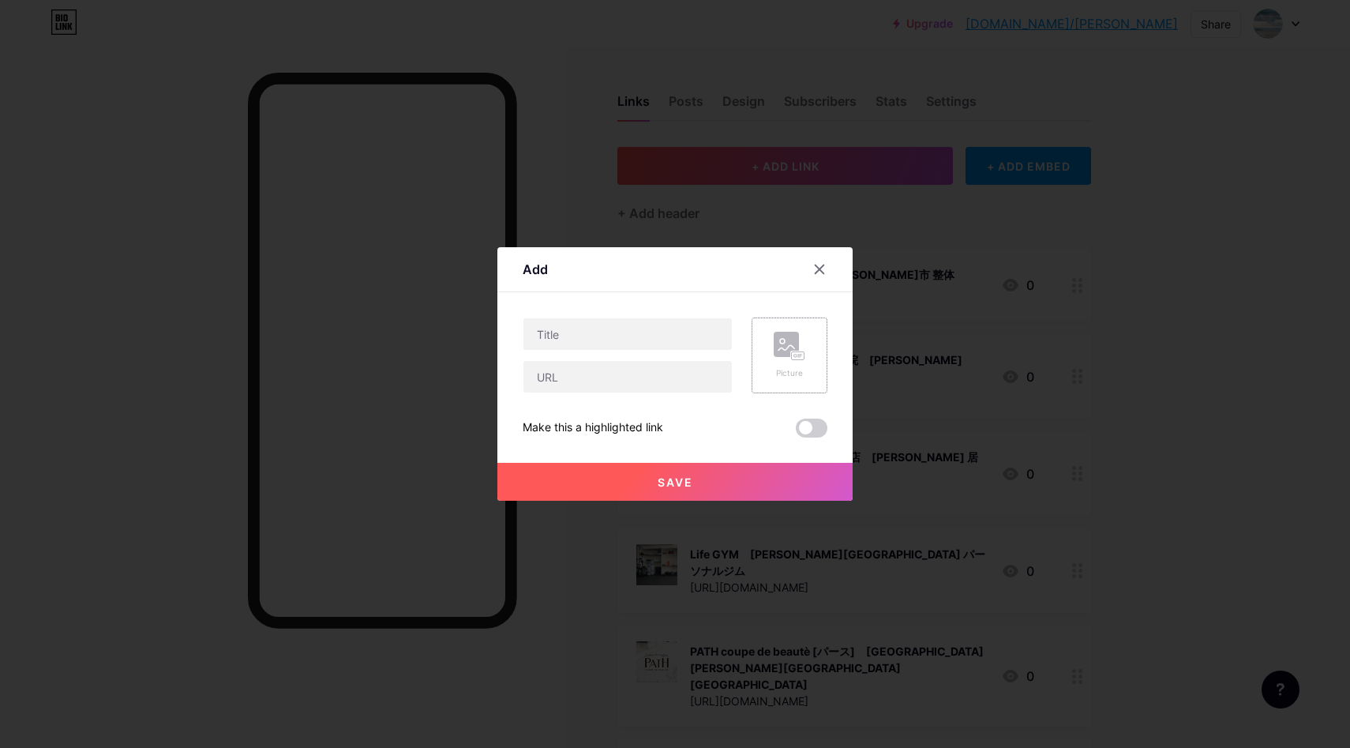
click at [771, 339] on div "Picture" at bounding box center [790, 355] width 76 height 76
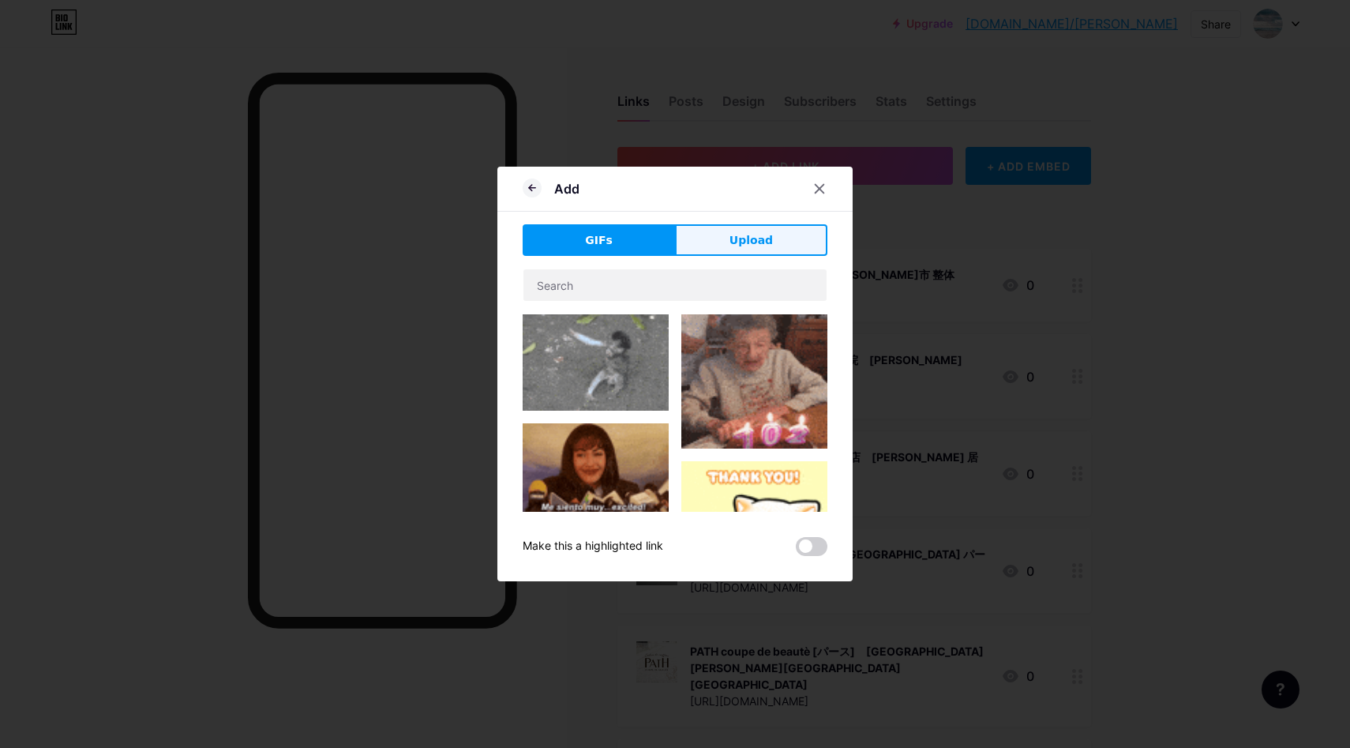
click at [746, 246] on span "Upload" at bounding box center [751, 240] width 43 height 17
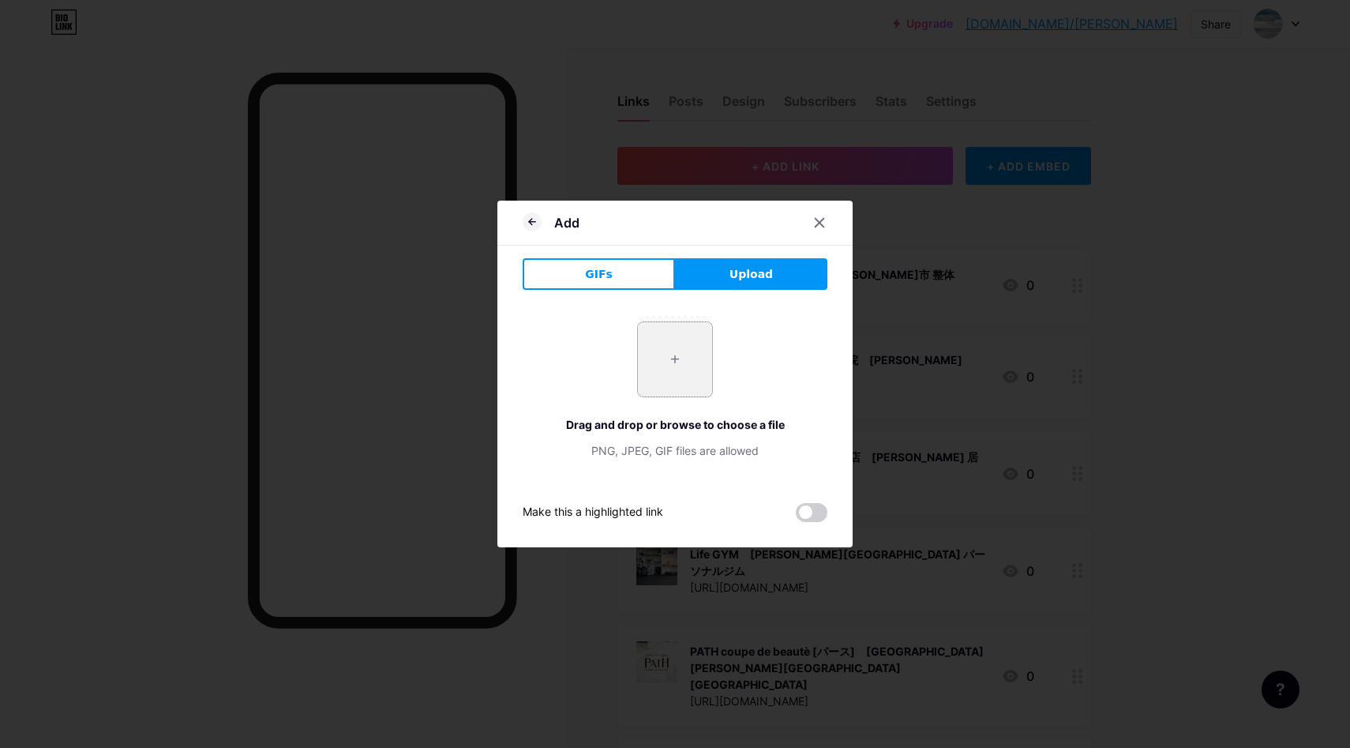
click at [651, 362] on input "file" at bounding box center [675, 359] width 74 height 74
type input "C:\fakepath\スクリーンショット 2025-09-17 10.09.55.jpg"
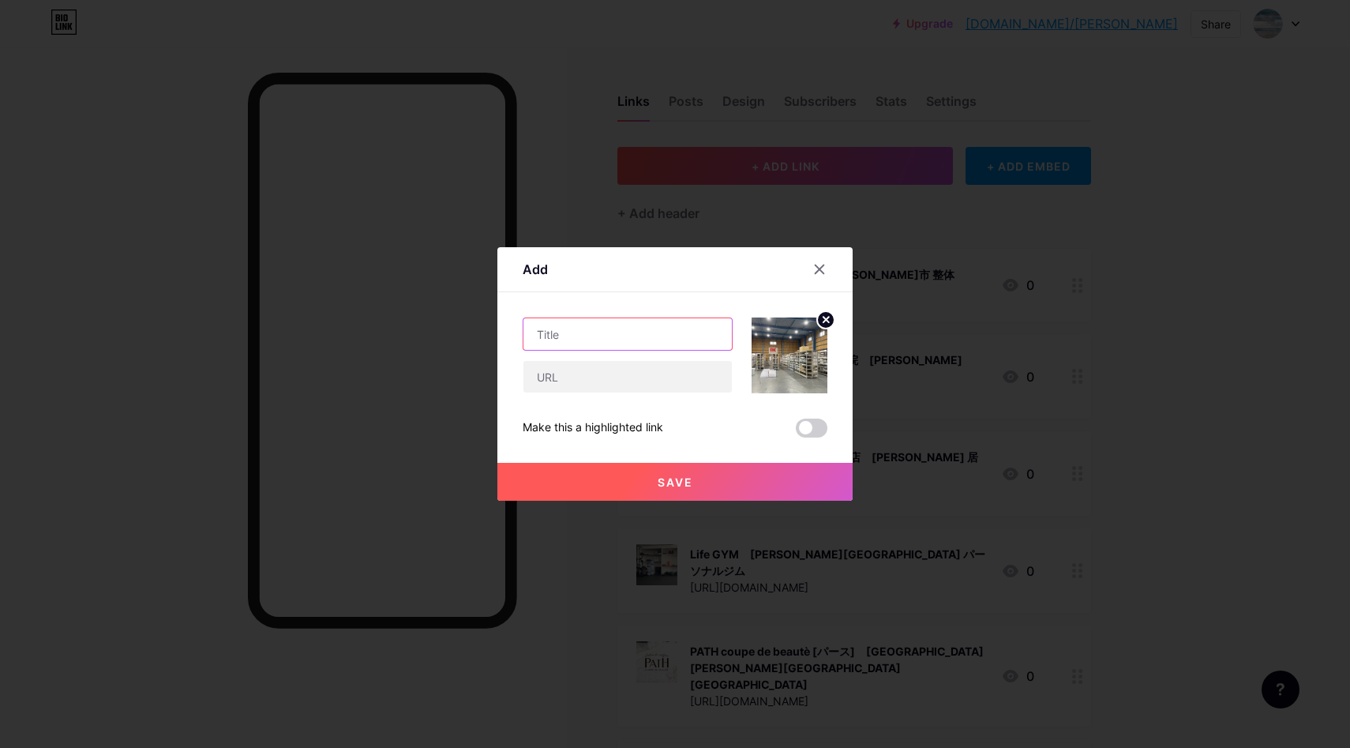
click at [656, 335] on input "text" at bounding box center [628, 334] width 208 height 32
paste input "株式会社アウトフレン｜さいたま市 外車ブレーキ"
type input "株式会社アウトフレン｜さいたま市 外車ブレーキ"
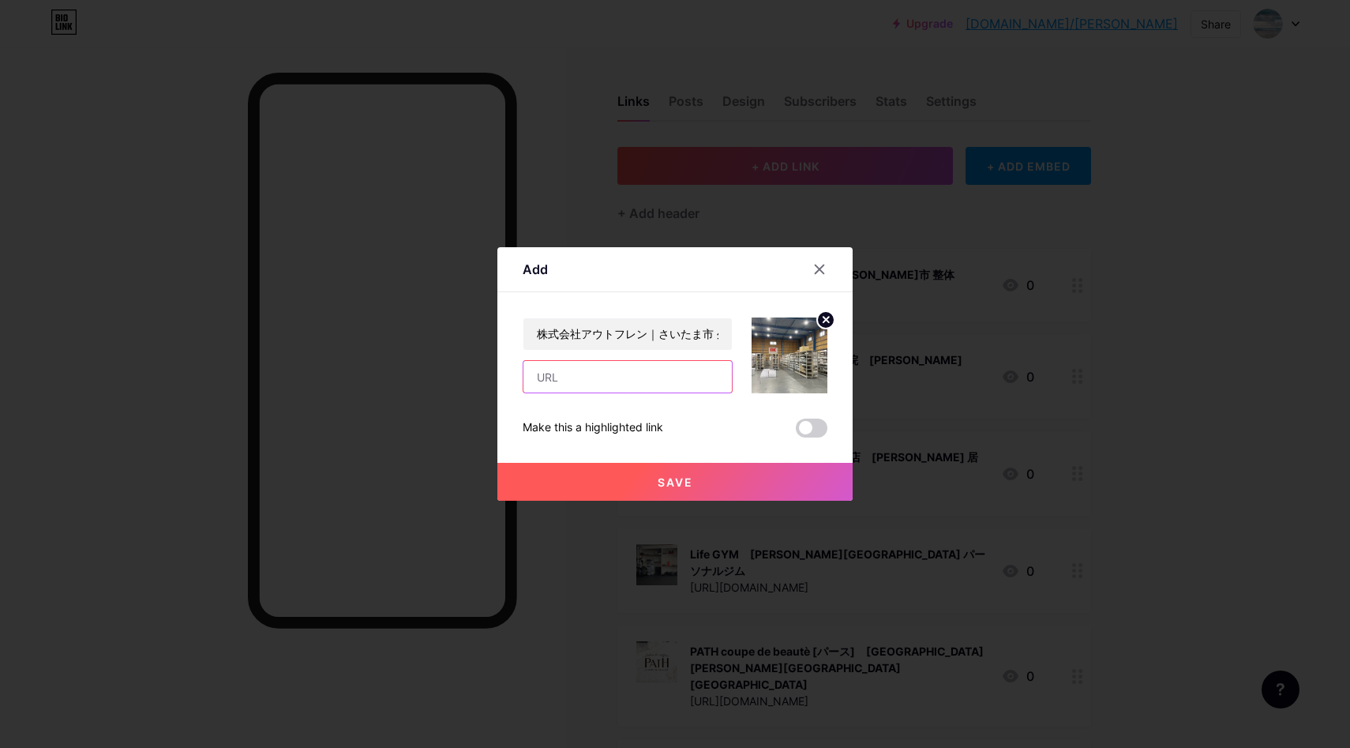
click at [623, 379] on input "text" at bounding box center [628, 377] width 208 height 32
paste input "https://maps.app.goo.gl/pXZAUj1ycErbdCpa8"
type input "https://maps.app.goo.gl/pXZAUj1ycErbdCpa8"
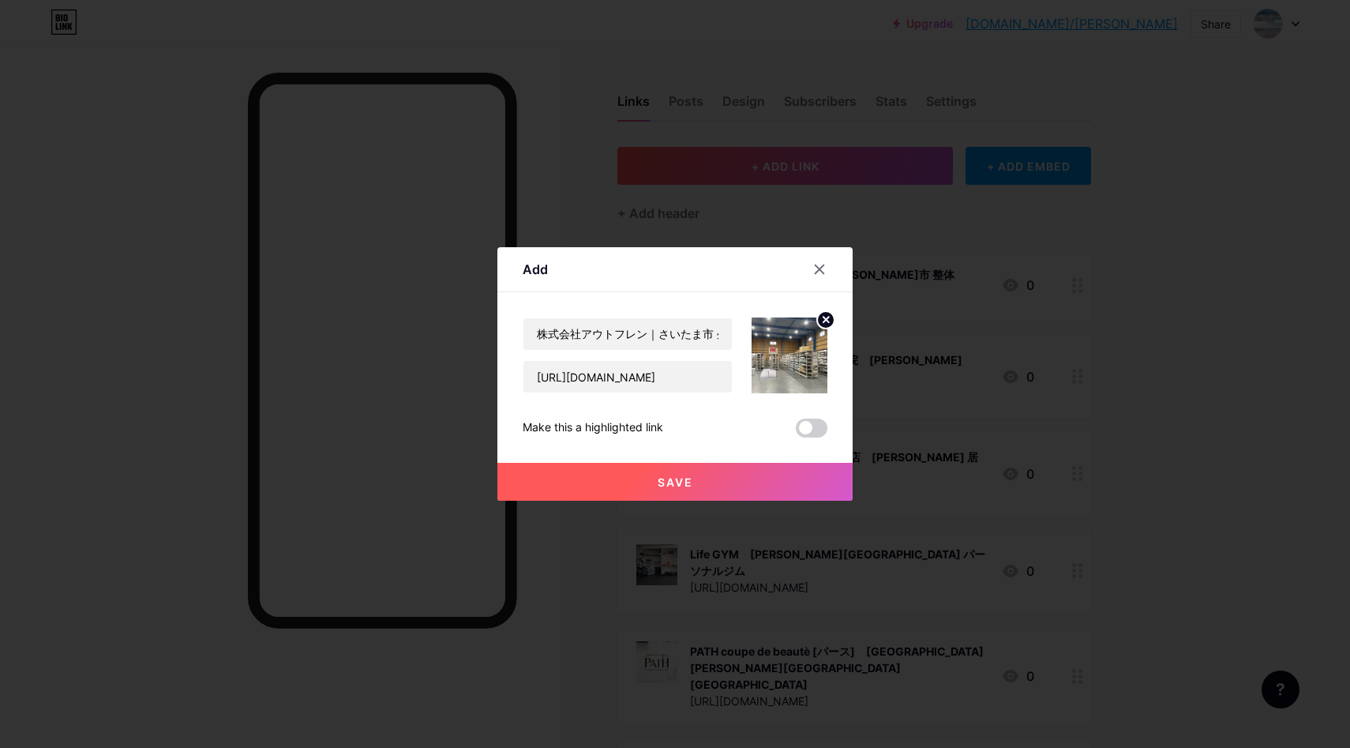
click at [636, 479] on button "Save" at bounding box center [674, 482] width 355 height 38
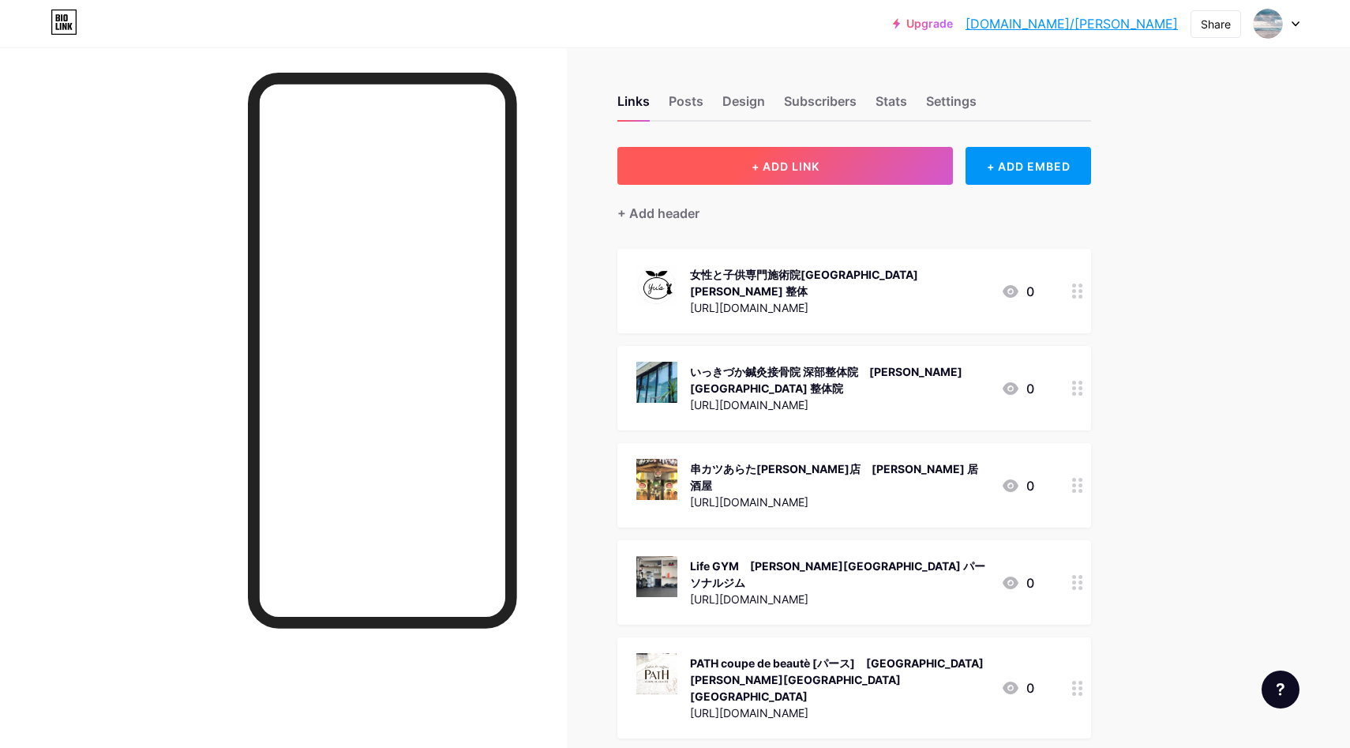
click at [813, 158] on button "+ ADD LINK" at bounding box center [785, 166] width 336 height 38
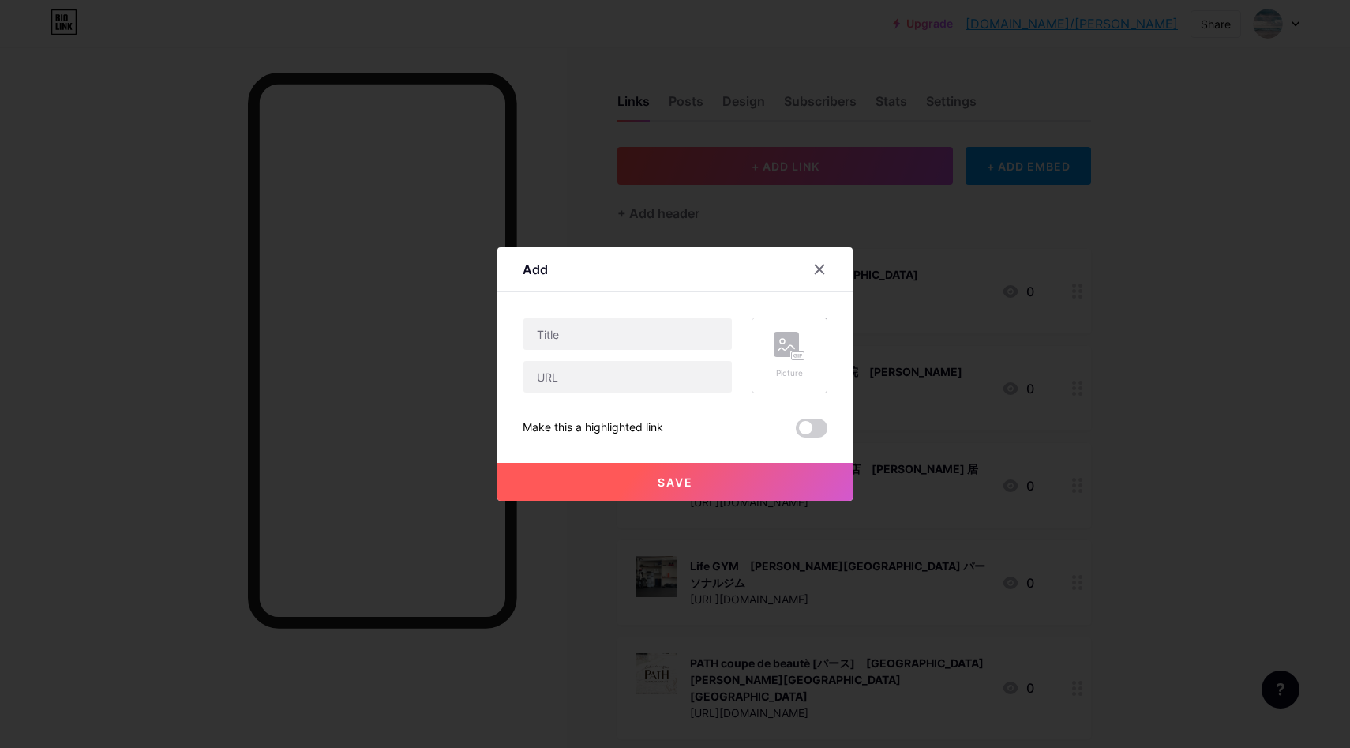
click at [784, 355] on rect at bounding box center [786, 344] width 25 height 25
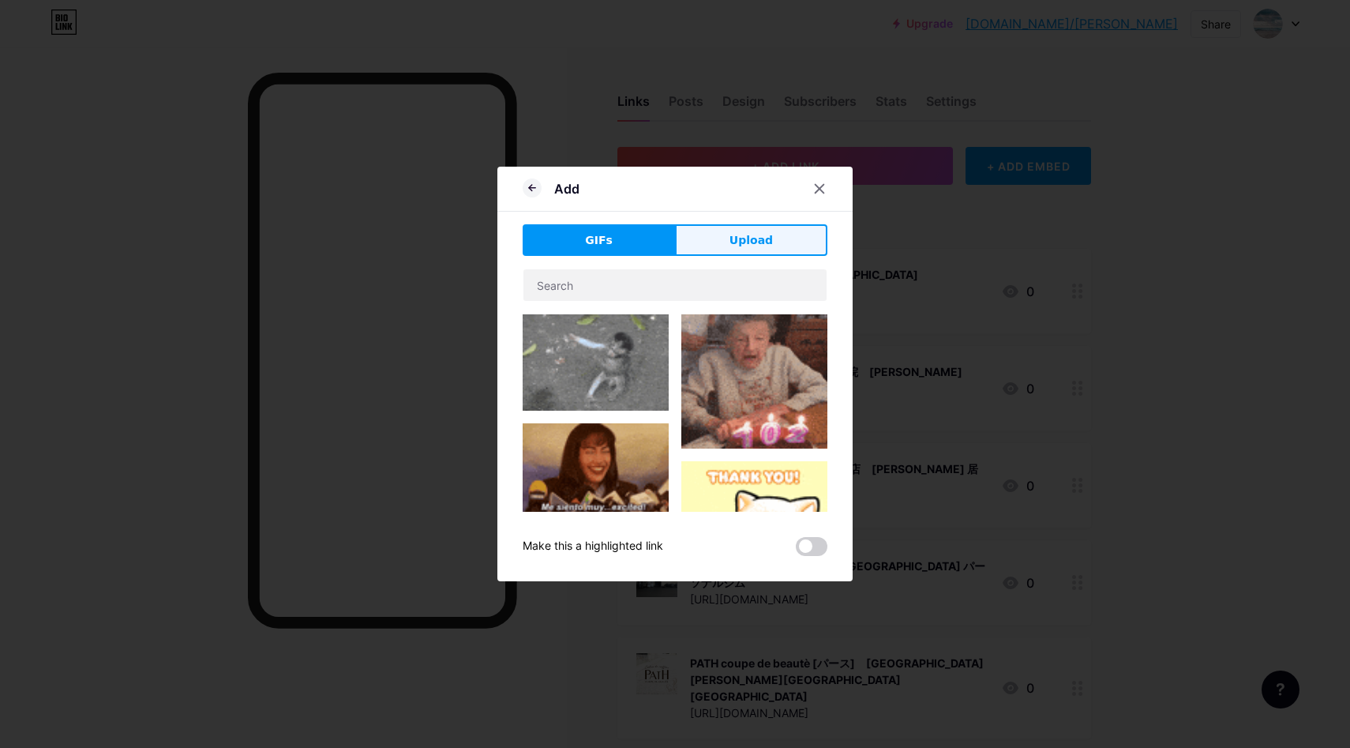
click at [769, 245] on span "Upload" at bounding box center [751, 240] width 43 height 17
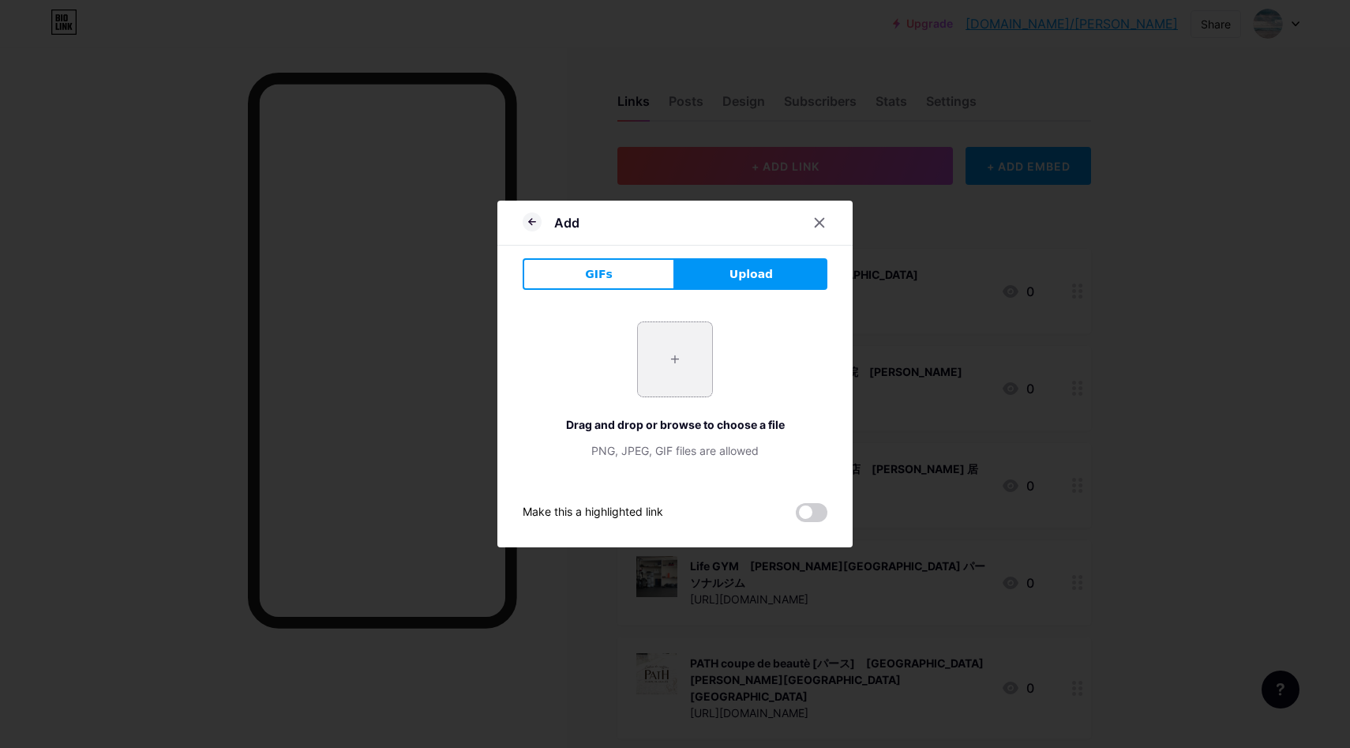
click at [668, 366] on input "file" at bounding box center [675, 359] width 74 height 74
type input "C:\fakepath\スクリーンショット [DATE] 10.28.28.jpg"
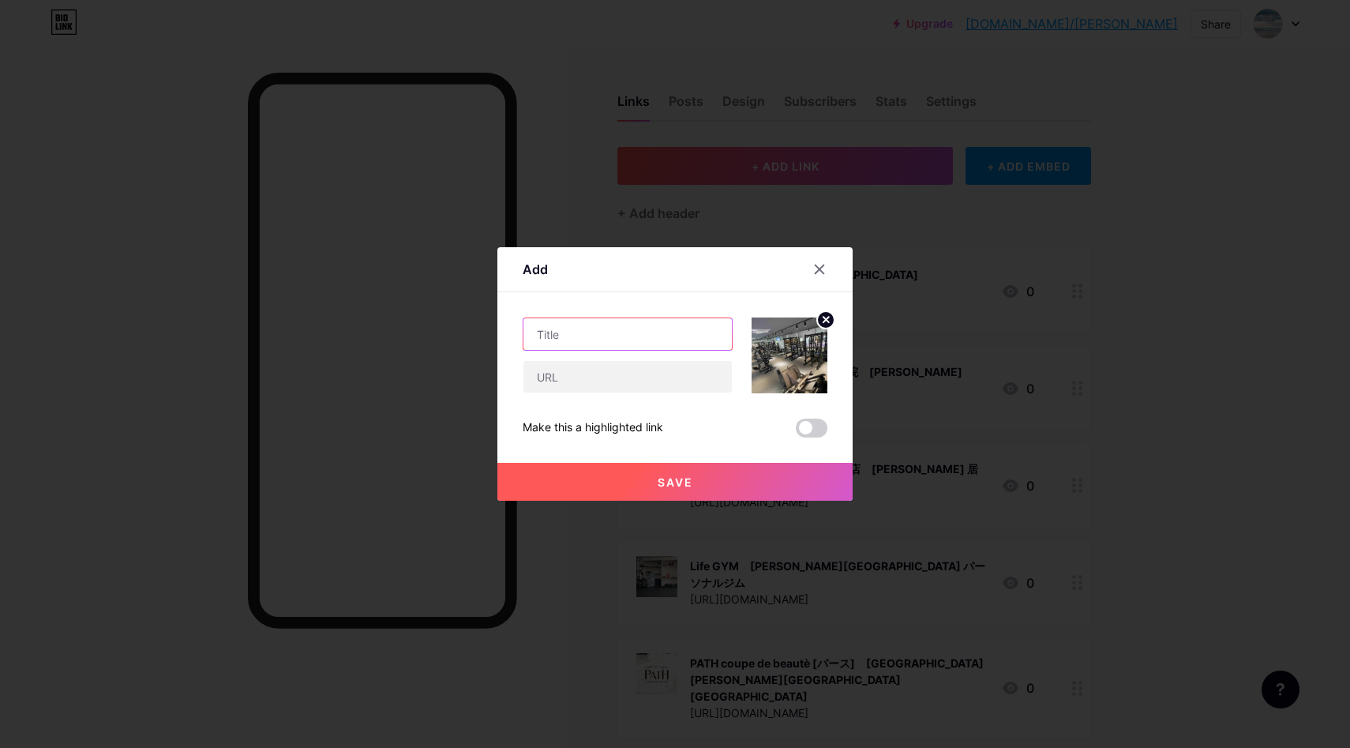
click at [580, 332] on input "text" at bounding box center [628, 334] width 208 height 32
paste input "エニタイムフィットネス [PERSON_NAME]フラワータウン店｜[PERSON_NAME][GEOGRAPHIC_DATA] スポーツジム"
type input "エニタイムフィットネス [PERSON_NAME]フラワータウン店｜[PERSON_NAME][GEOGRAPHIC_DATA] スポーツジム"
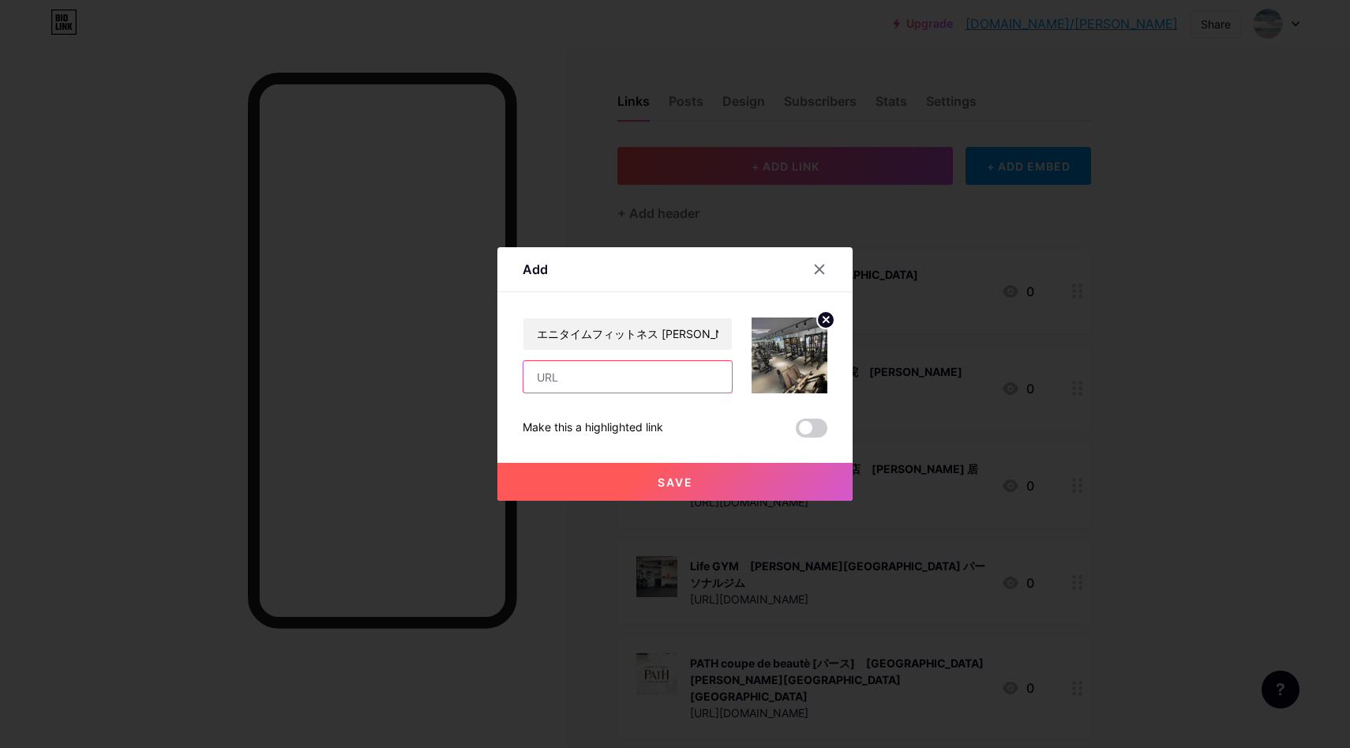
click at [606, 381] on input "text" at bounding box center [628, 377] width 208 height 32
paste input "[URL][DOMAIN_NAME]"
type input "[URL][DOMAIN_NAME]"
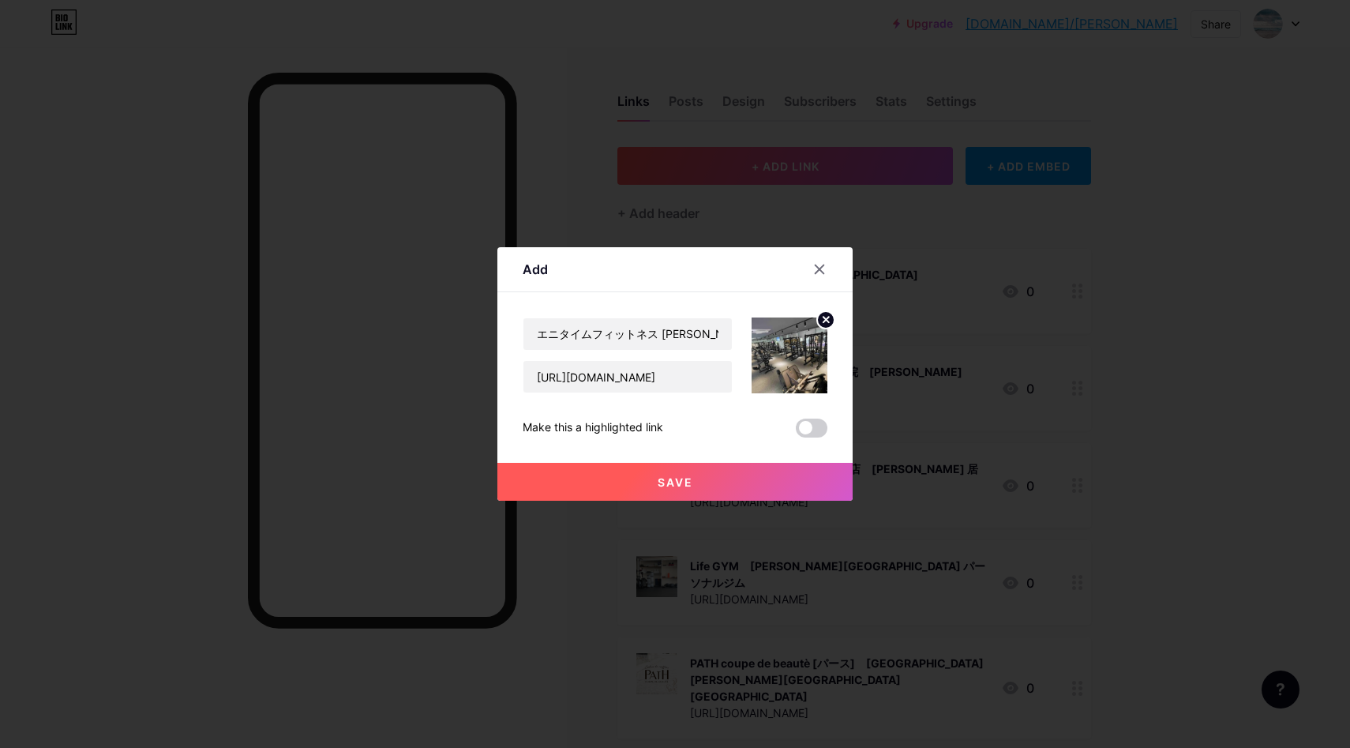
click at [638, 476] on button "Save" at bounding box center [674, 482] width 355 height 38
